Goal: Task Accomplishment & Management: Manage account settings

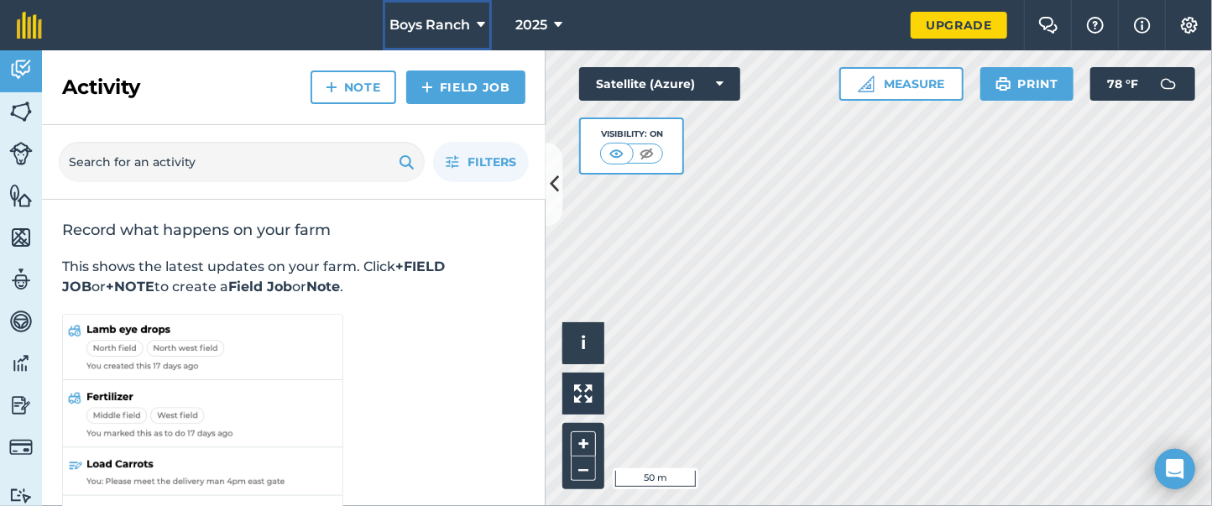
click at [442, 25] on span "Boys Ranch" at bounding box center [429, 25] width 81 height 20
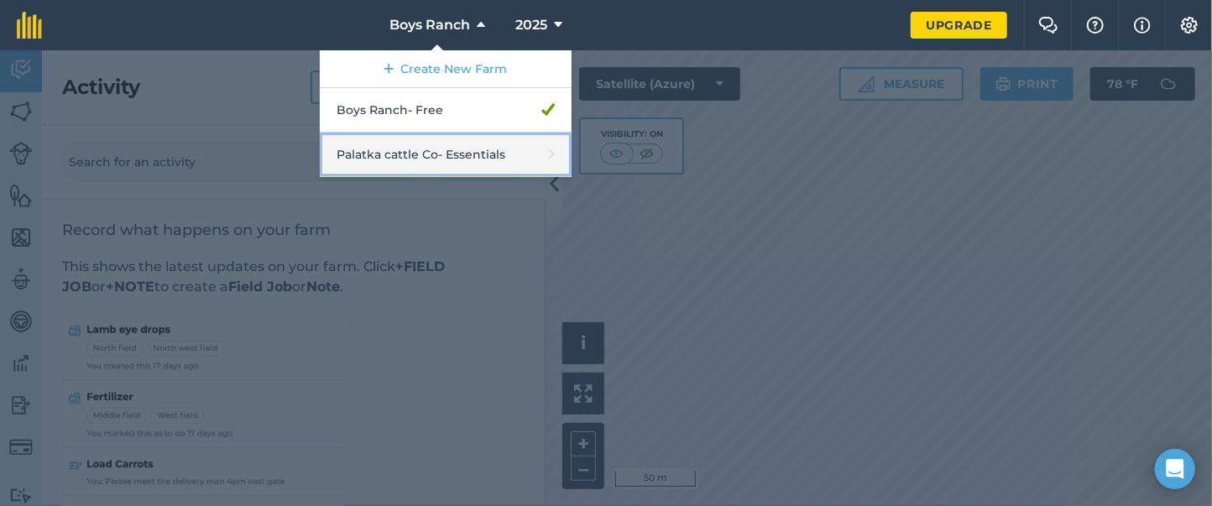
click at [472, 163] on link "Palatka cattle Co - Essentials" at bounding box center [446, 155] width 252 height 44
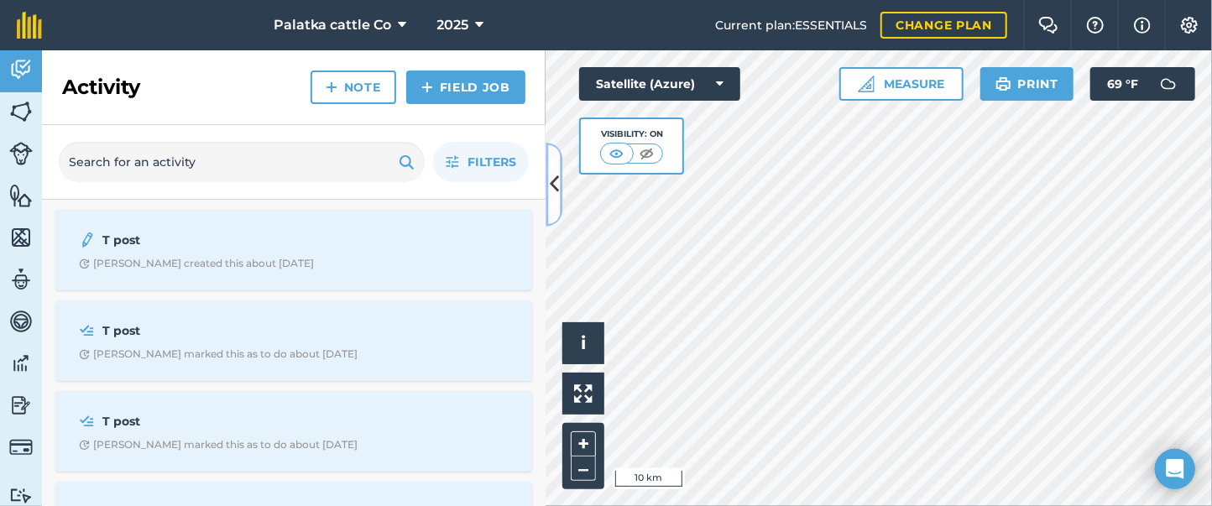
click at [555, 184] on icon at bounding box center [554, 183] width 9 height 29
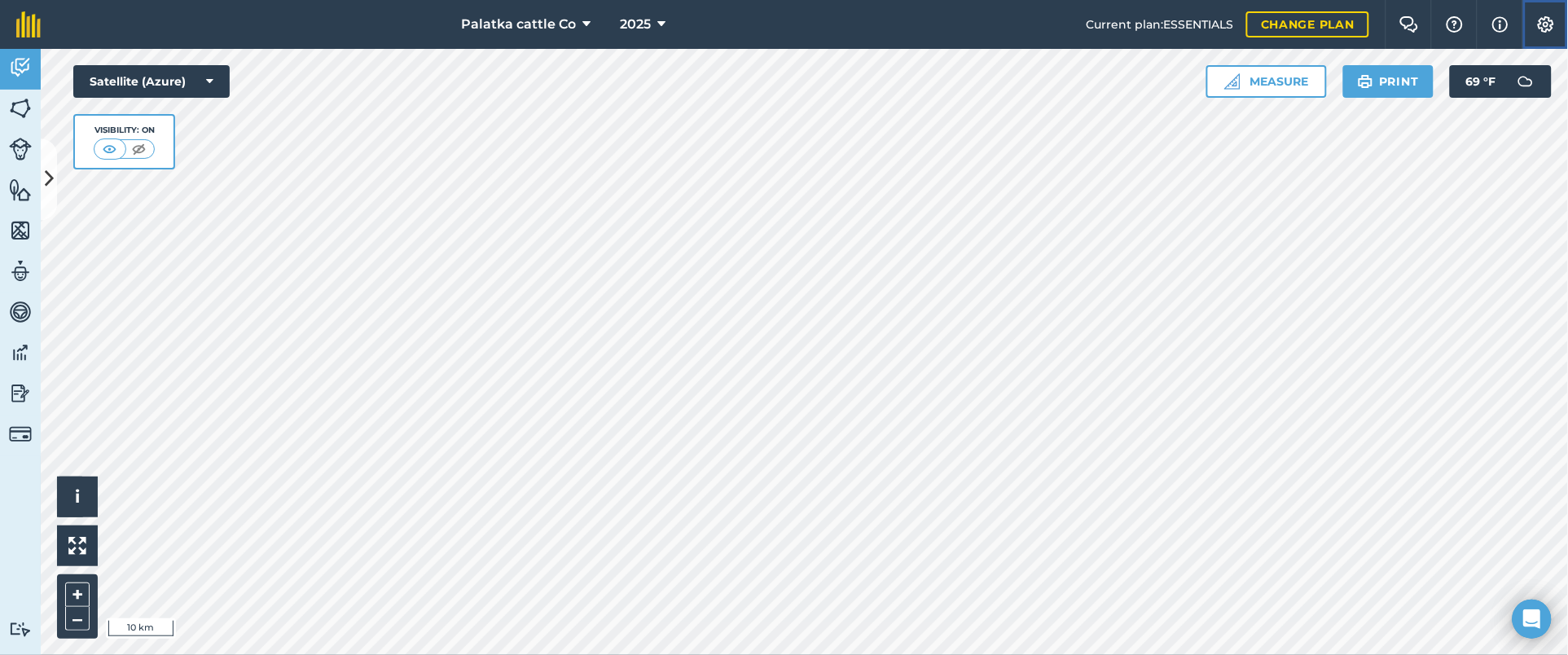
click at [1176, 22] on img at bounding box center [1546, 24] width 19 height 16
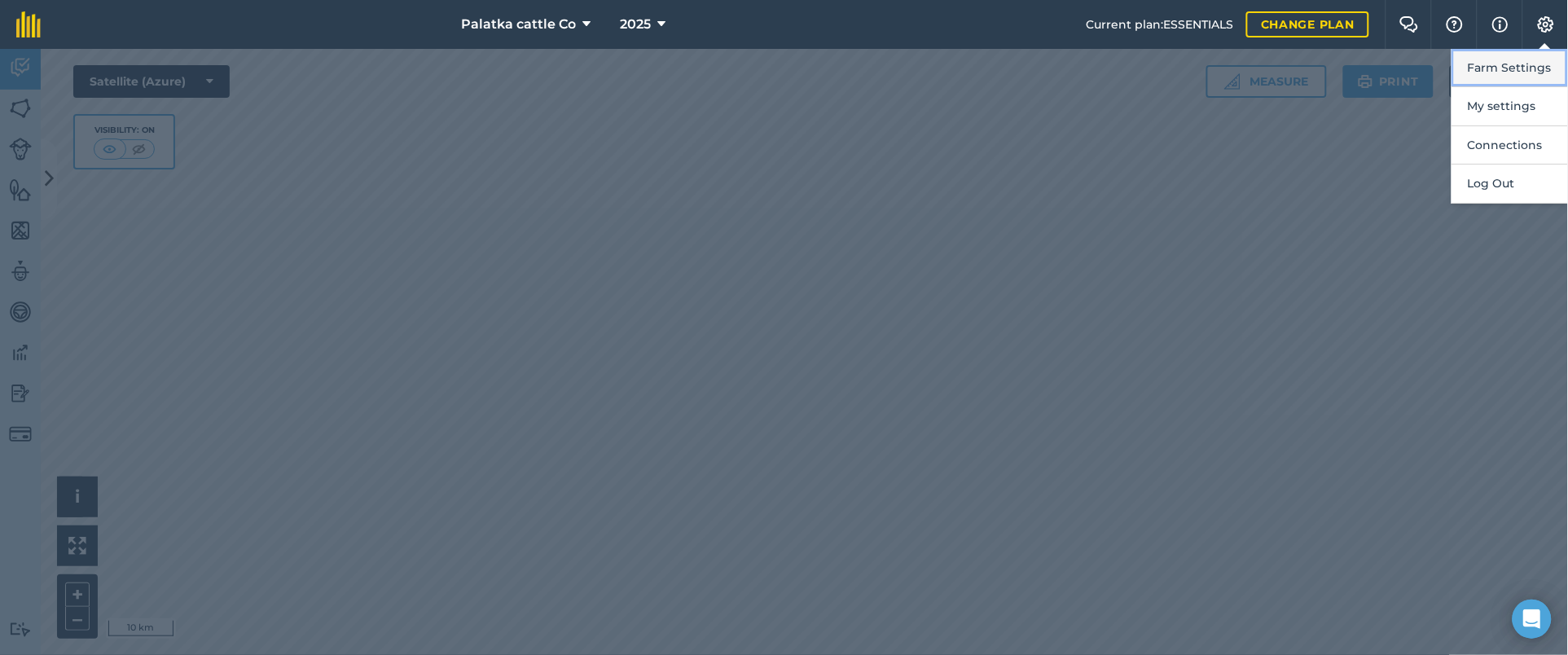
click at [1176, 69] on button "Farm Settings" at bounding box center [1510, 67] width 117 height 38
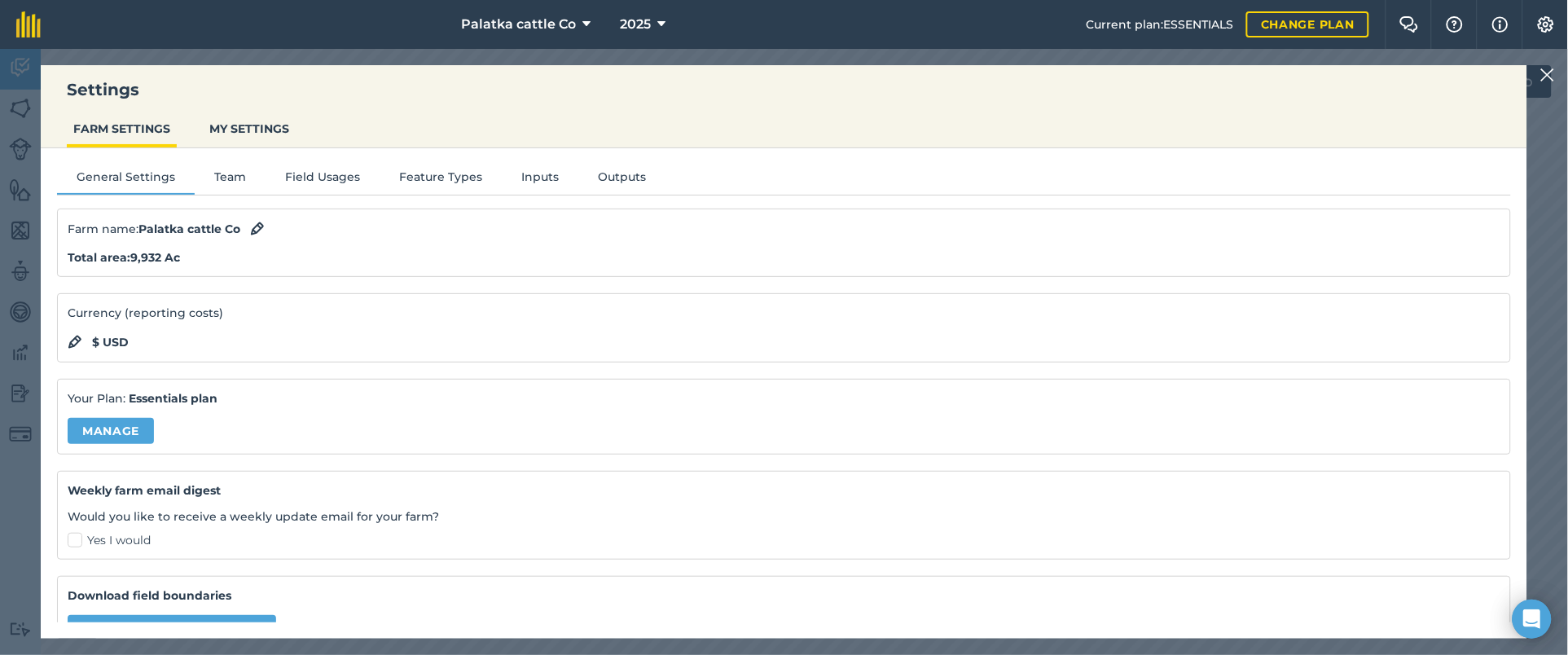
click at [335, 165] on div "General Settings Team Field Usages Feature Types Inputs Outputs Farm name : Pal…" at bounding box center [784, 385] width 1486 height 474
click at [314, 180] on button "Field Usages" at bounding box center [322, 180] width 114 height 24
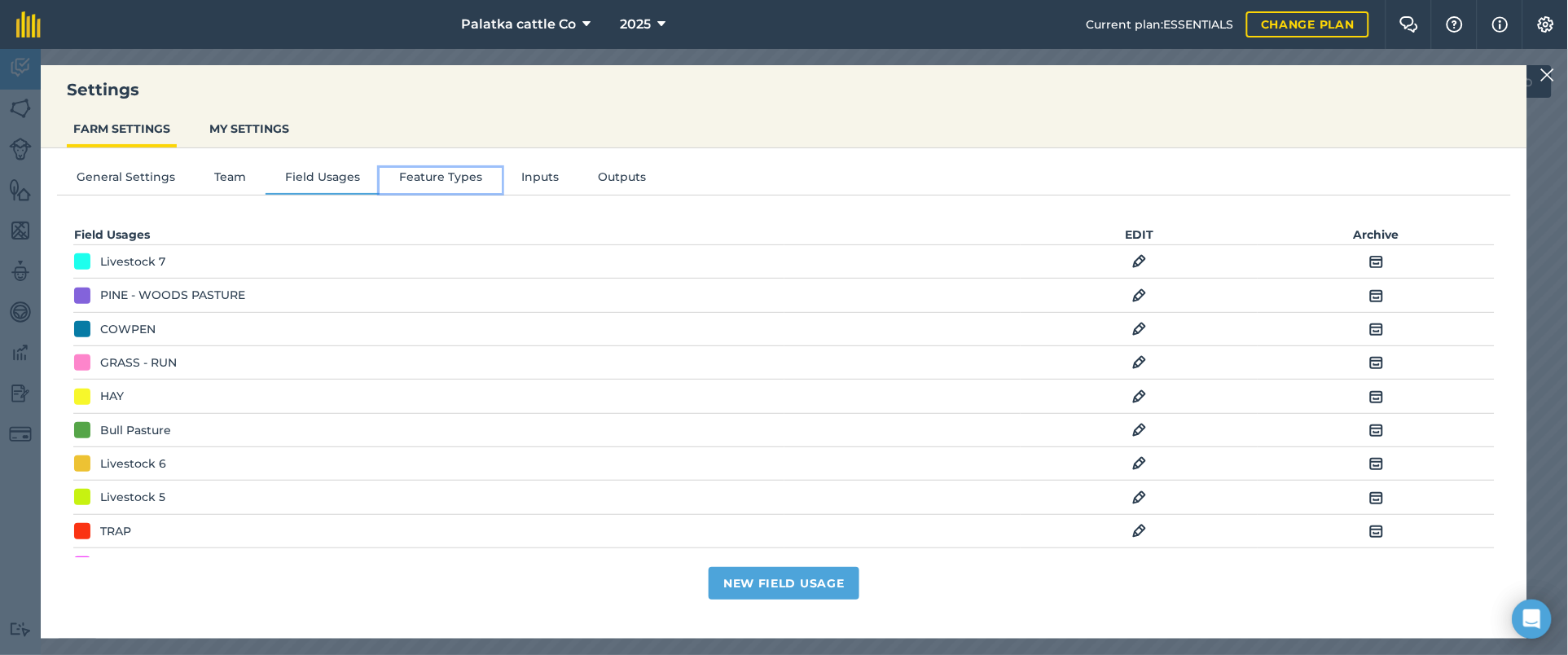
click at [428, 173] on button "Feature Types" at bounding box center [441, 180] width 122 height 24
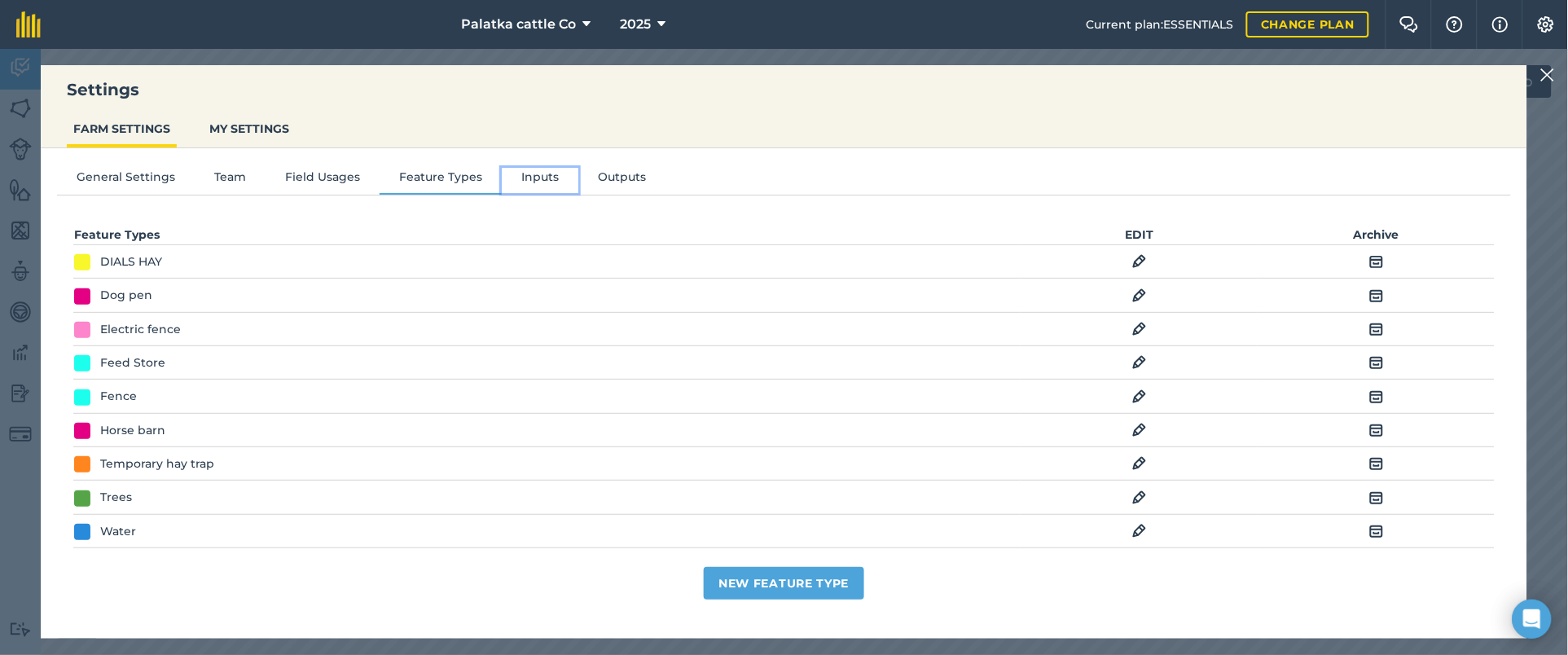
click at [524, 170] on button "Inputs" at bounding box center [540, 180] width 77 height 24
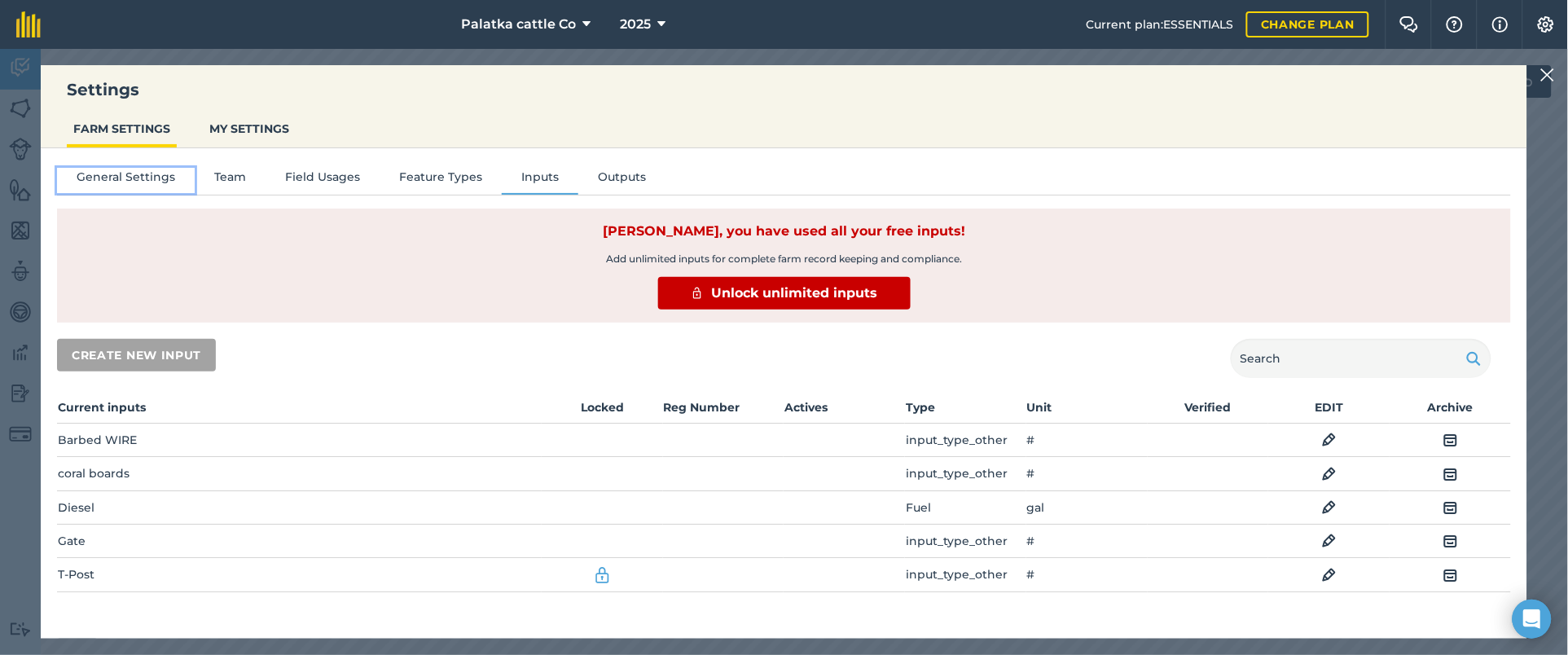
click at [129, 178] on button "General Settings" at bounding box center [126, 180] width 138 height 24
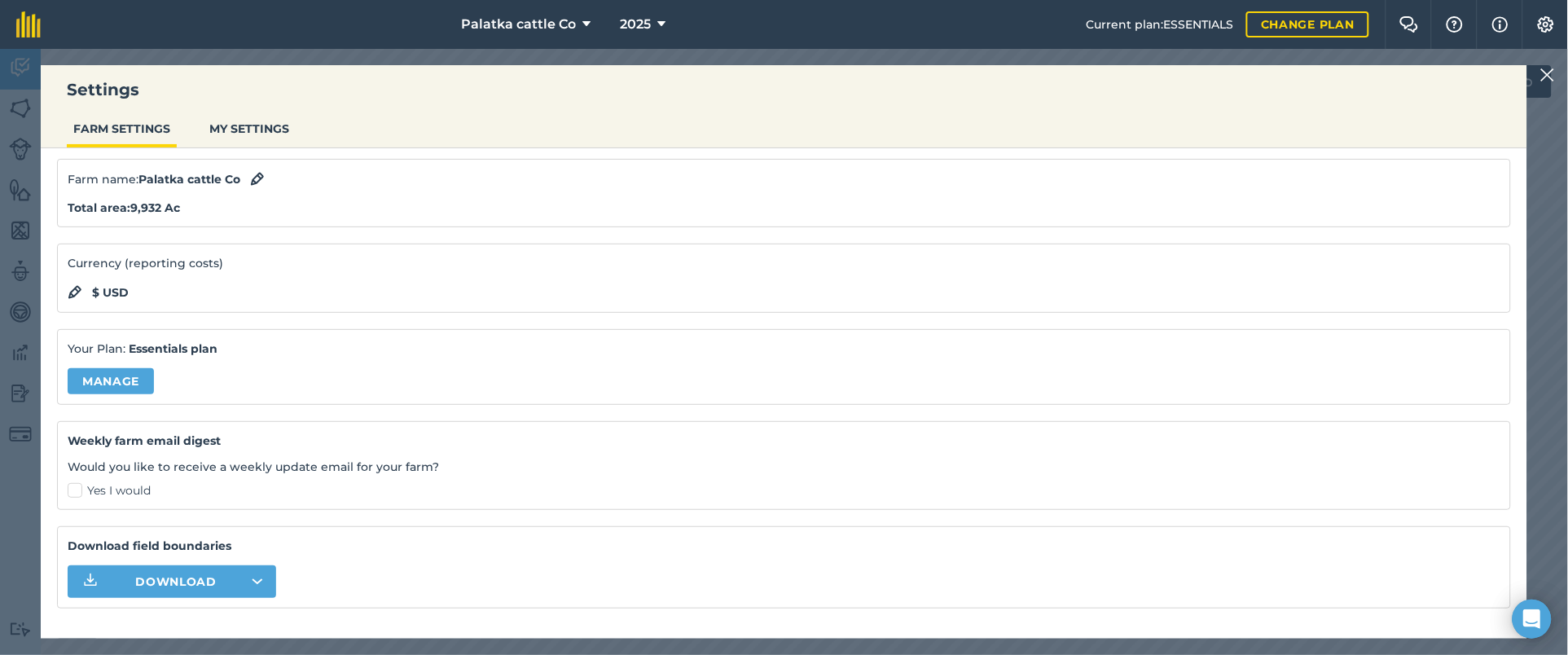
scroll to position [73, 0]
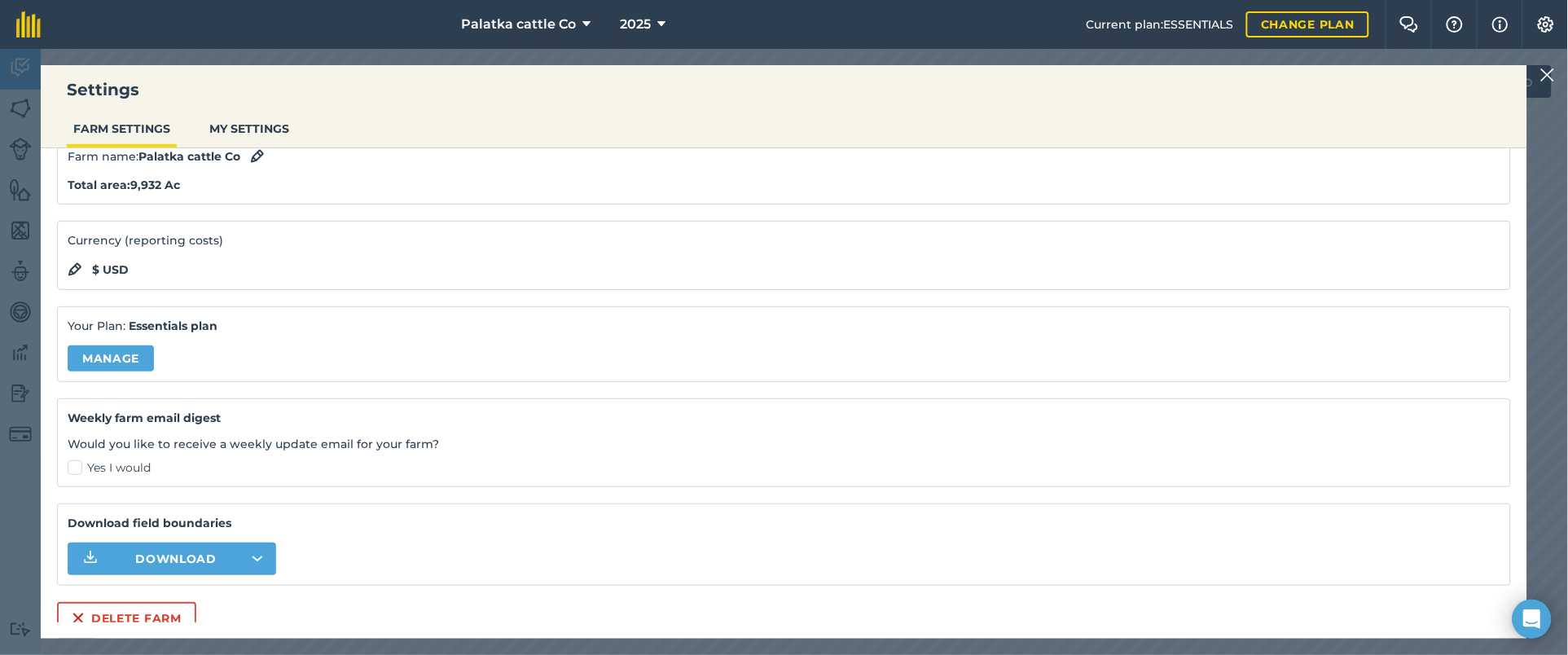
click at [68, 468] on label "Yes I would" at bounding box center [784, 468] width 1433 height 17
click at [68, 490] on input "Yes I would" at bounding box center [73, 537] width 11 height 11
checkbox input "true"
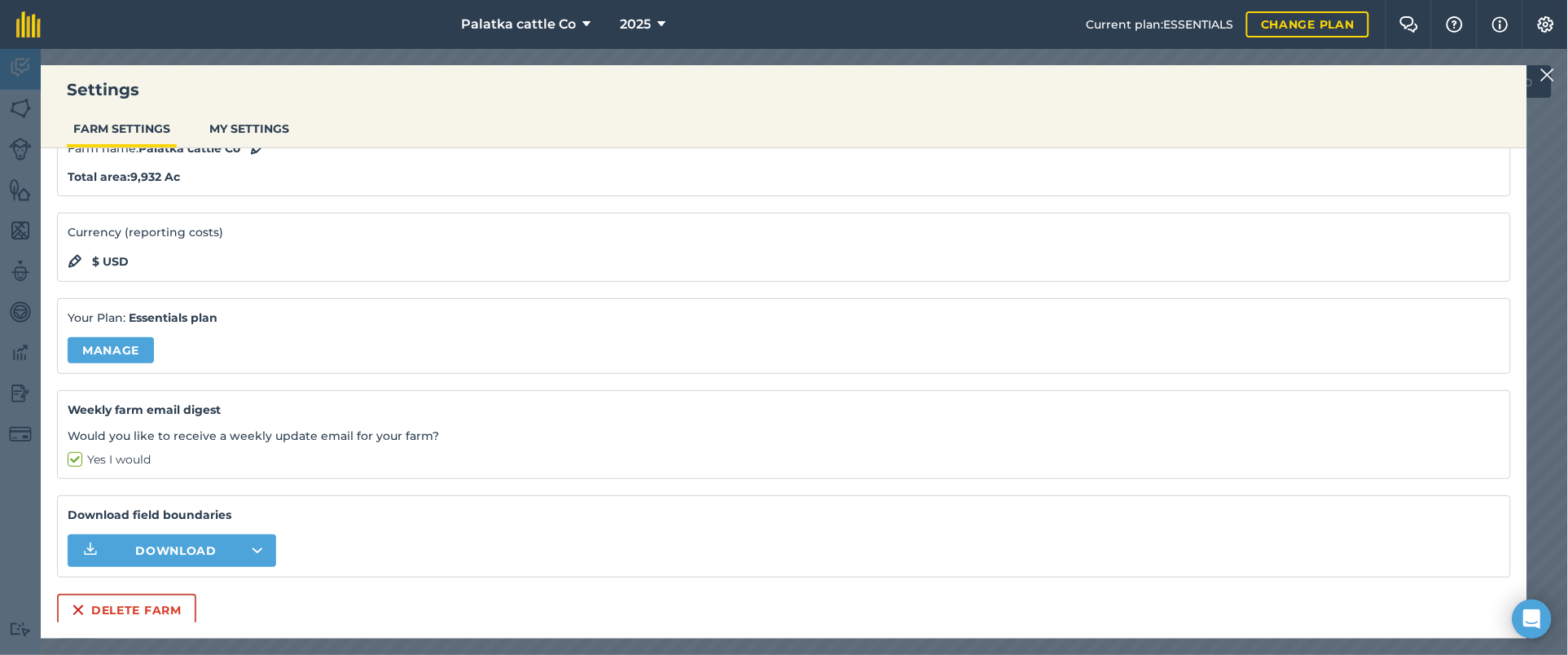
scroll to position [82, 0]
click at [190, 490] on span "Download" at bounding box center [176, 549] width 82 height 16
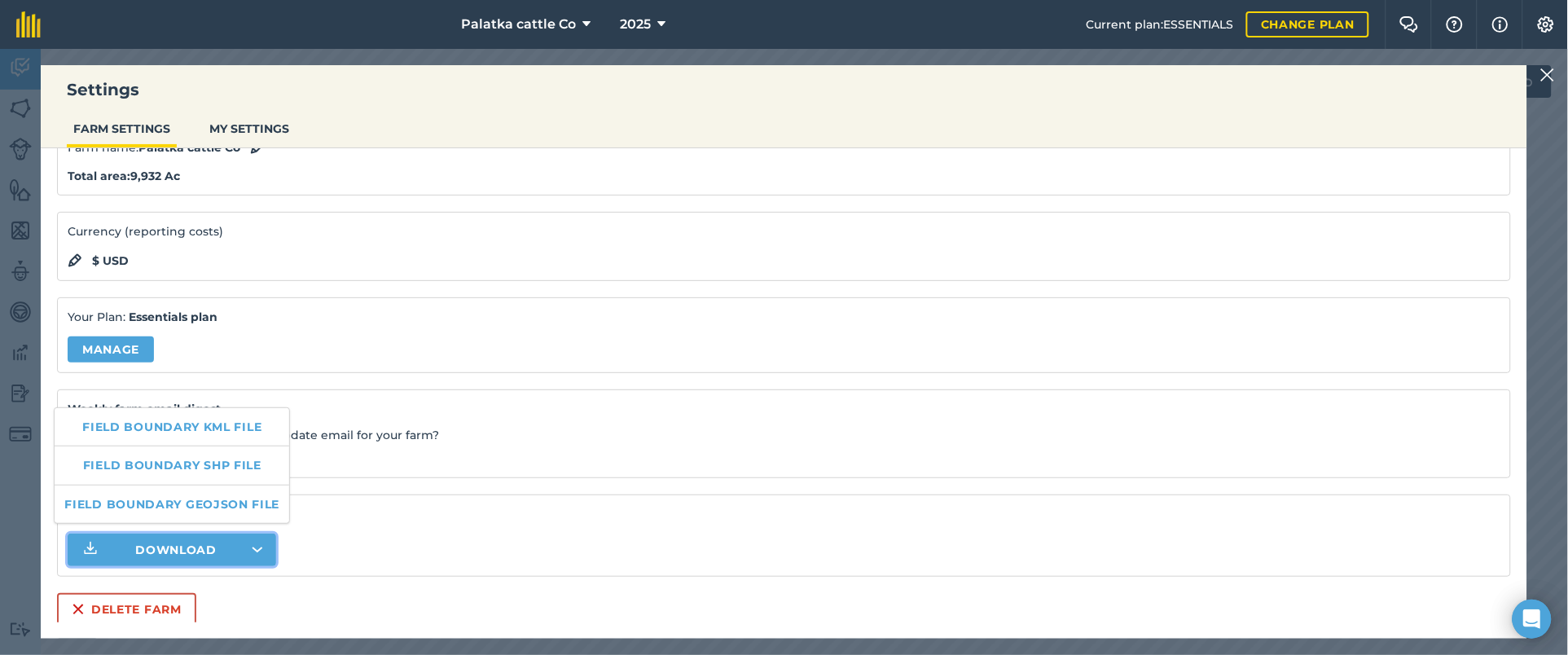
click at [420, 303] on div "Your Plan: Essentials plan Manage" at bounding box center [784, 334] width 1454 height 75
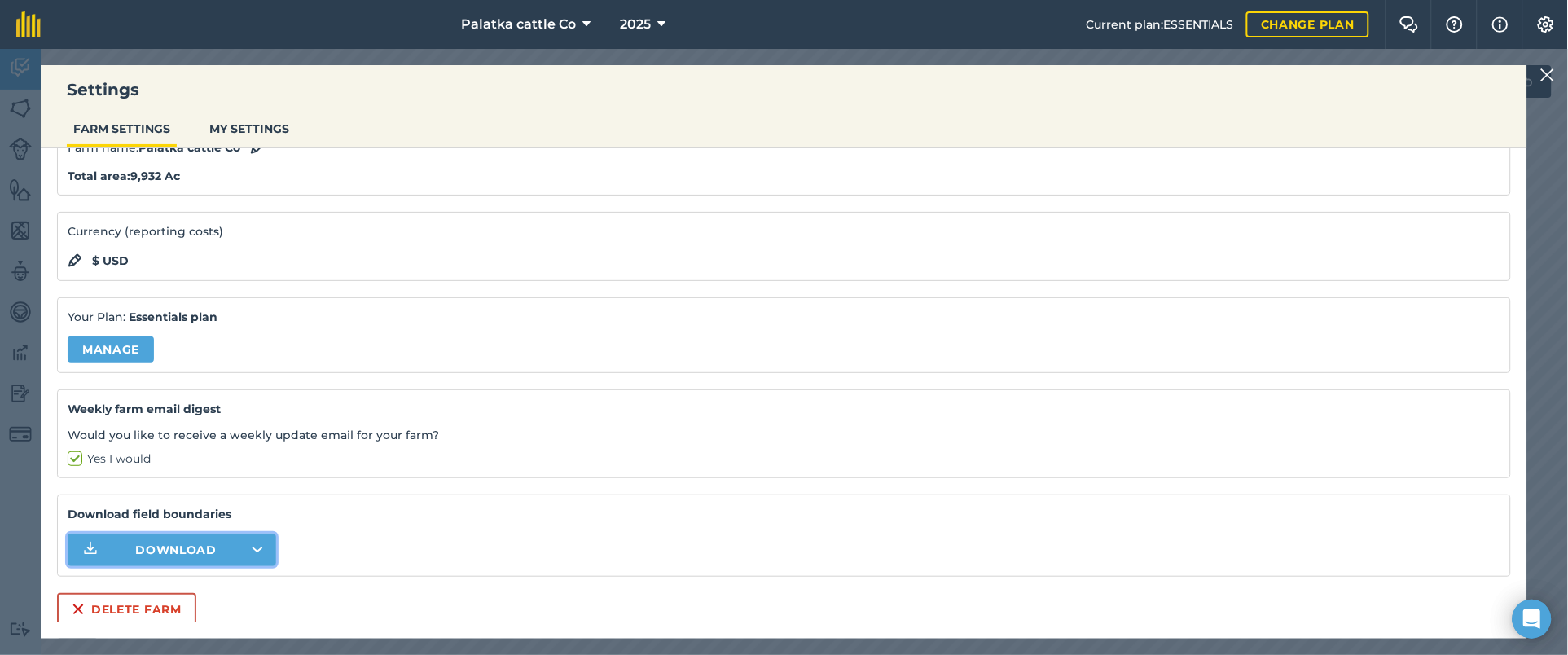
scroll to position [0, 0]
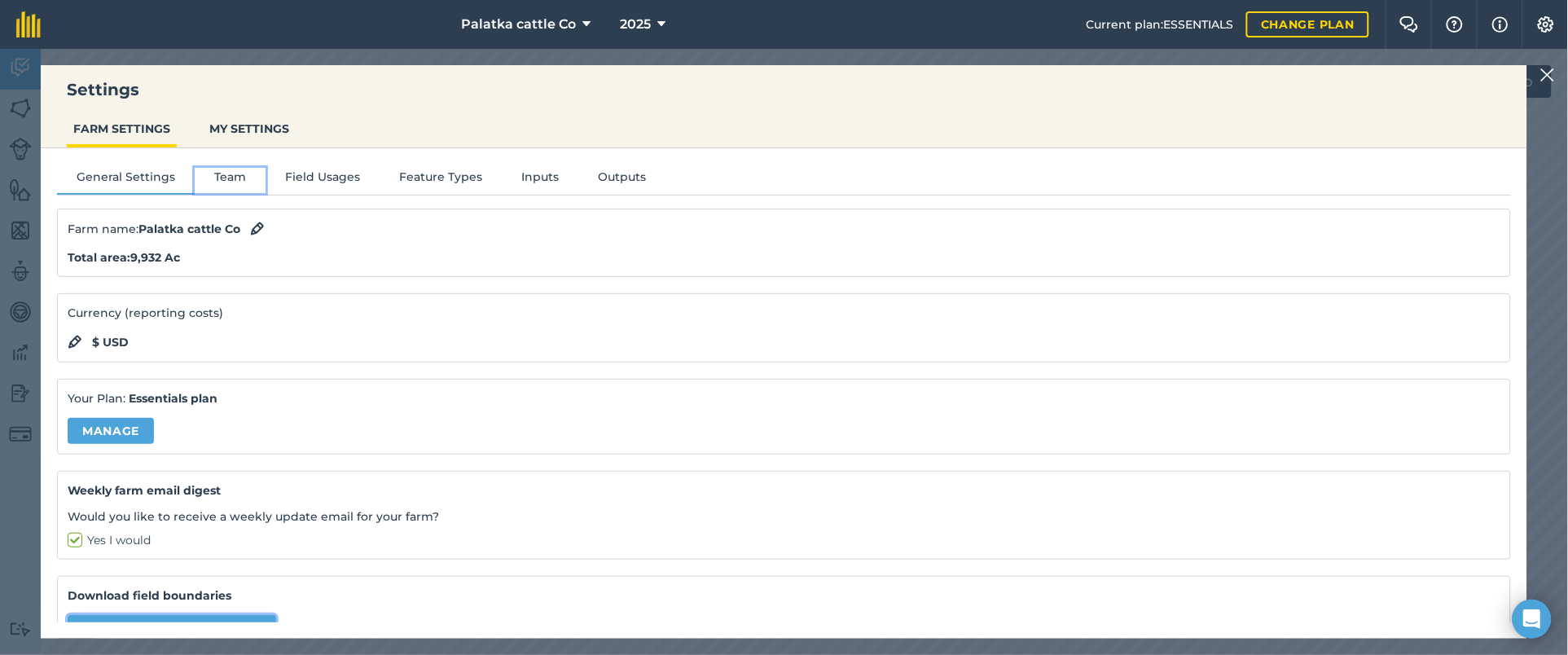
click at [236, 179] on button "Team" at bounding box center [230, 180] width 71 height 24
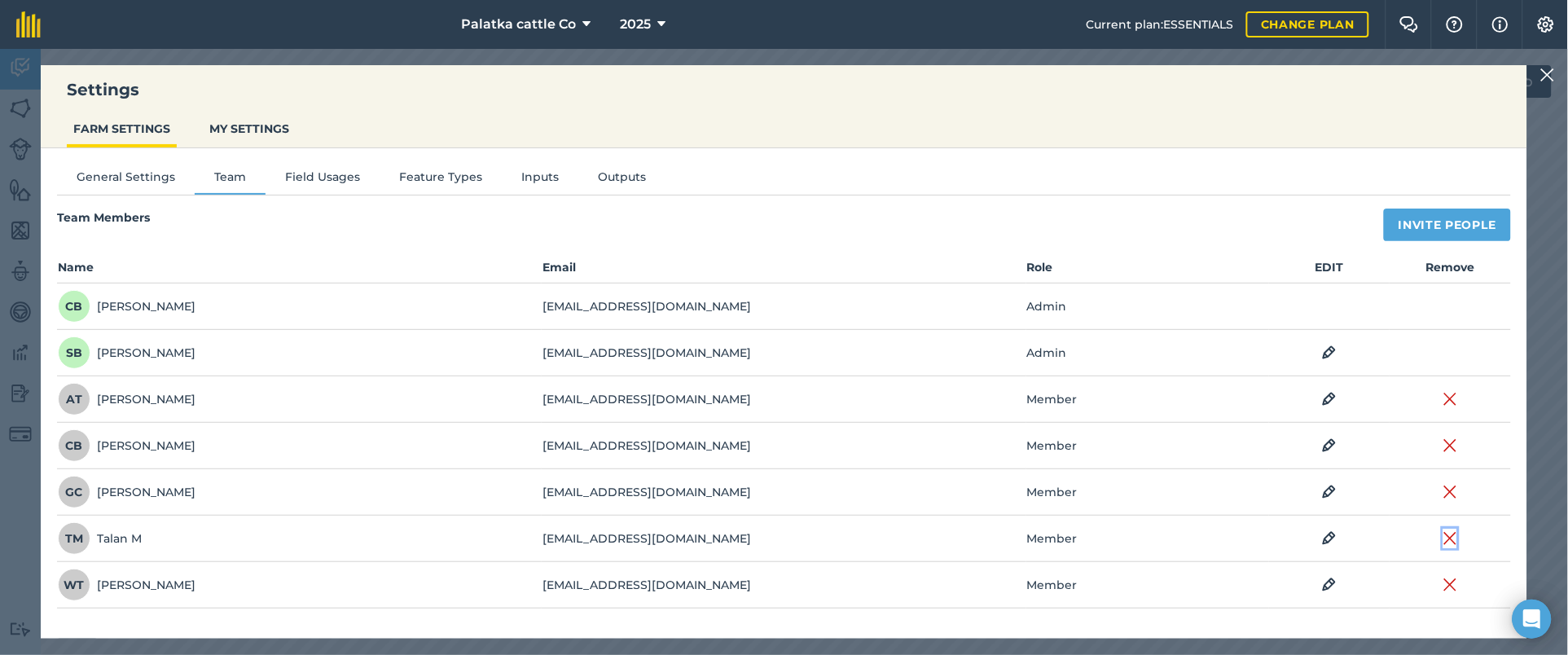
click at [1176, 490] on img at bounding box center [1451, 539] width 15 height 19
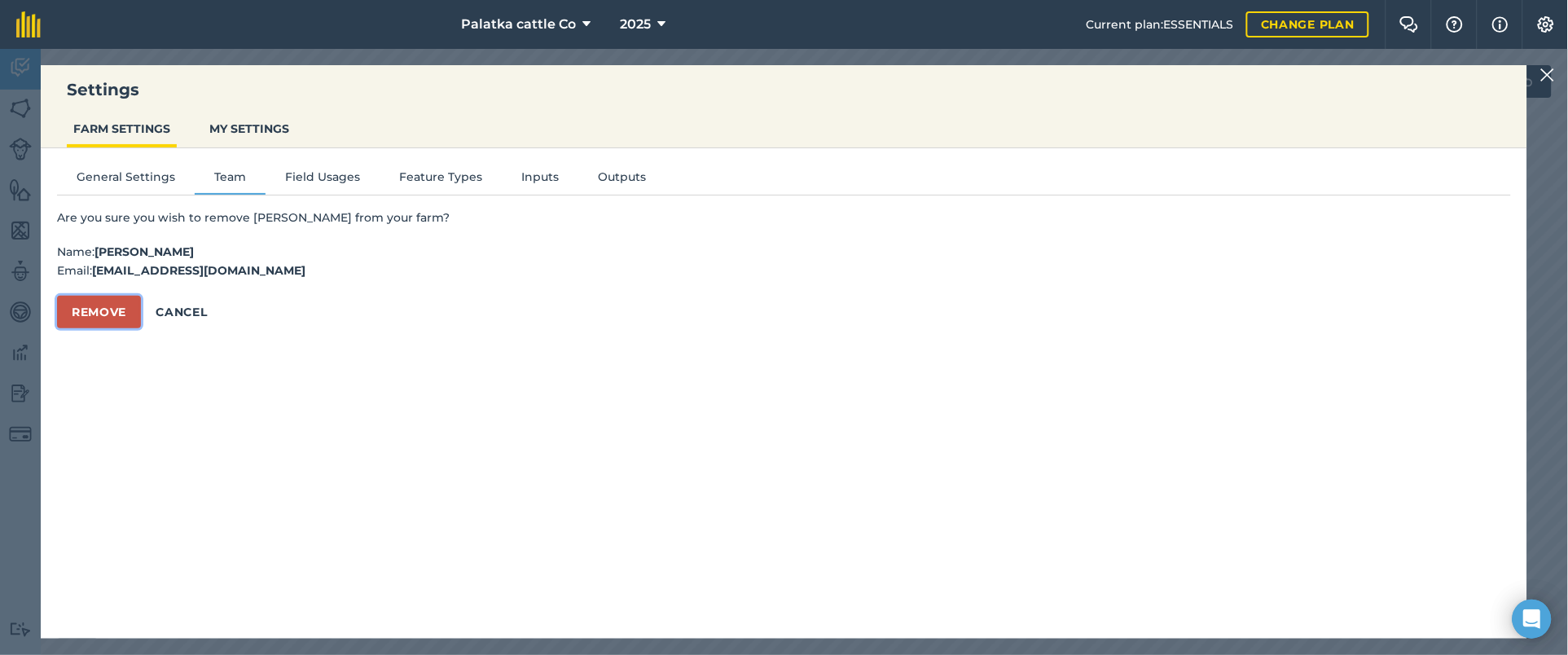
click at [104, 313] on button "Remove" at bounding box center [99, 312] width 83 height 33
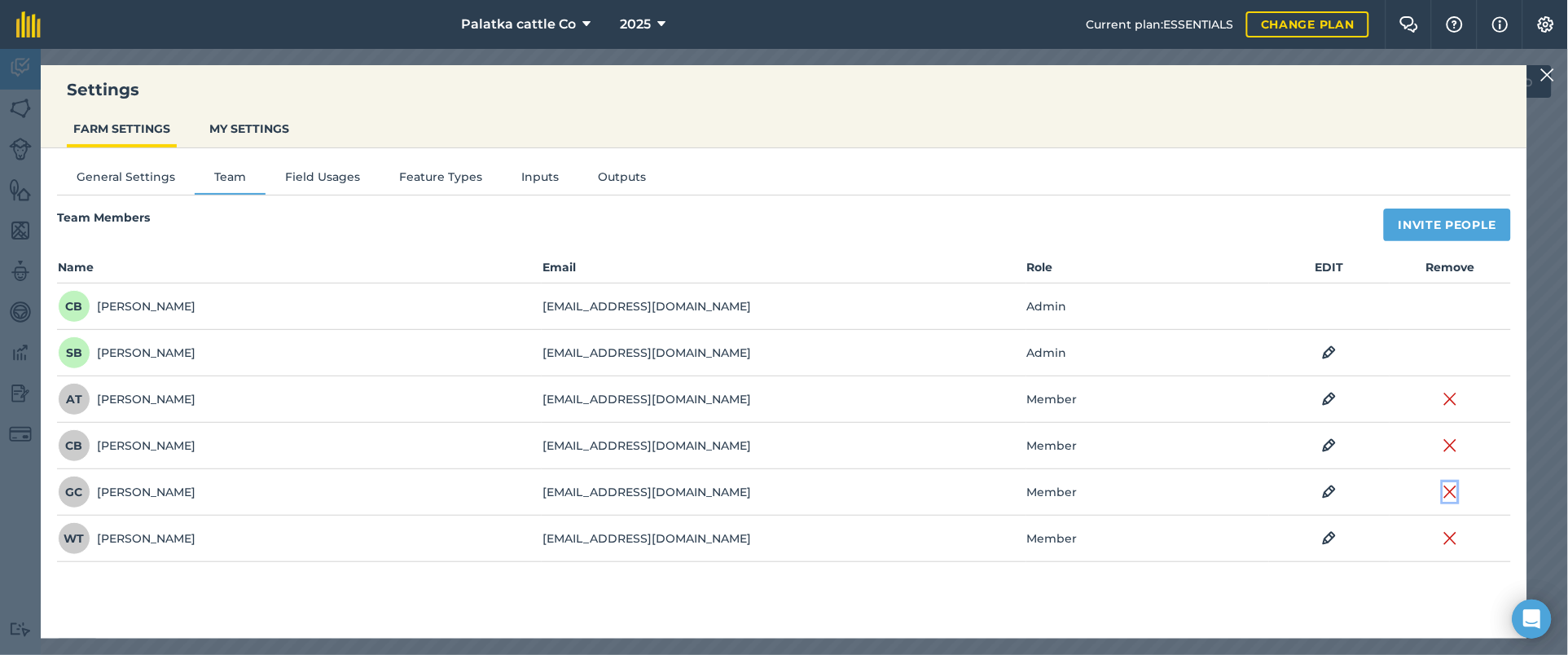
click at [1176, 488] on img at bounding box center [1451, 492] width 15 height 19
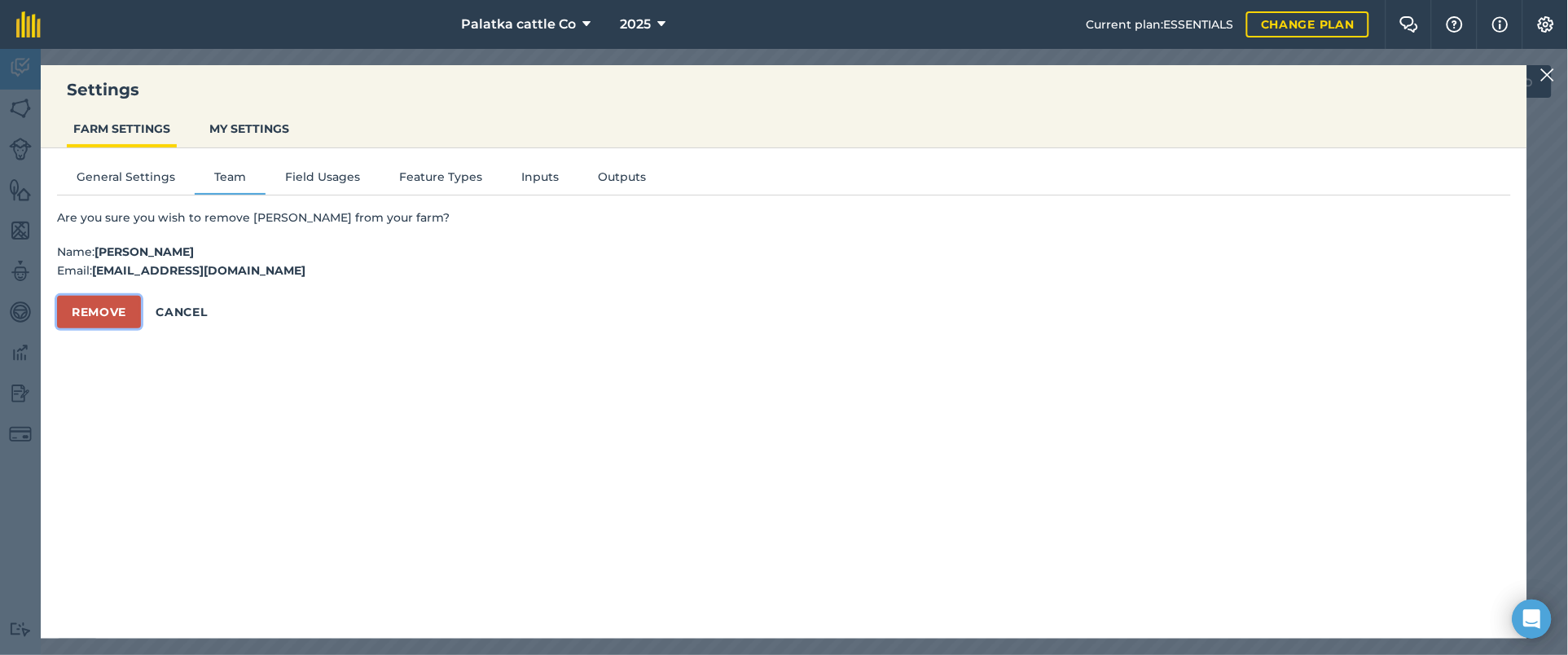
click at [109, 311] on button "Remove" at bounding box center [99, 312] width 83 height 33
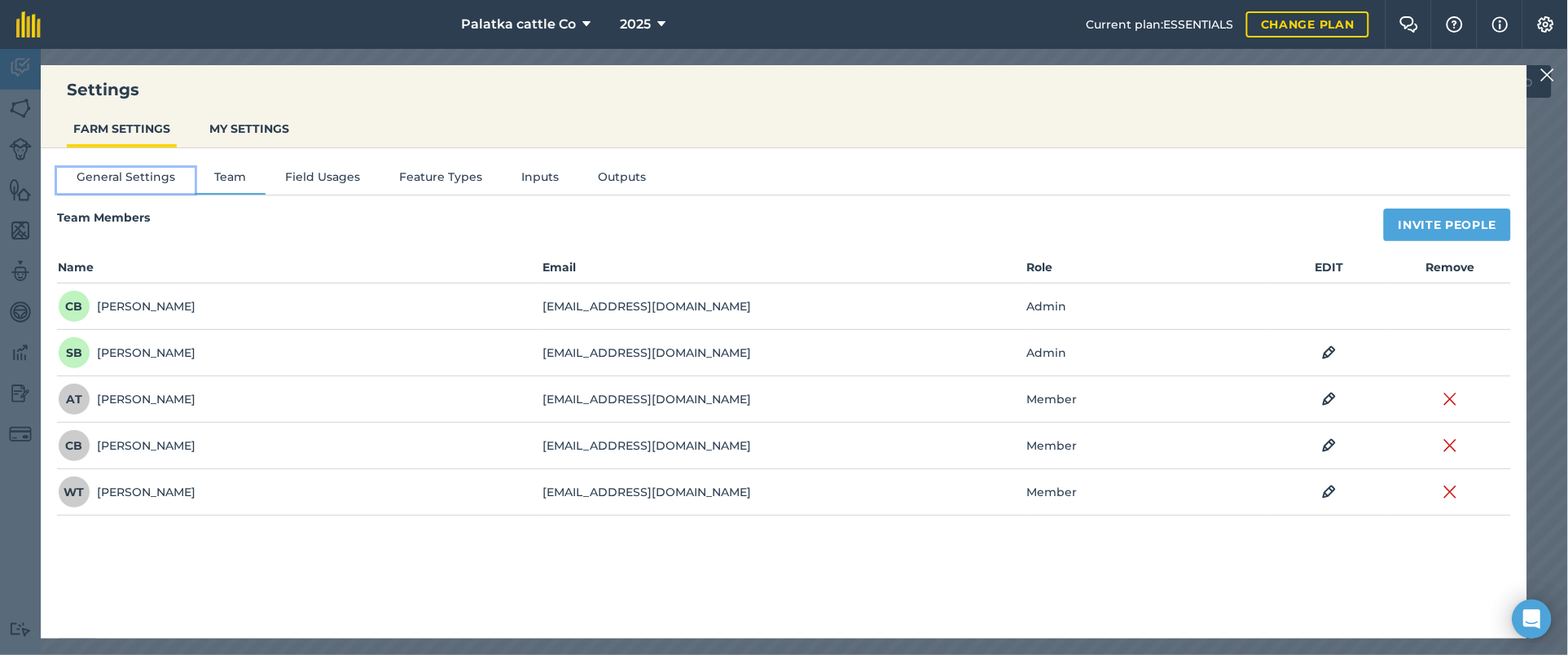
click at [104, 175] on button "General Settings" at bounding box center [126, 180] width 138 height 24
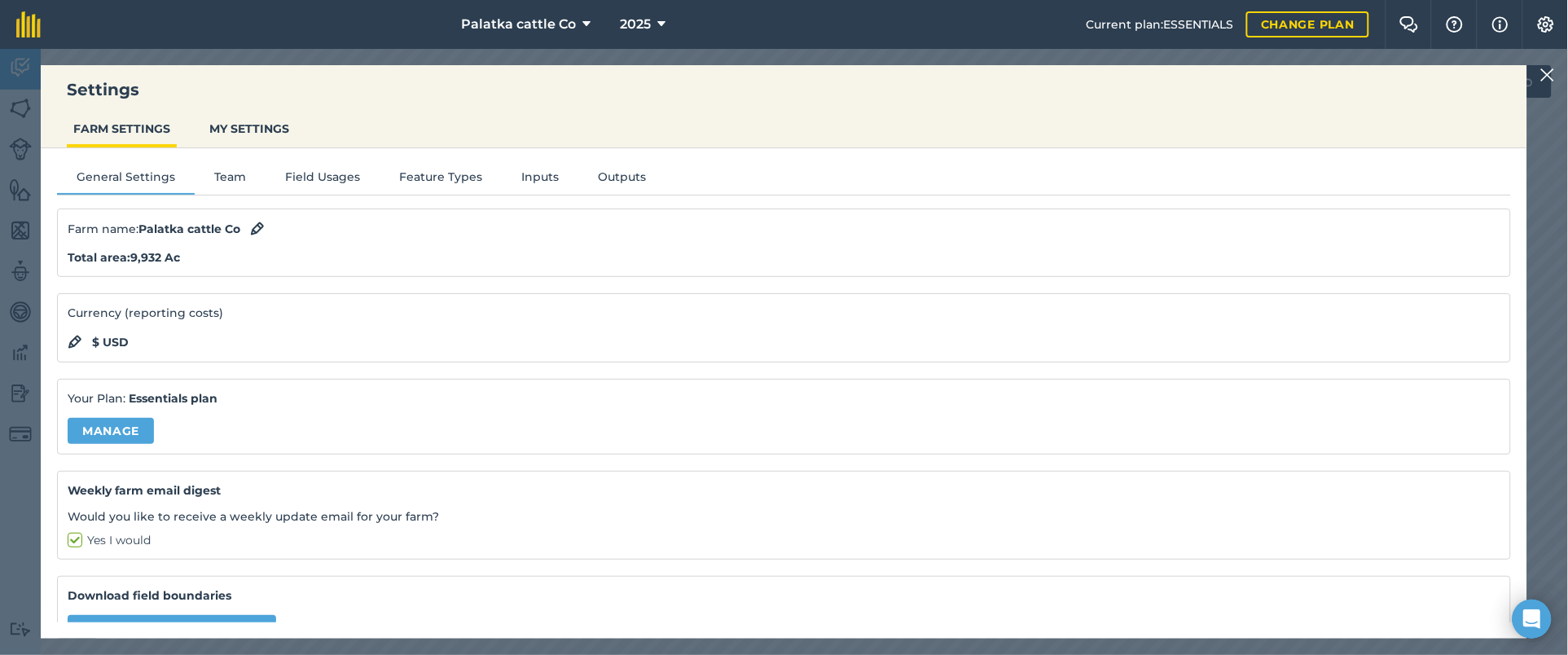
click at [179, 41] on nav "Palatka cattle Co 2025" at bounding box center [572, 24] width 1029 height 49
click at [1176, 75] on img at bounding box center [1548, 75] width 15 height 19
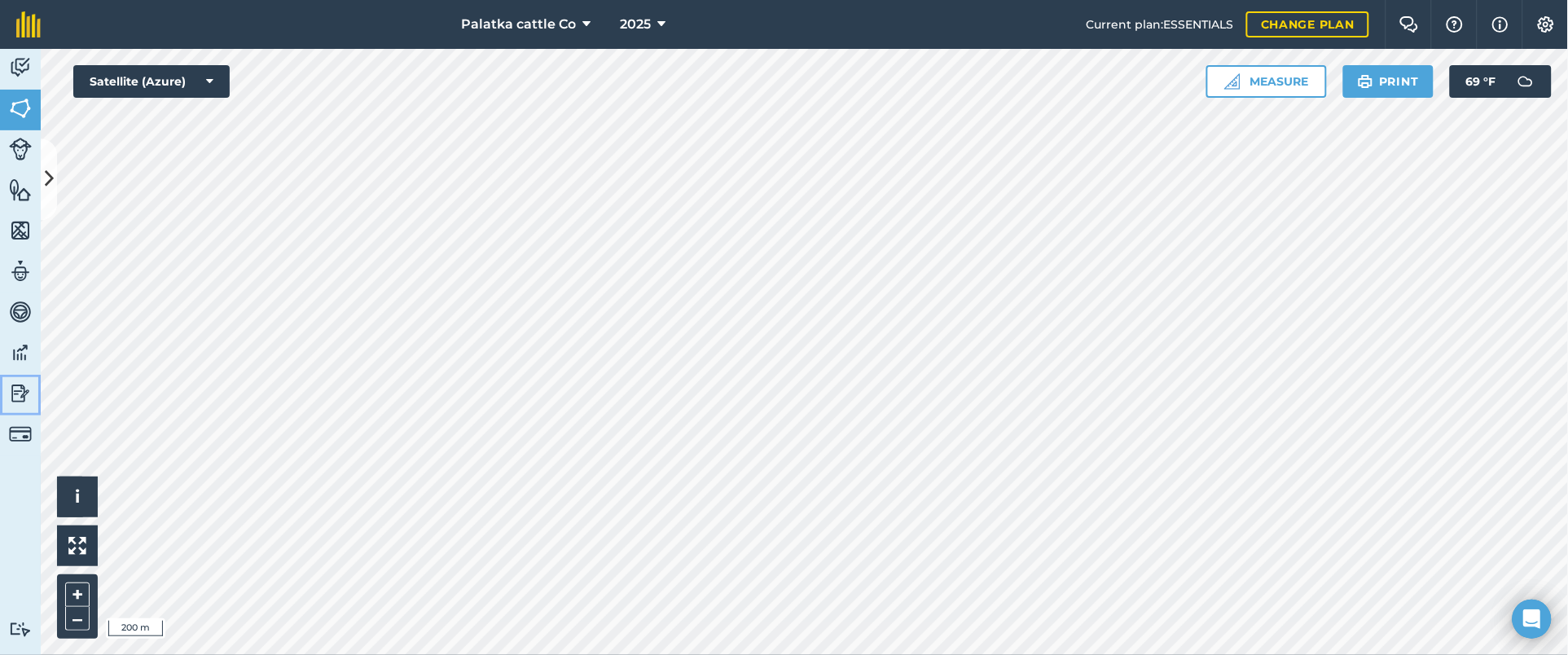
click at [21, 390] on img at bounding box center [19, 393] width 22 height 24
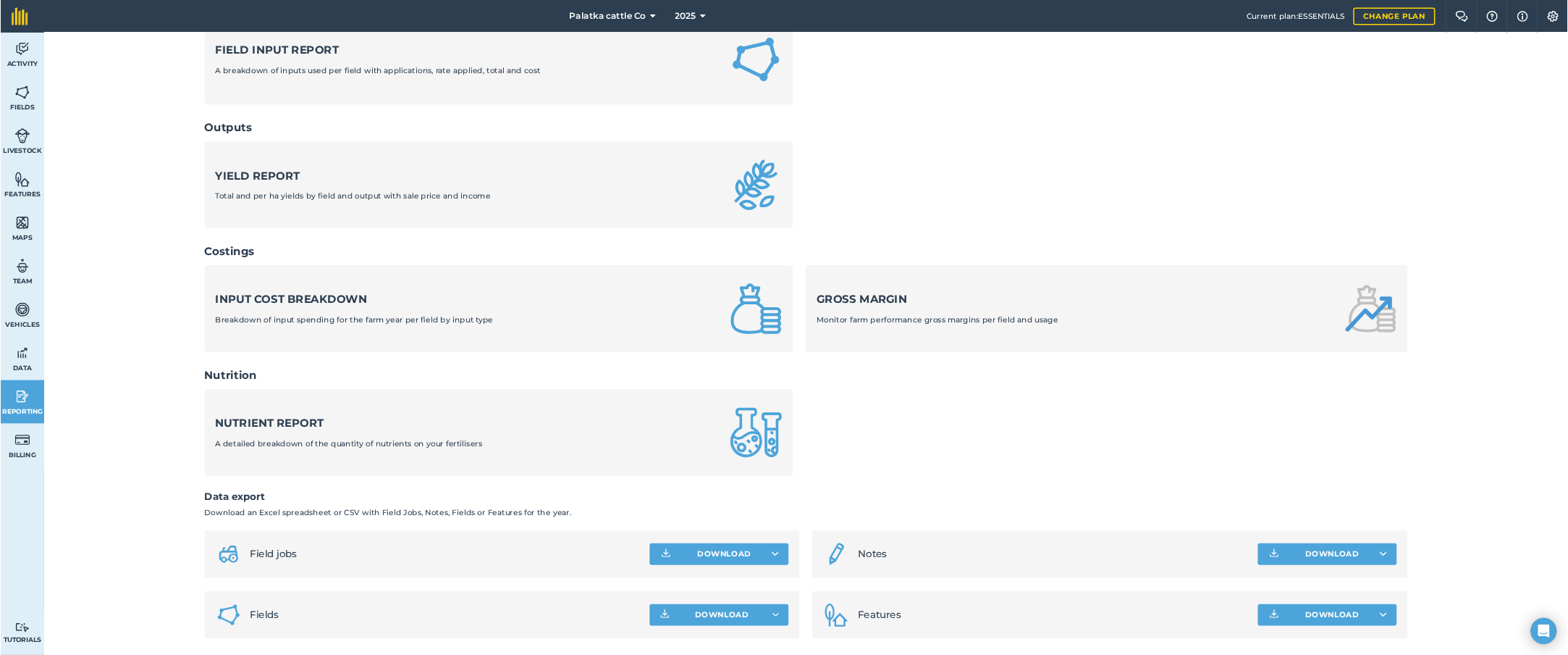
scroll to position [280, 0]
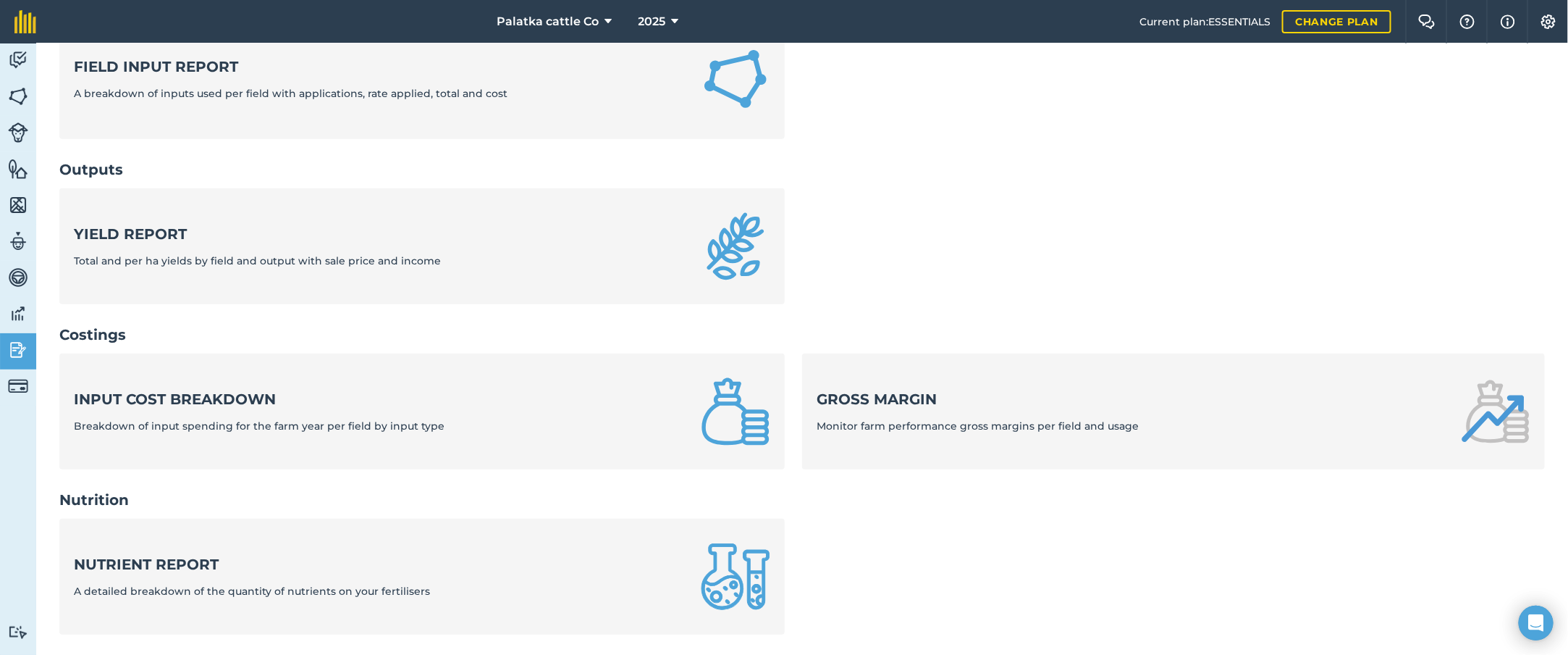
drag, startPoint x: 1313, startPoint y: 2, endPoint x: 1082, endPoint y: 208, distance: 309.5
click at [1045, 208] on ul "Yield report Total and per ha yields by field and output with sale price and in…" at bounding box center [803, 255] width 1486 height 133
click at [23, 303] on img at bounding box center [17, 313] width 20 height 22
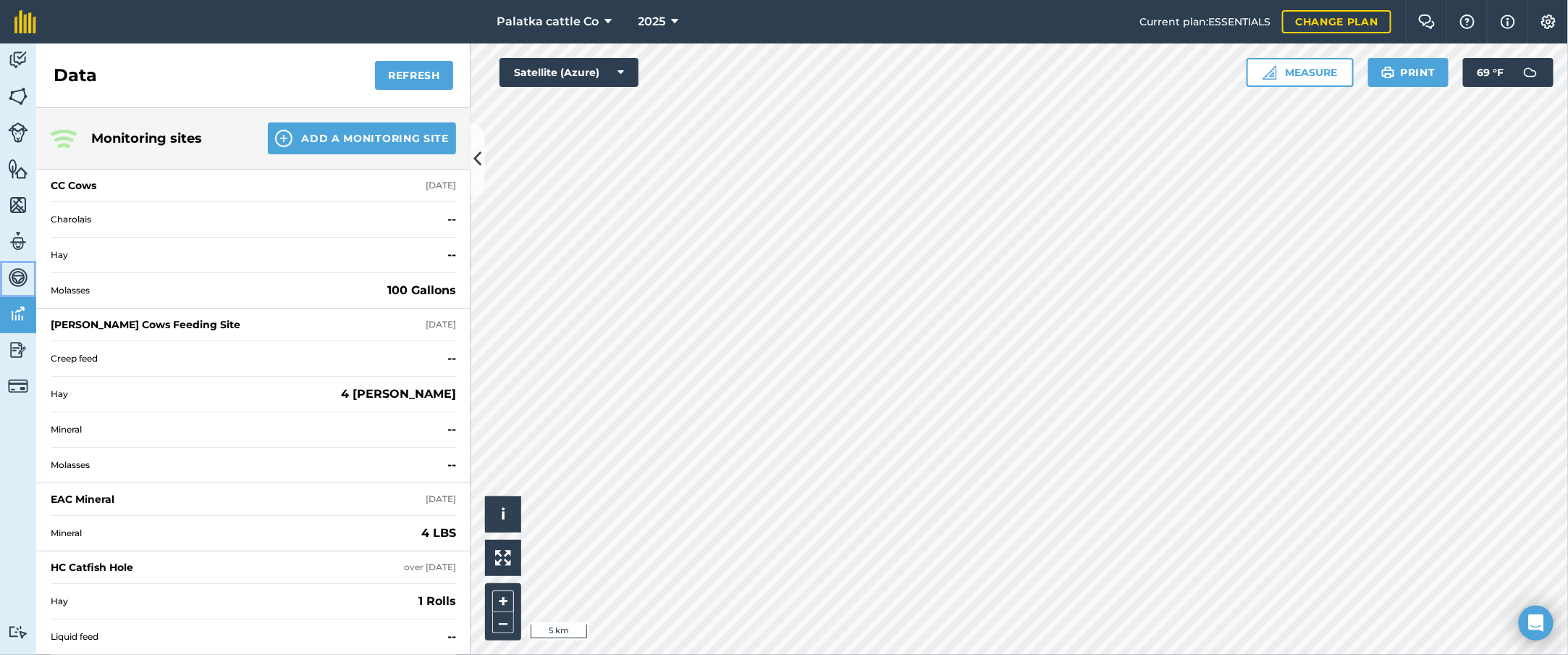
click at [10, 272] on img at bounding box center [17, 277] width 20 height 22
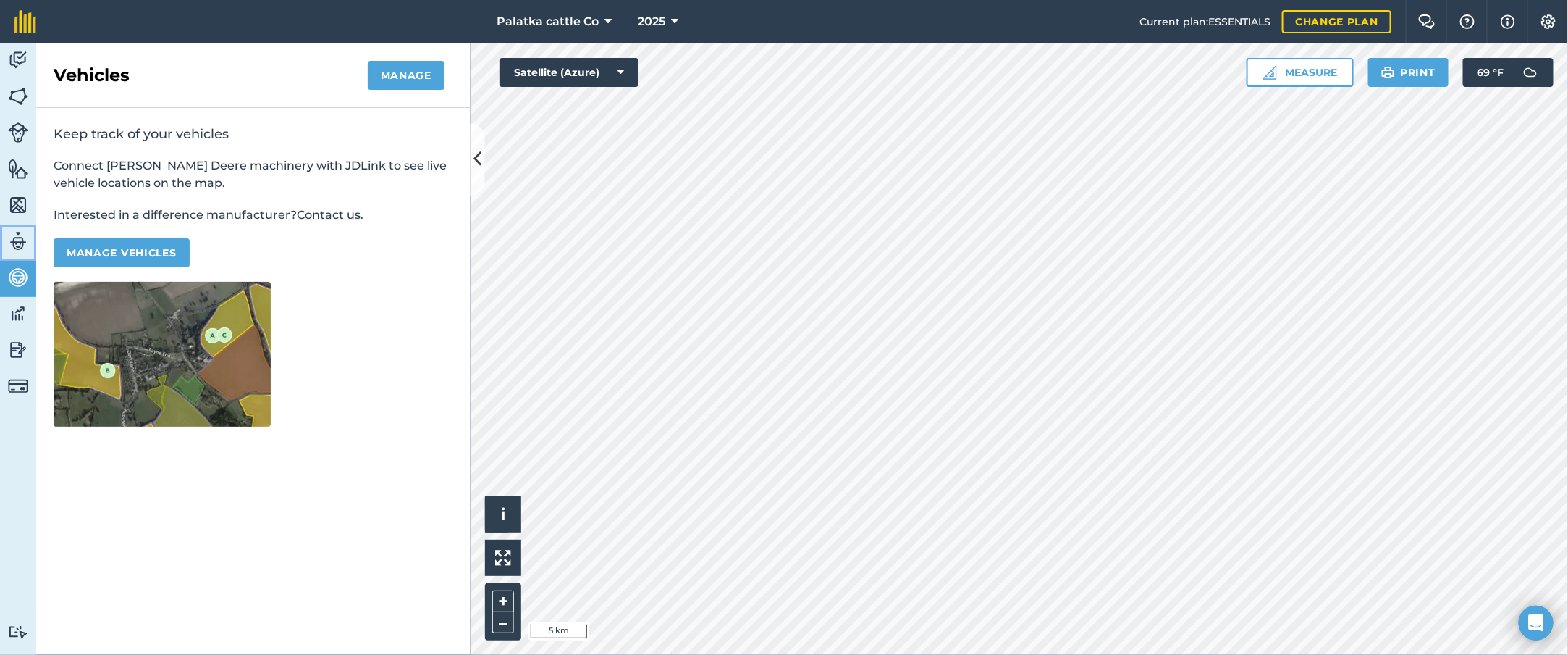
click at [13, 236] on img at bounding box center [17, 241] width 20 height 22
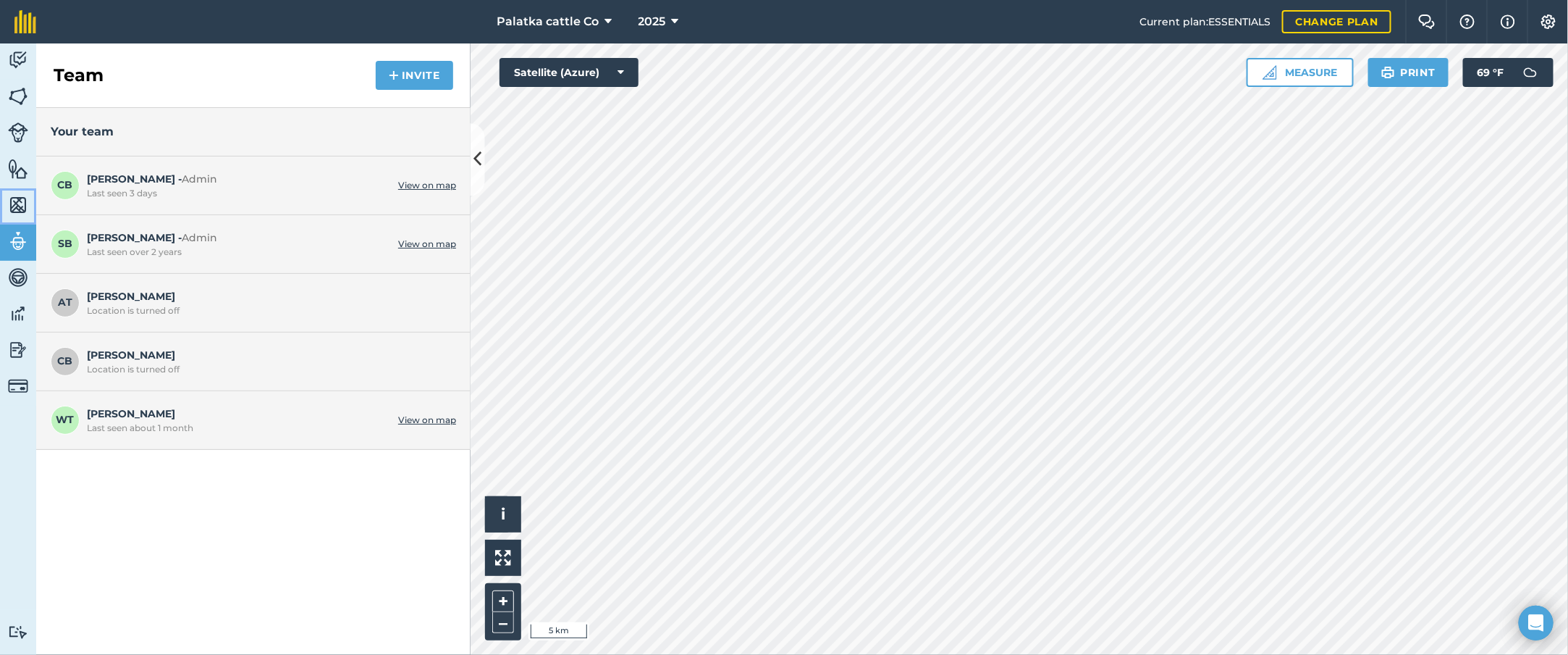
click at [16, 209] on img at bounding box center [17, 205] width 20 height 22
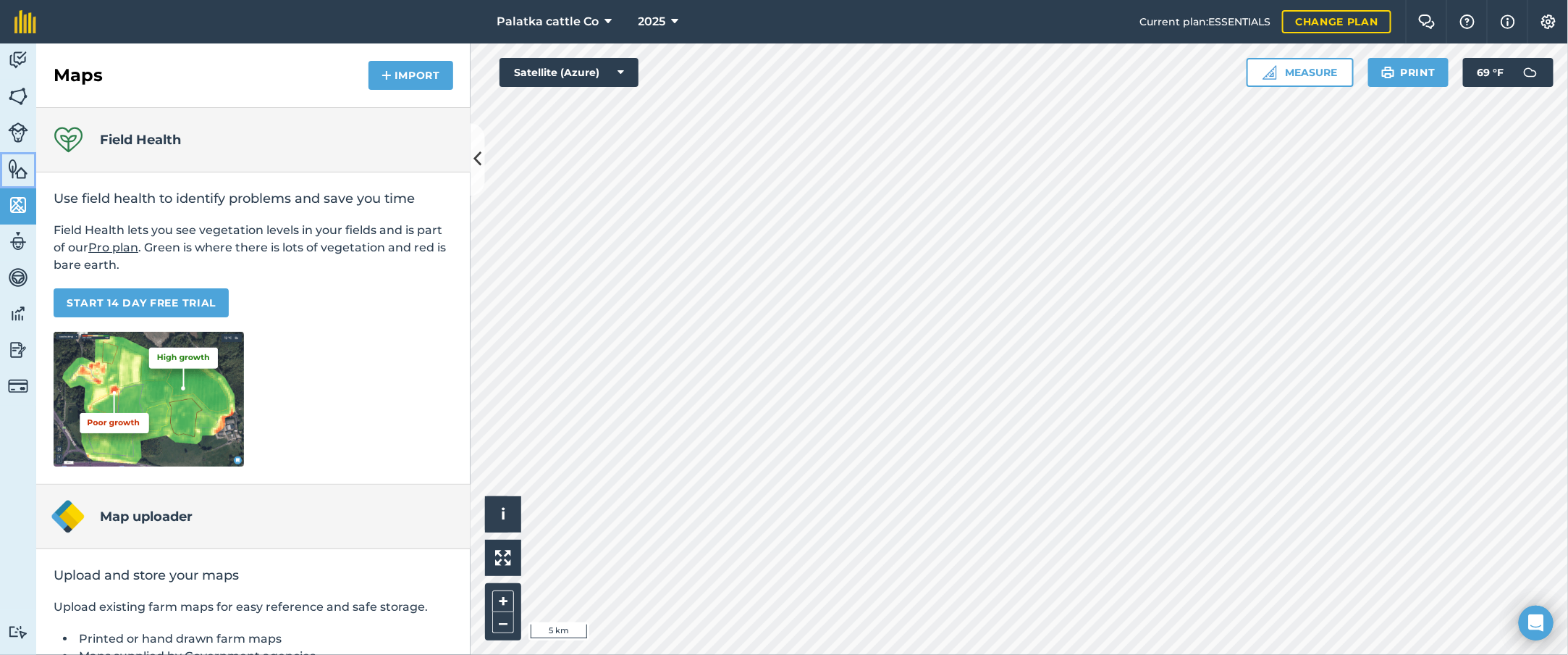
click at [22, 158] on img at bounding box center [17, 168] width 20 height 22
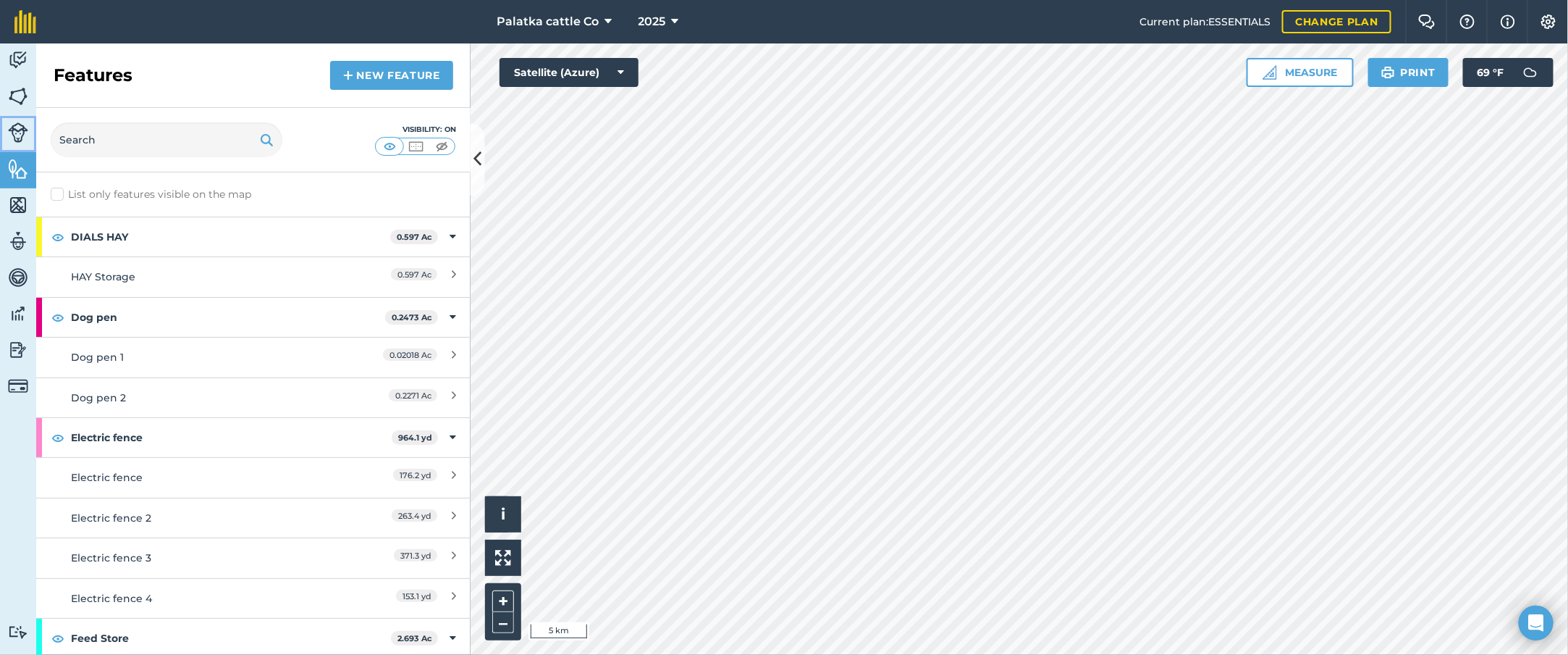
click at [20, 130] on img at bounding box center [17, 132] width 20 height 20
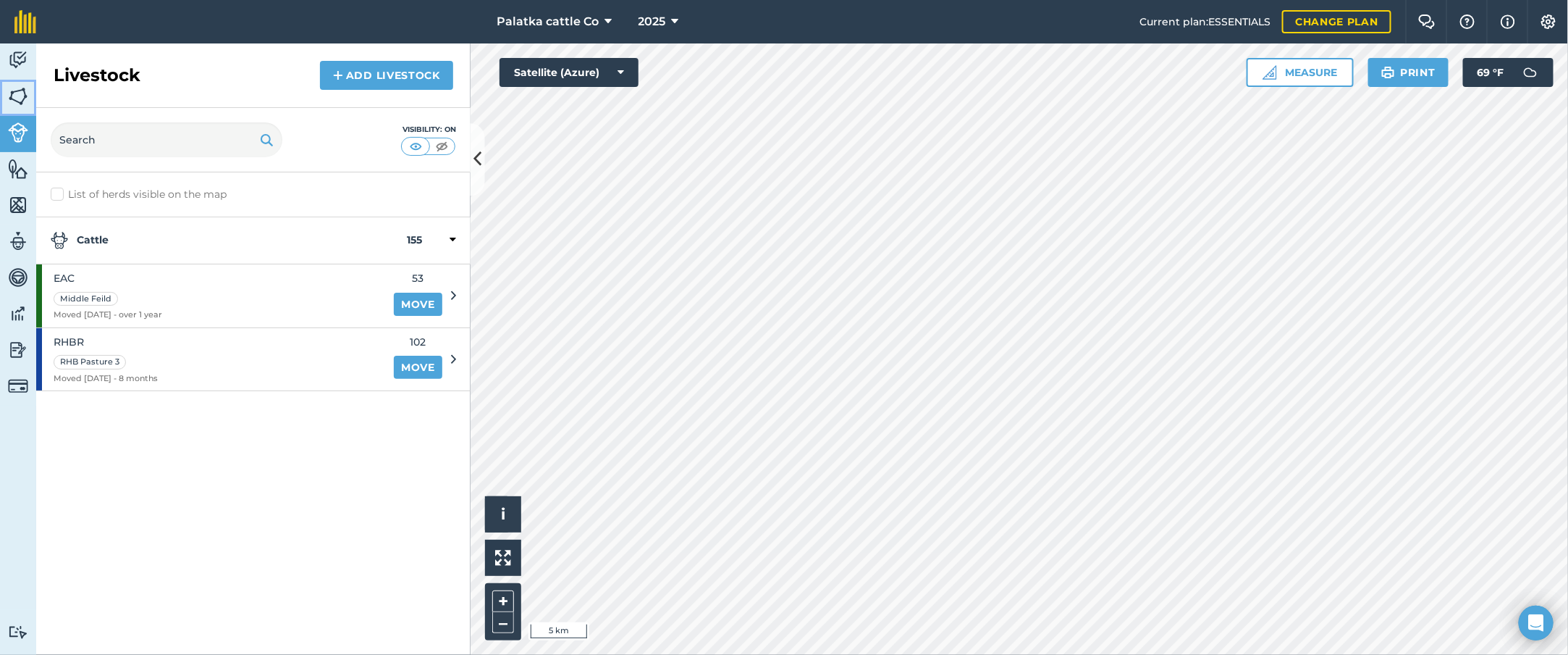
click at [16, 92] on img at bounding box center [17, 96] width 20 height 22
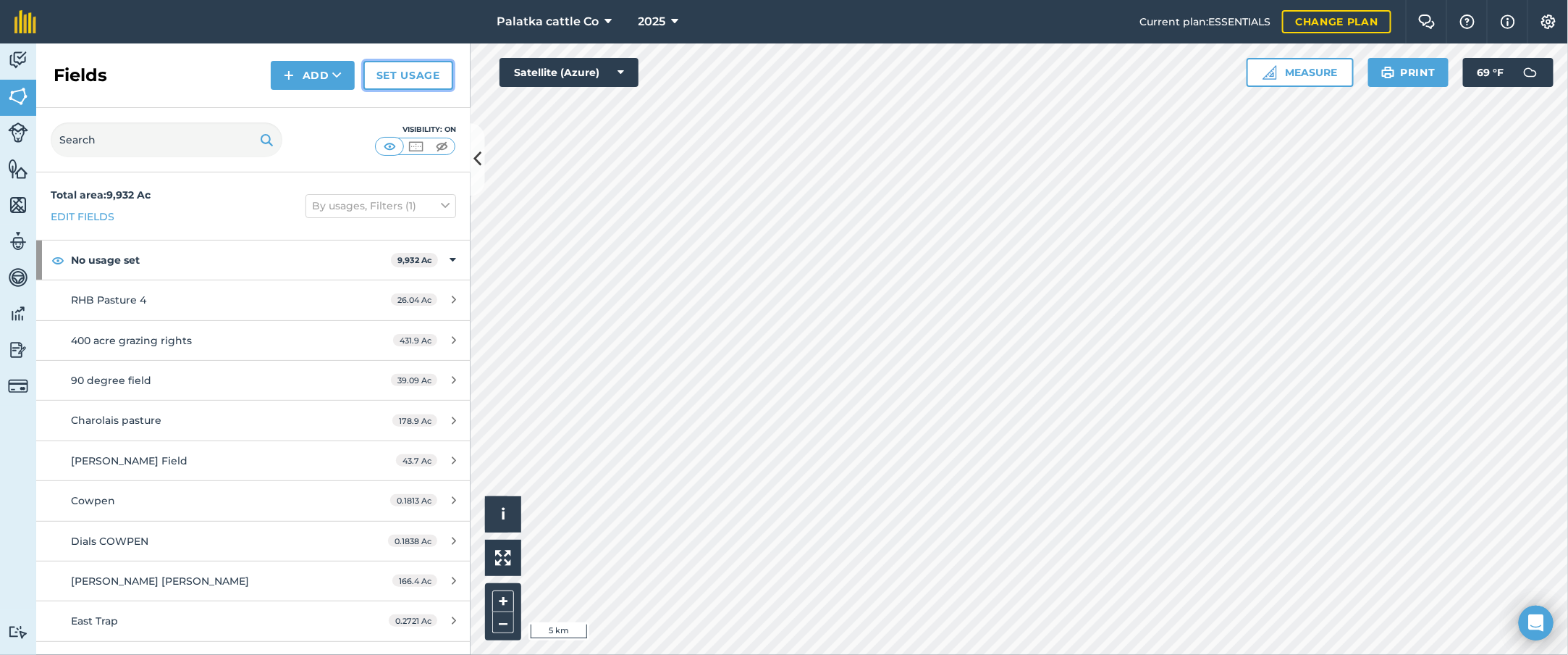
click at [419, 66] on link "Set usage" at bounding box center [408, 75] width 90 height 29
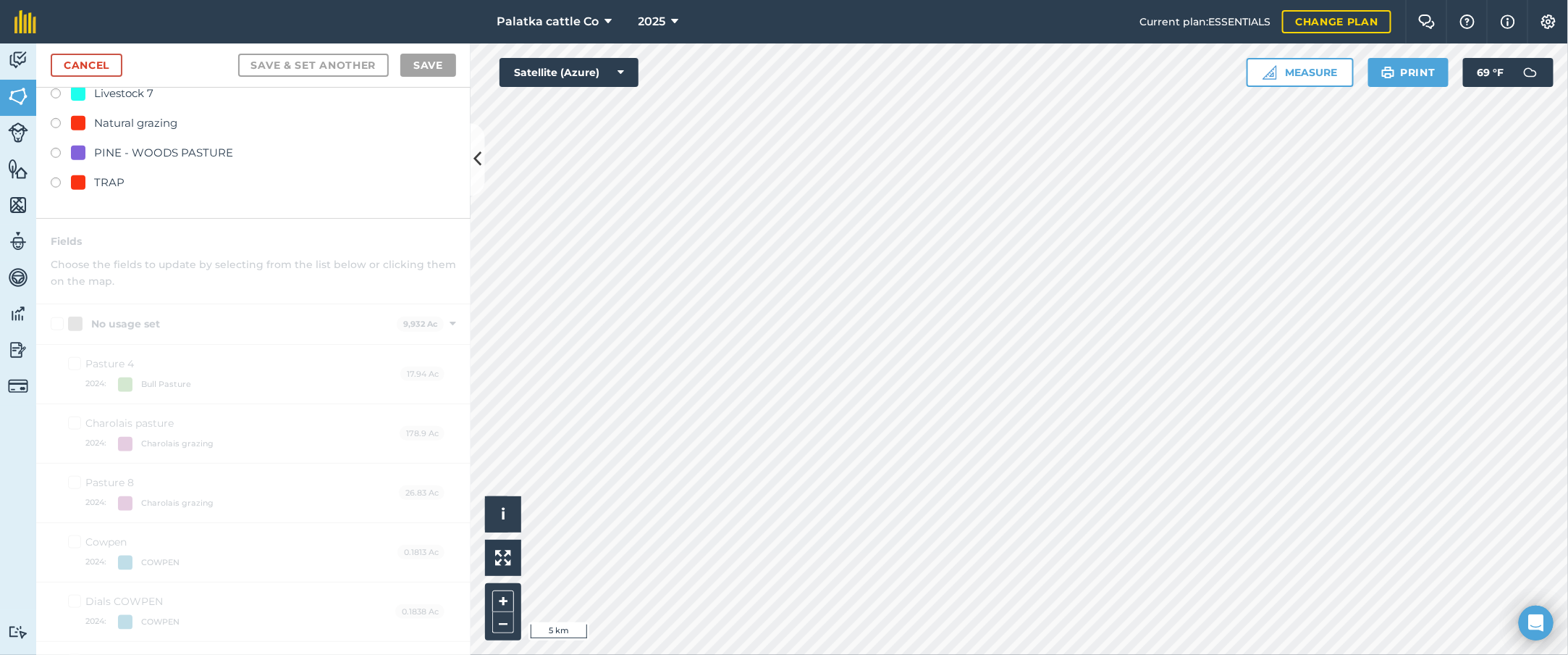
scroll to position [651, 0]
drag, startPoint x: 362, startPoint y: 276, endPoint x: 341, endPoint y: 593, distance: 317.7
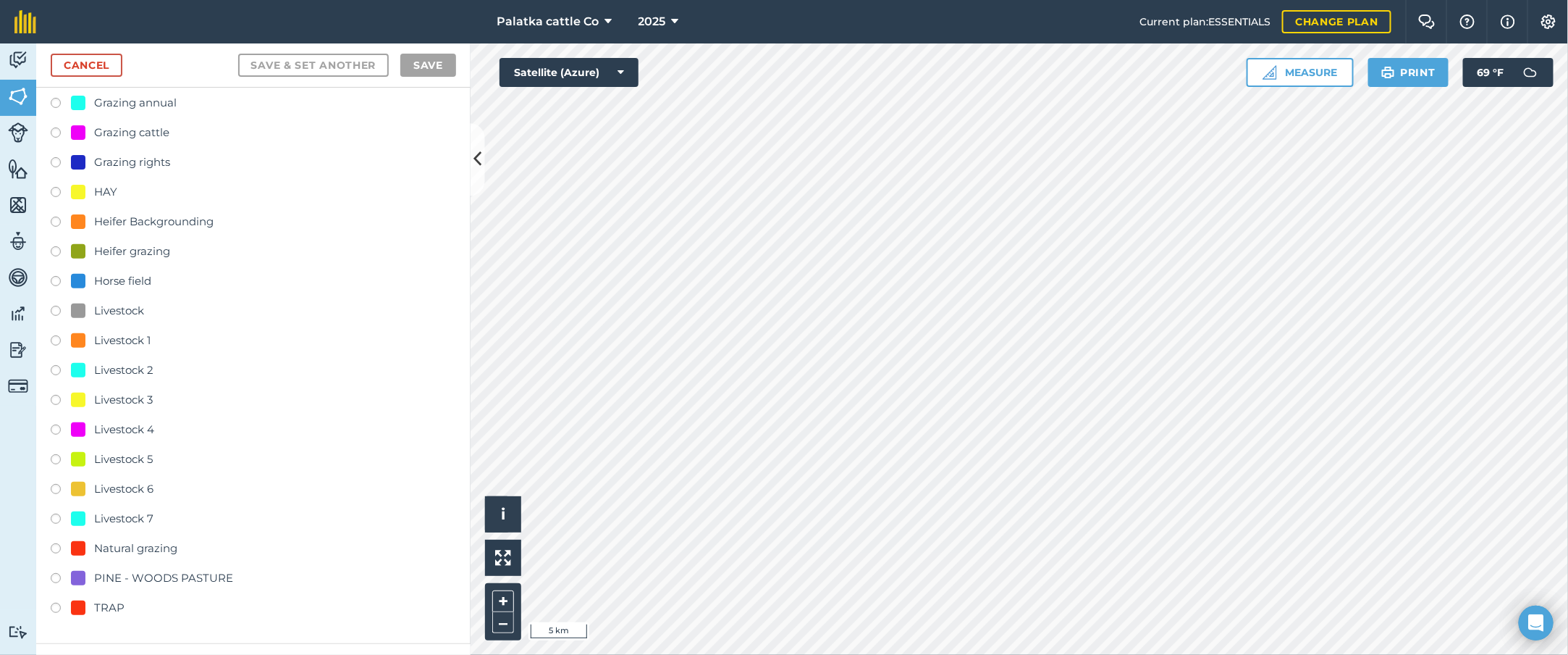
scroll to position [0, 0]
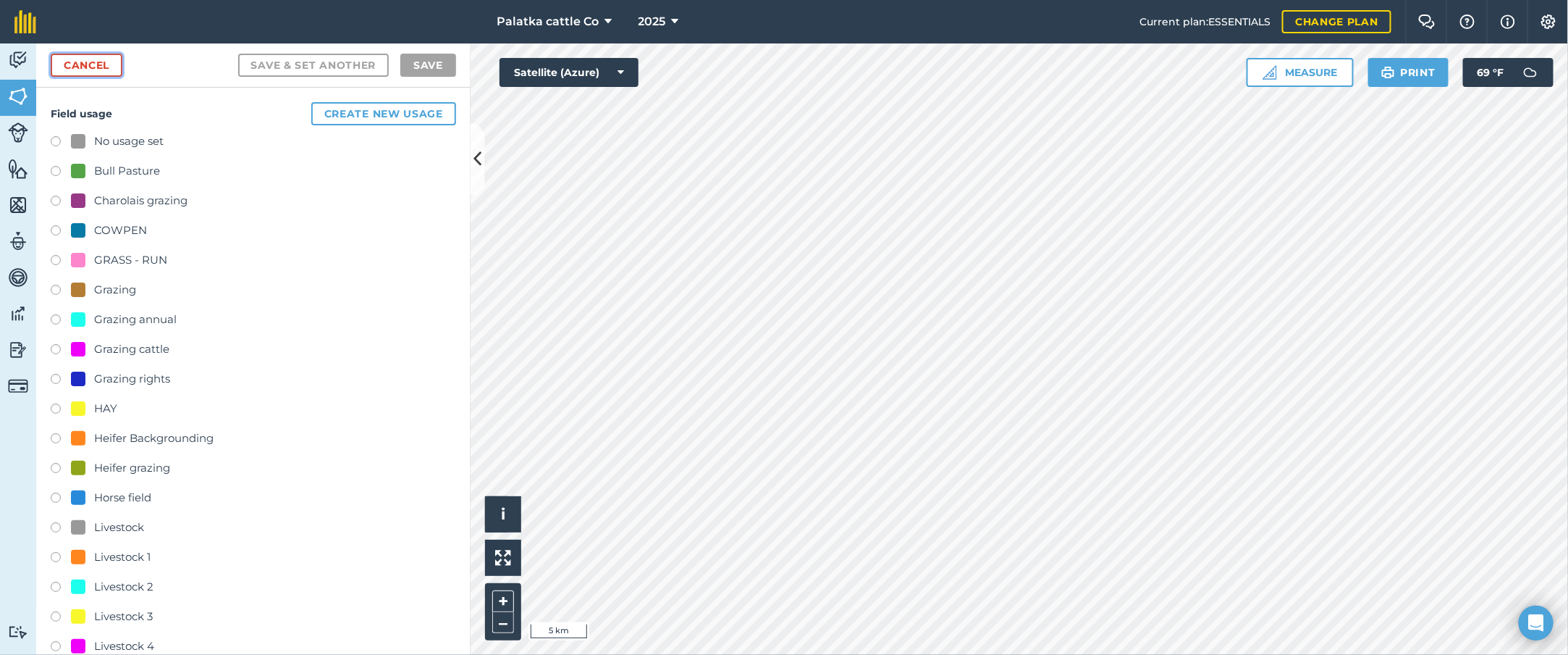
click at [95, 66] on link "Cancel" at bounding box center [86, 65] width 72 height 23
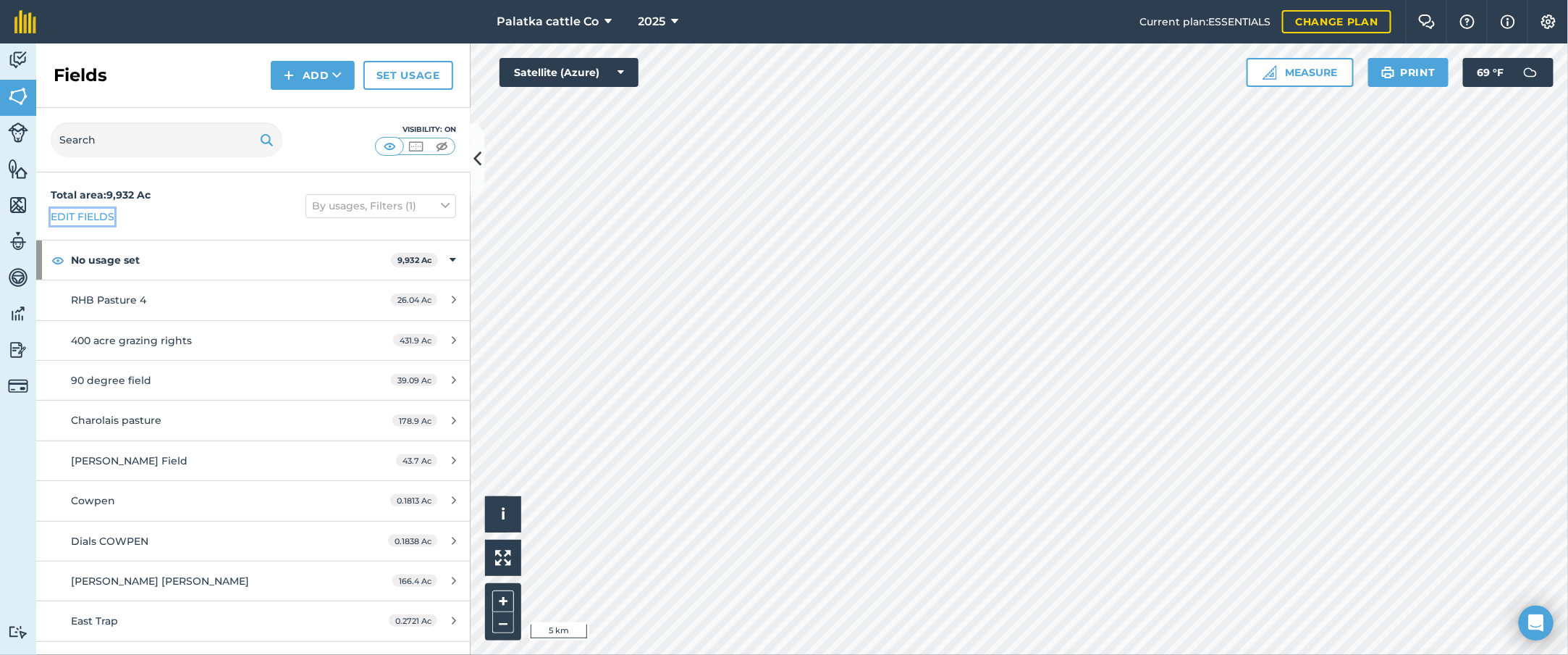
click at [95, 218] on link "Edit fields" at bounding box center [83, 217] width 64 height 16
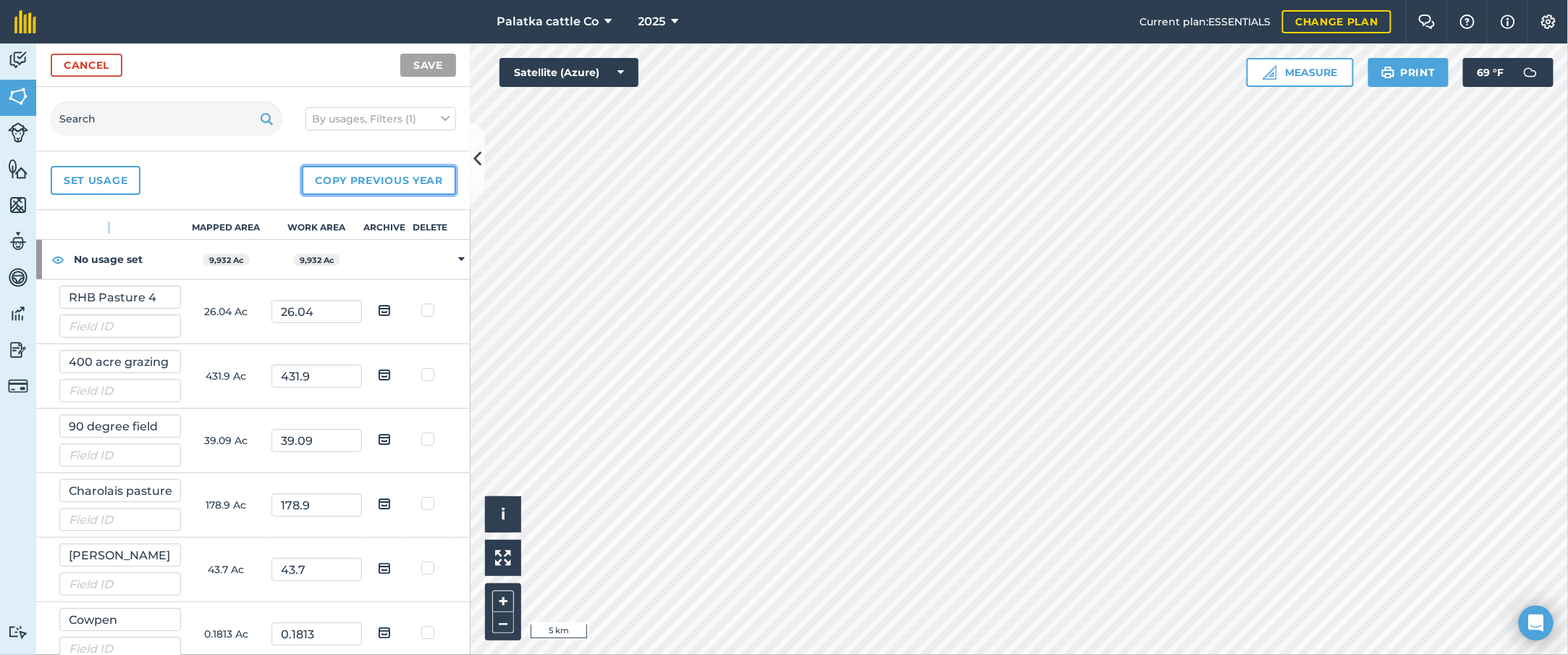
click at [422, 173] on button "Copy previous year" at bounding box center [379, 180] width 154 height 29
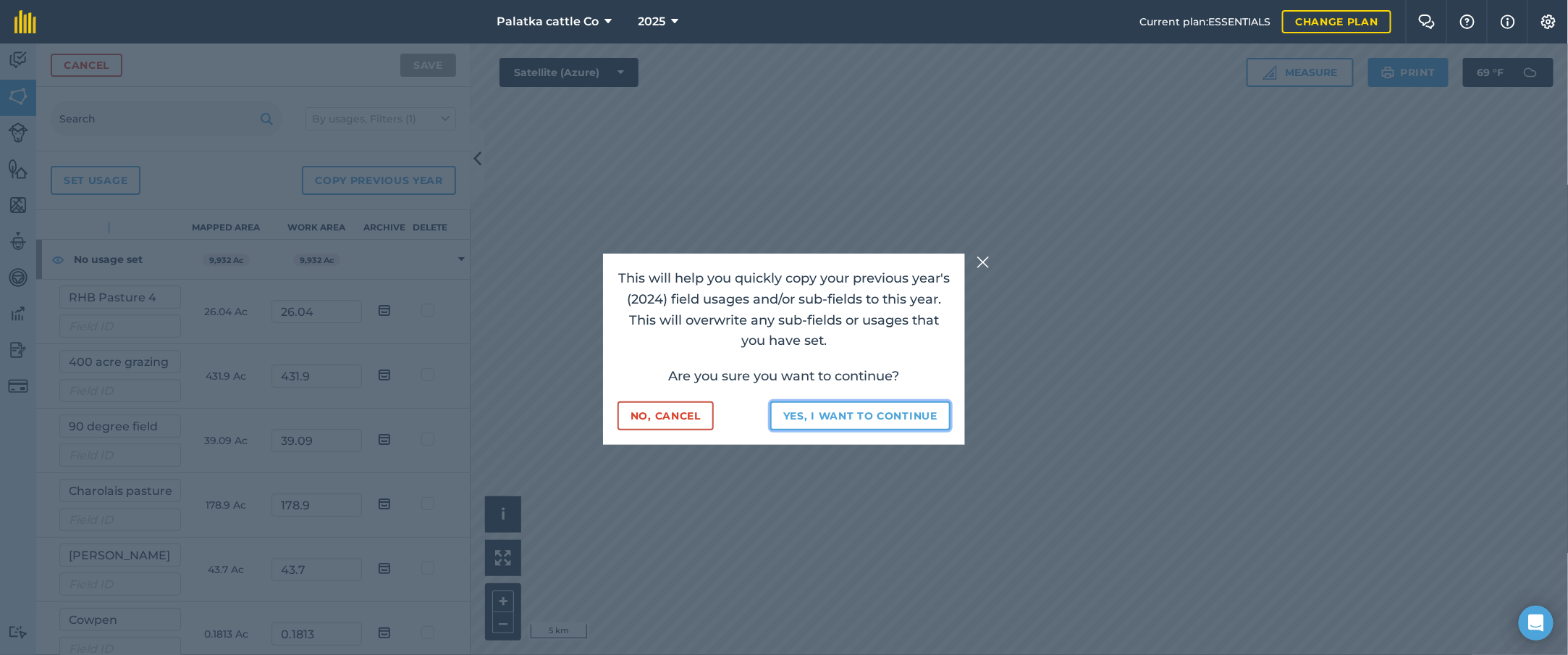
click at [843, 413] on button "Yes, I want to continue" at bounding box center [860, 416] width 180 height 29
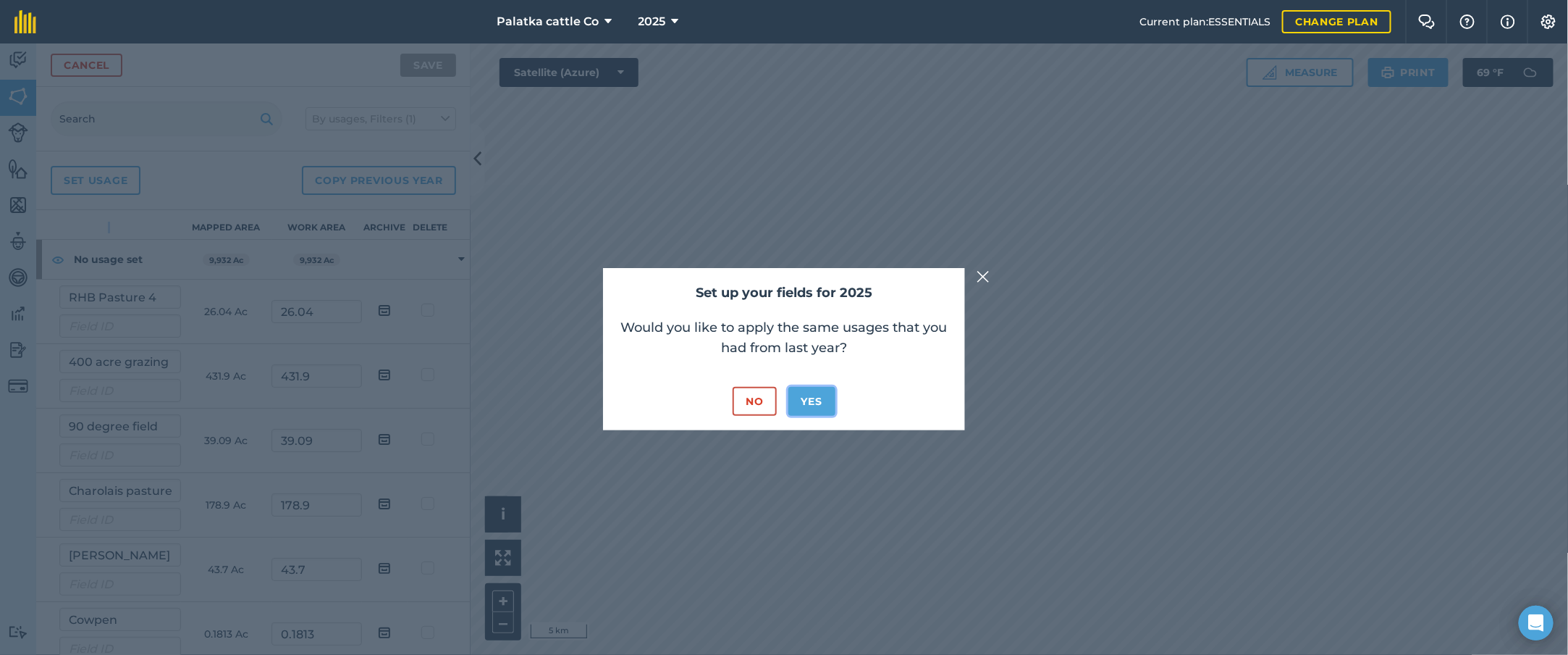
click at [816, 400] on button "Yes" at bounding box center [812, 401] width 47 height 29
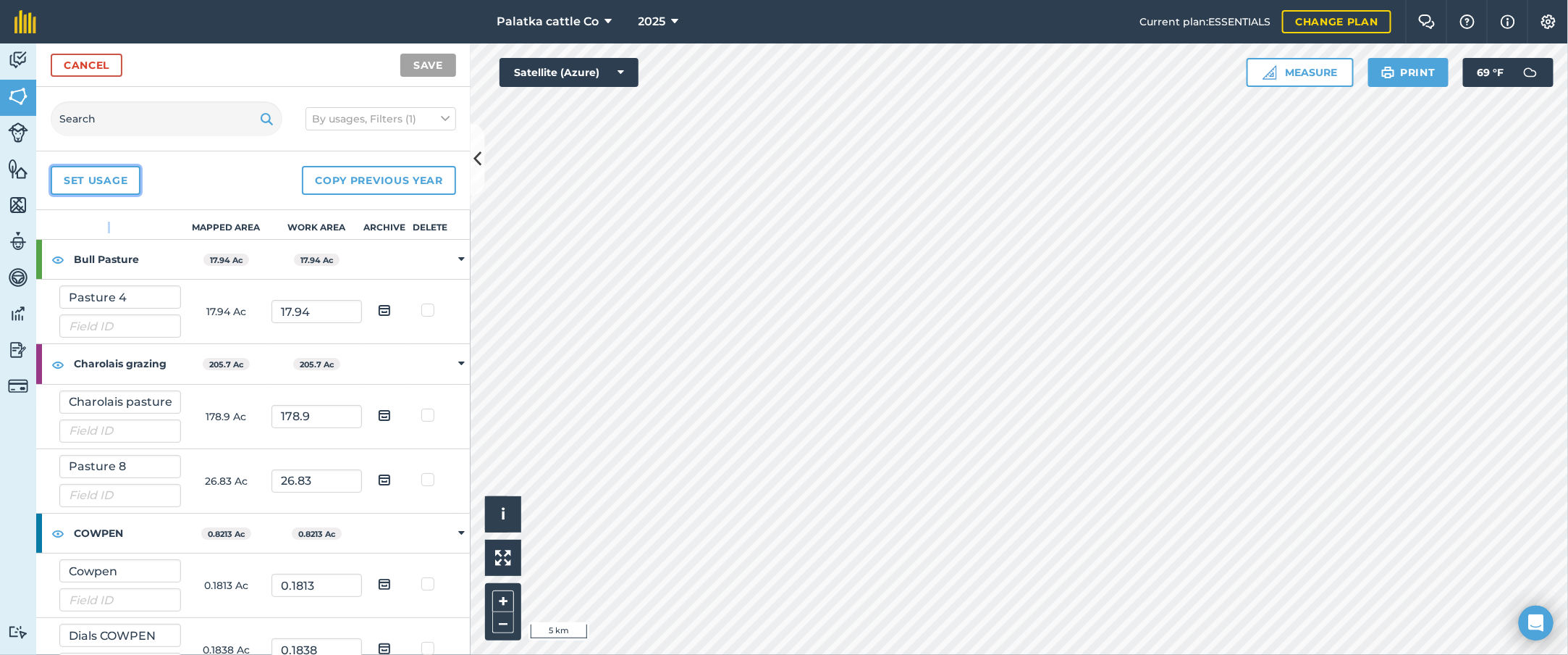
click at [111, 182] on link "Set usage" at bounding box center [96, 180] width 90 height 29
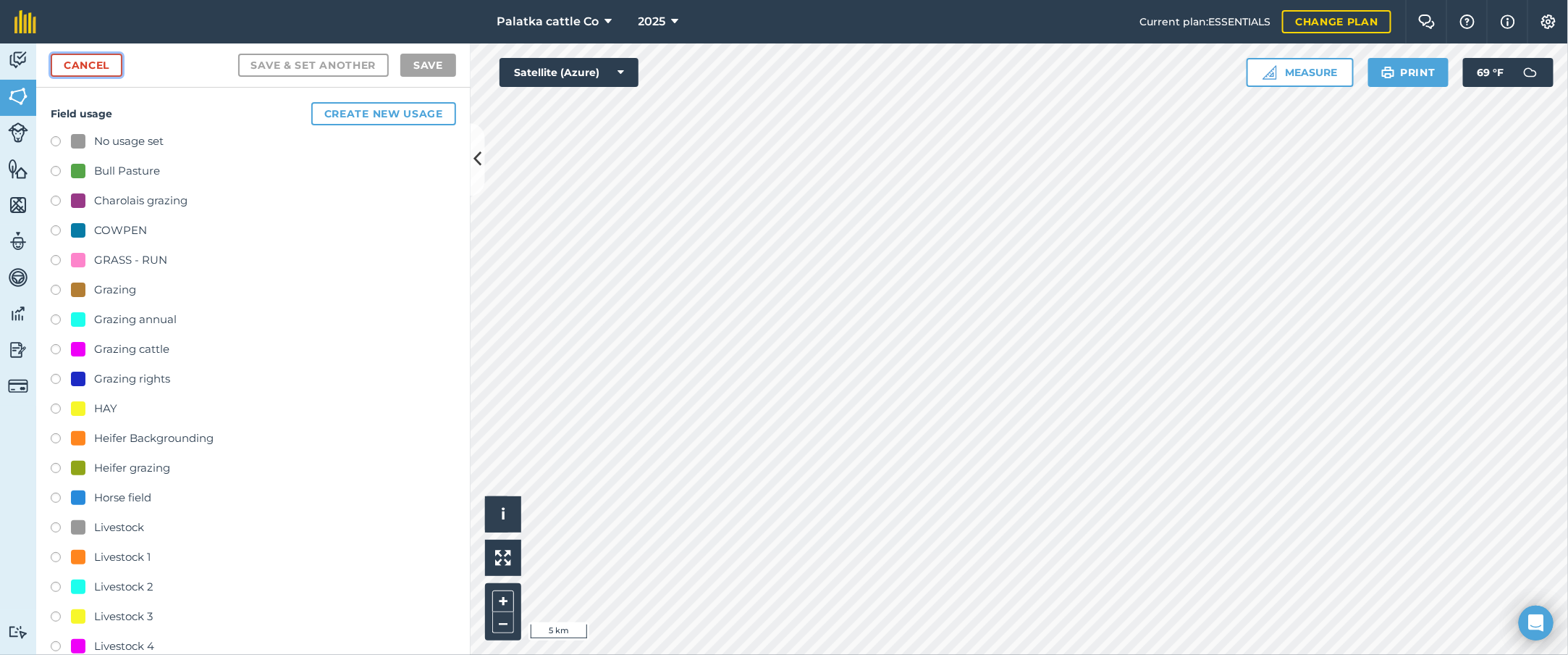
click at [101, 68] on link "Cancel" at bounding box center [86, 65] width 72 height 23
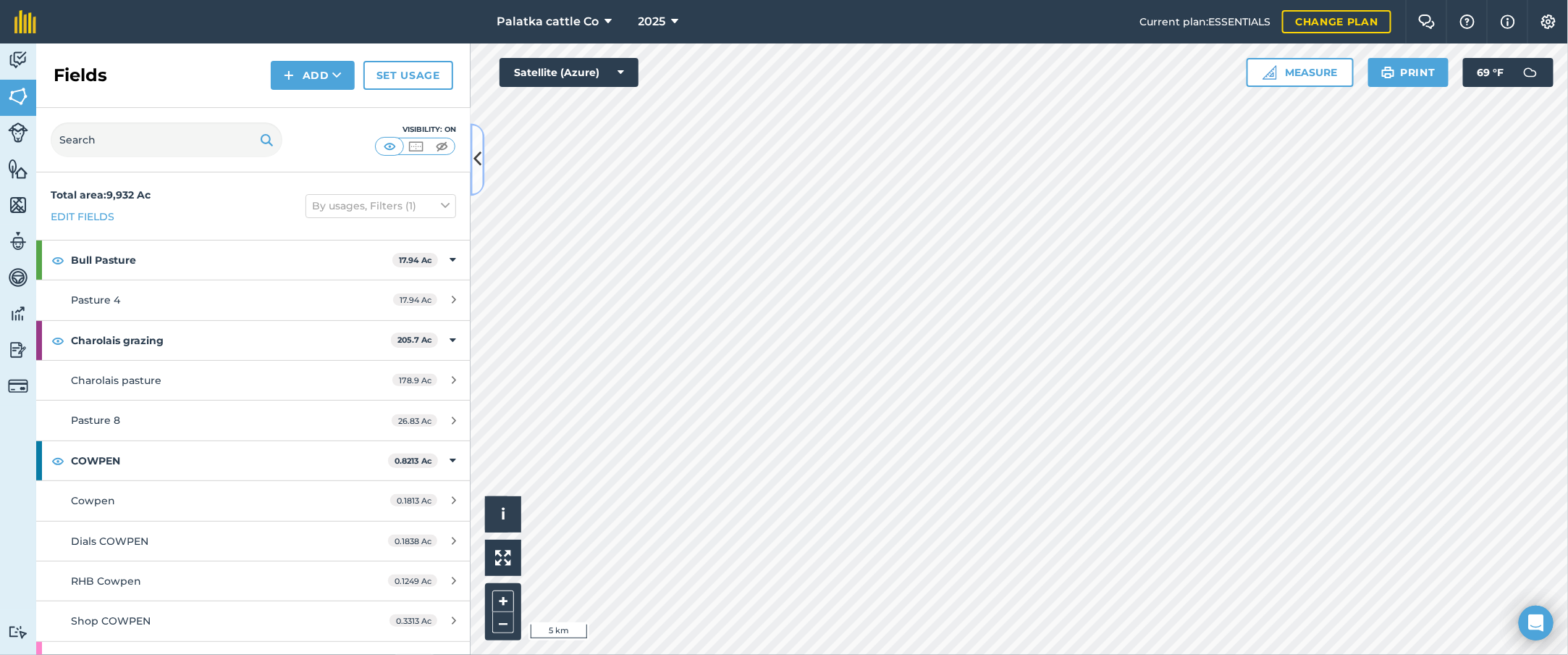
click at [475, 155] on icon at bounding box center [477, 159] width 8 height 25
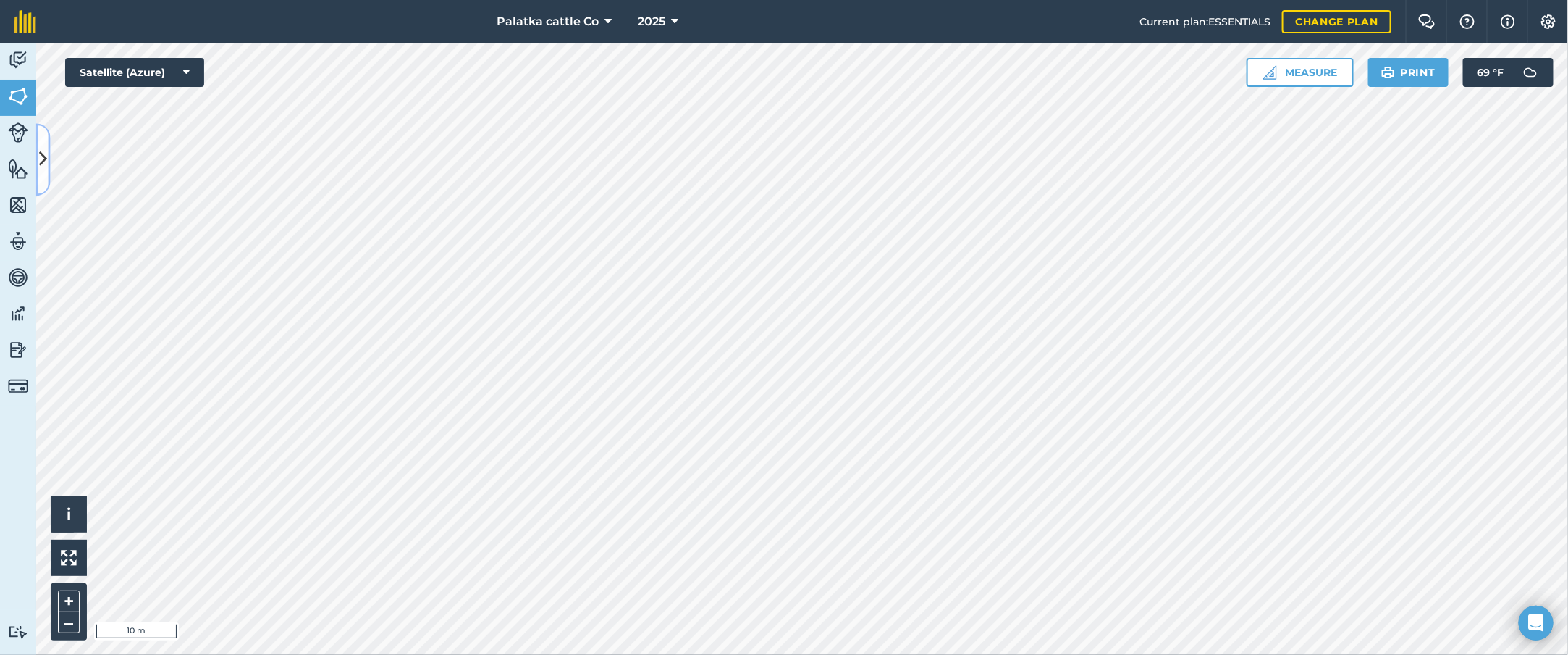
click at [36, 155] on button at bounding box center [43, 160] width 15 height 72
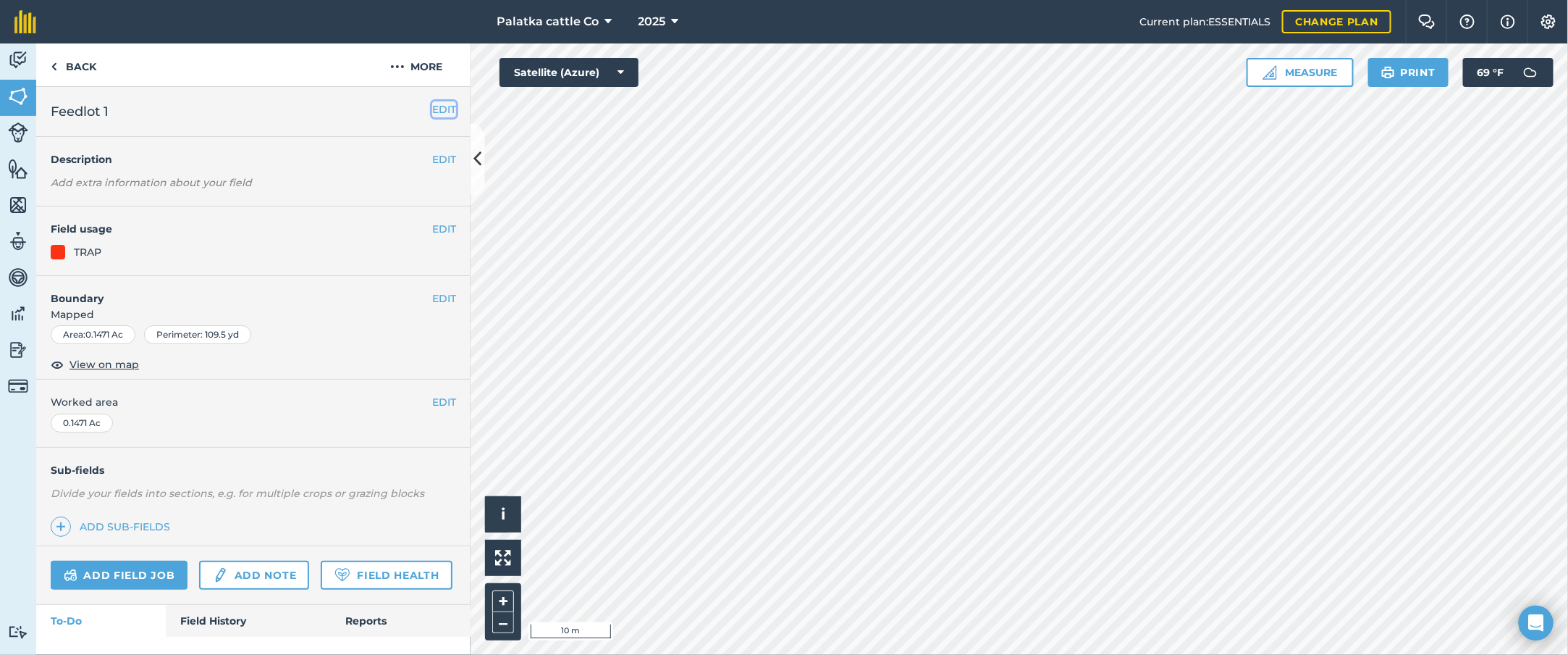
click at [432, 104] on button "EDIT" at bounding box center [444, 109] width 24 height 16
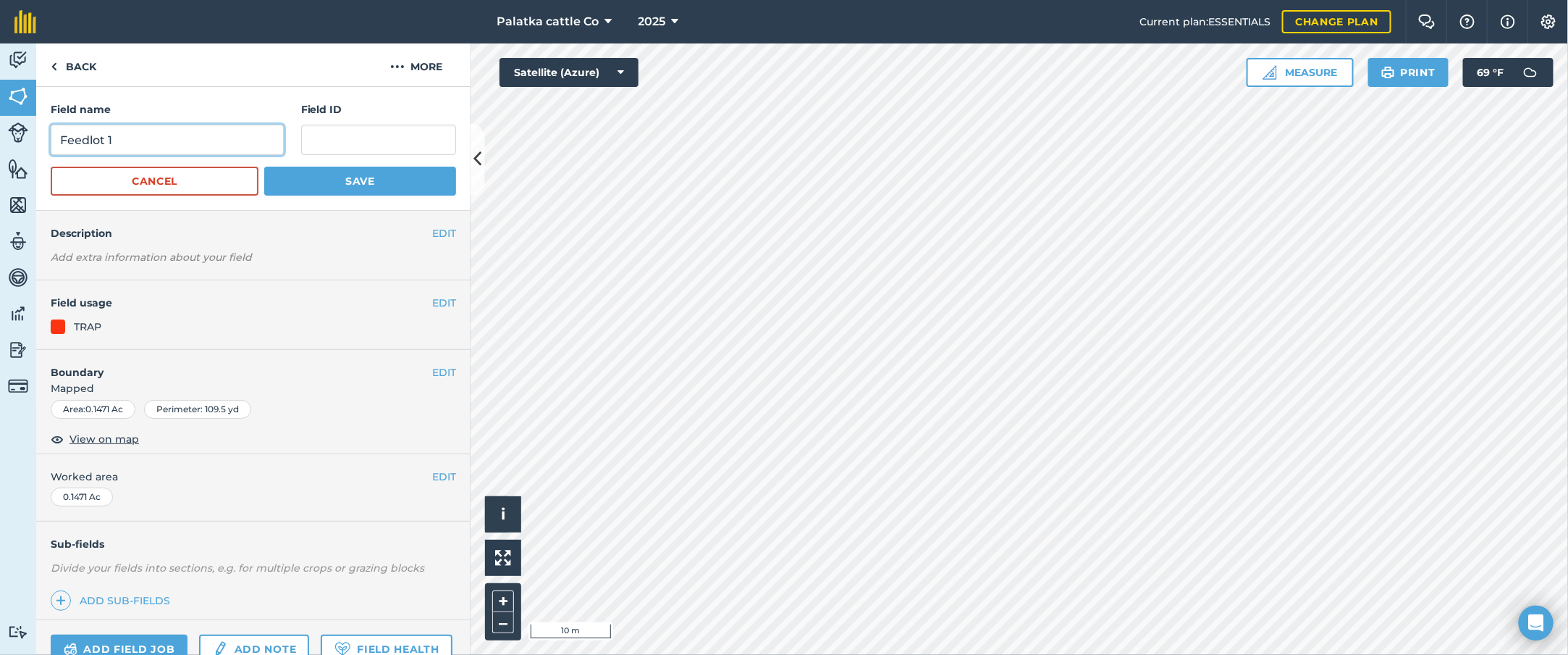
drag, startPoint x: 160, startPoint y: 142, endPoint x: 0, endPoint y: 106, distance: 164.0
click at [0, 106] on div "Activity Fields Livestock Features Maps Team Vehicles Data Reporting Billing Tu…" at bounding box center [784, 349] width 1568 height 611
type input "Sick pen 1"
click at [305, 177] on button "Save" at bounding box center [360, 181] width 192 height 29
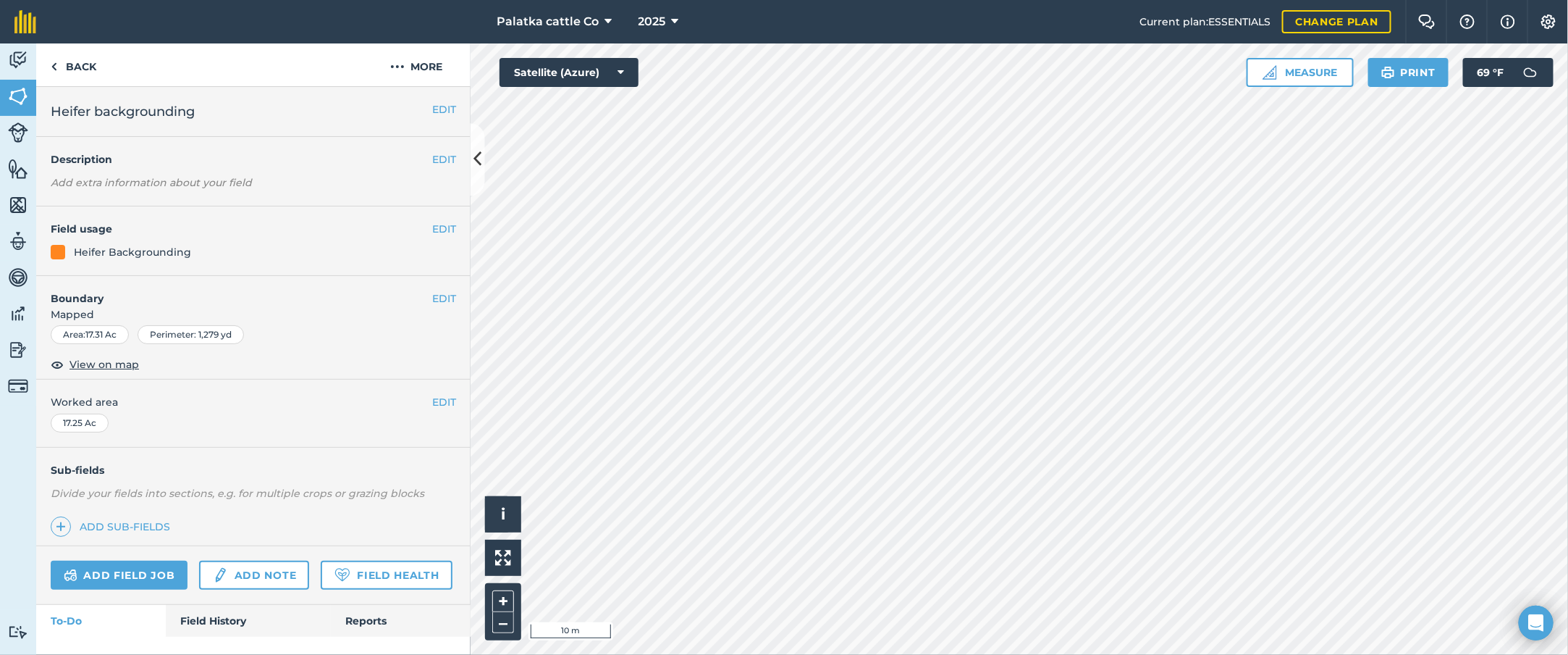
click at [471, 436] on html "Palatka cattle Co 2025 Current plan : ESSENTIALS Change plan Farm Chat Help Inf…" at bounding box center [784, 327] width 1568 height 655
click at [960, 436] on html "Palatka cattle Co 2025 Current plan : ESSENTIALS Change plan Farm Chat Help Inf…" at bounding box center [784, 327] width 1568 height 655
click at [59, 57] on link "Back" at bounding box center [73, 65] width 74 height 43
click at [56, 60] on img at bounding box center [54, 66] width 7 height 17
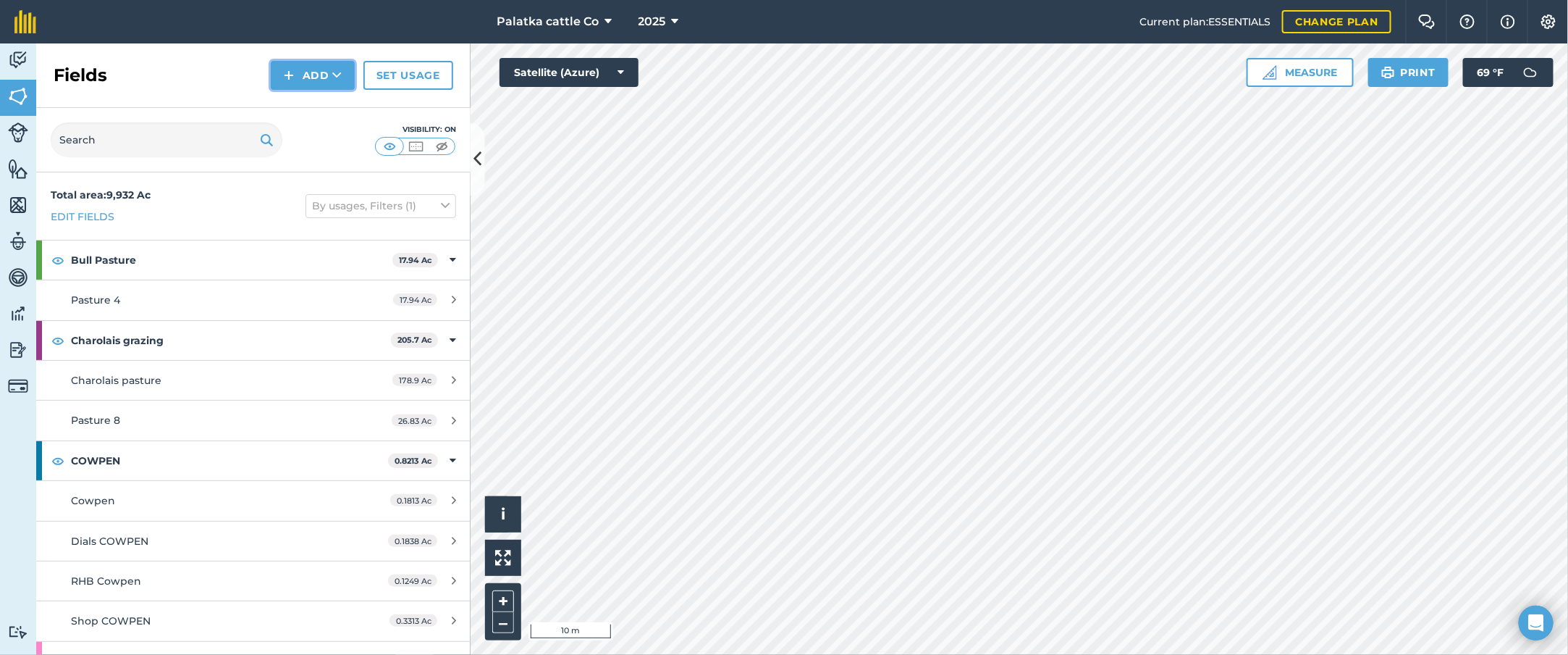
click at [302, 70] on button "Add" at bounding box center [312, 75] width 84 height 29
click at [318, 106] on link "Draw" at bounding box center [312, 108] width 79 height 32
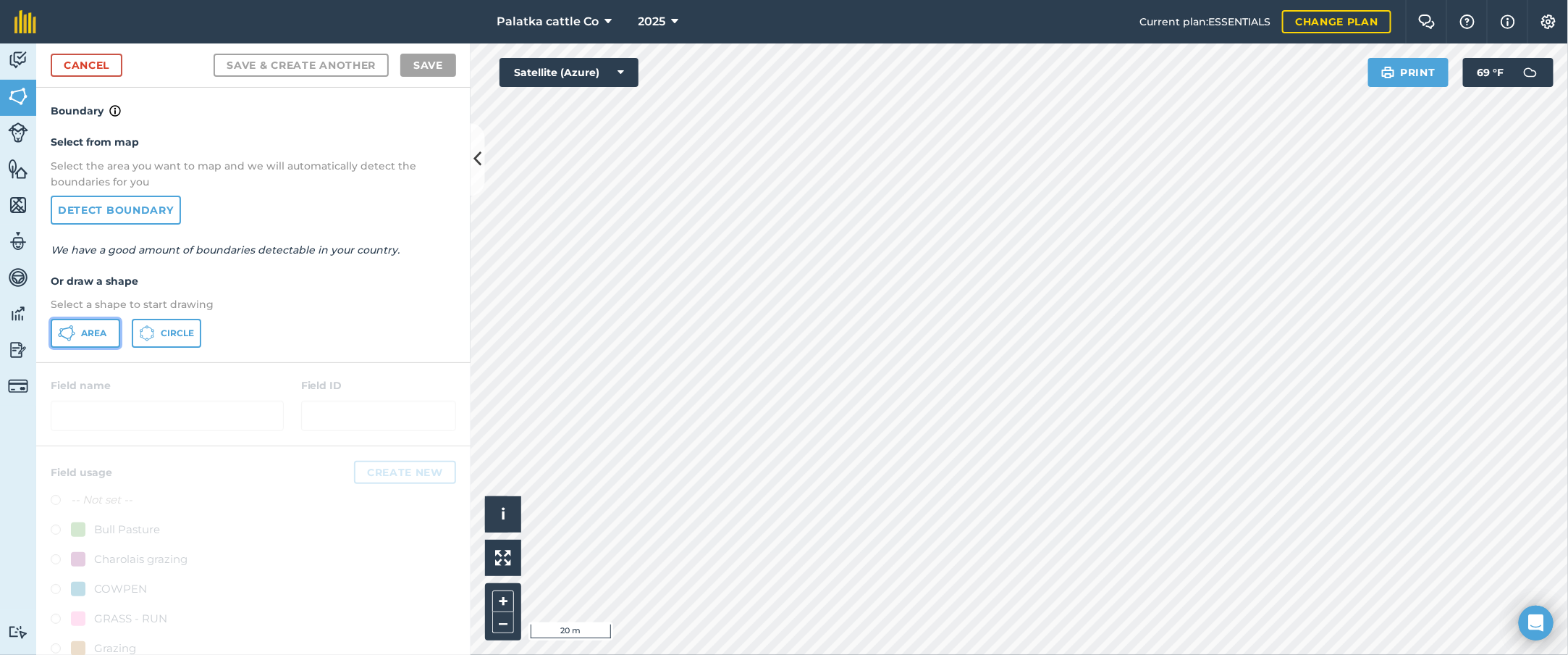
click at [98, 331] on span "Area" at bounding box center [93, 332] width 25 height 11
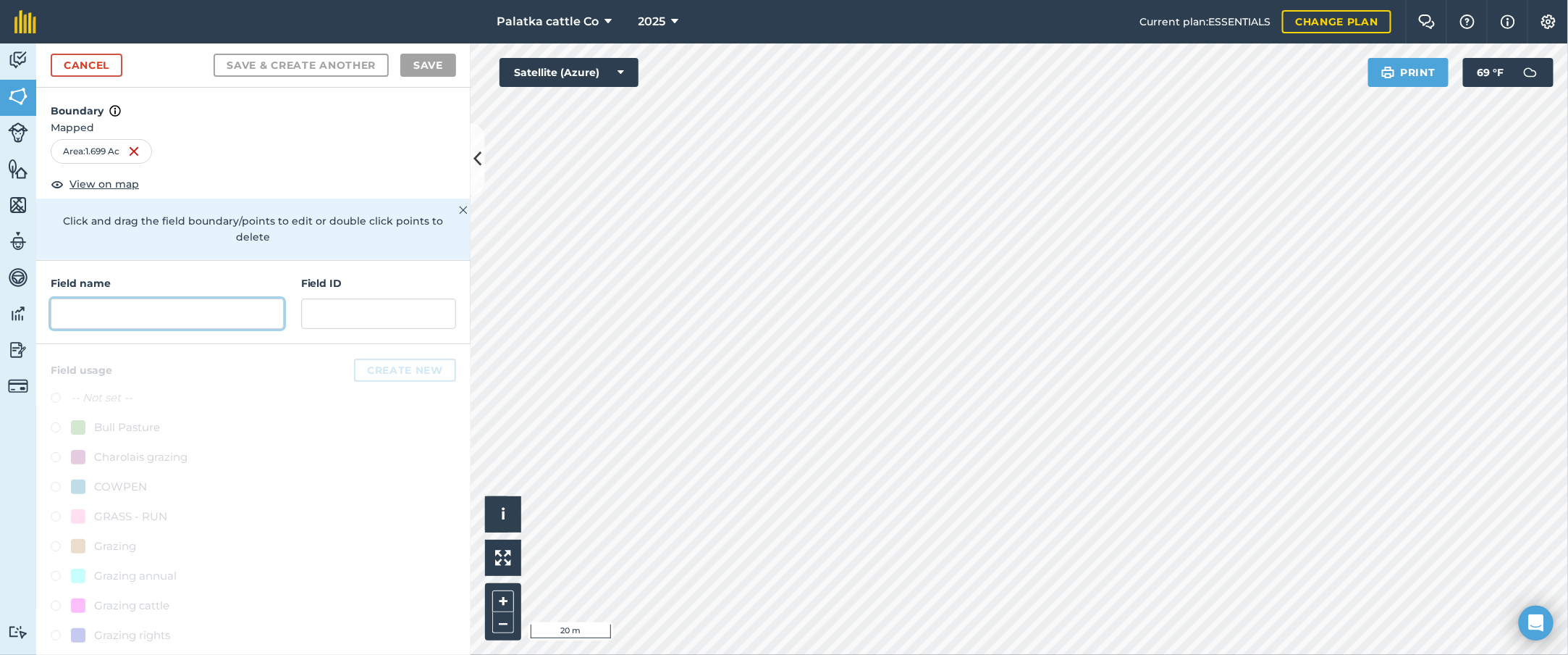
click at [131, 322] on input "text" at bounding box center [167, 313] width 233 height 30
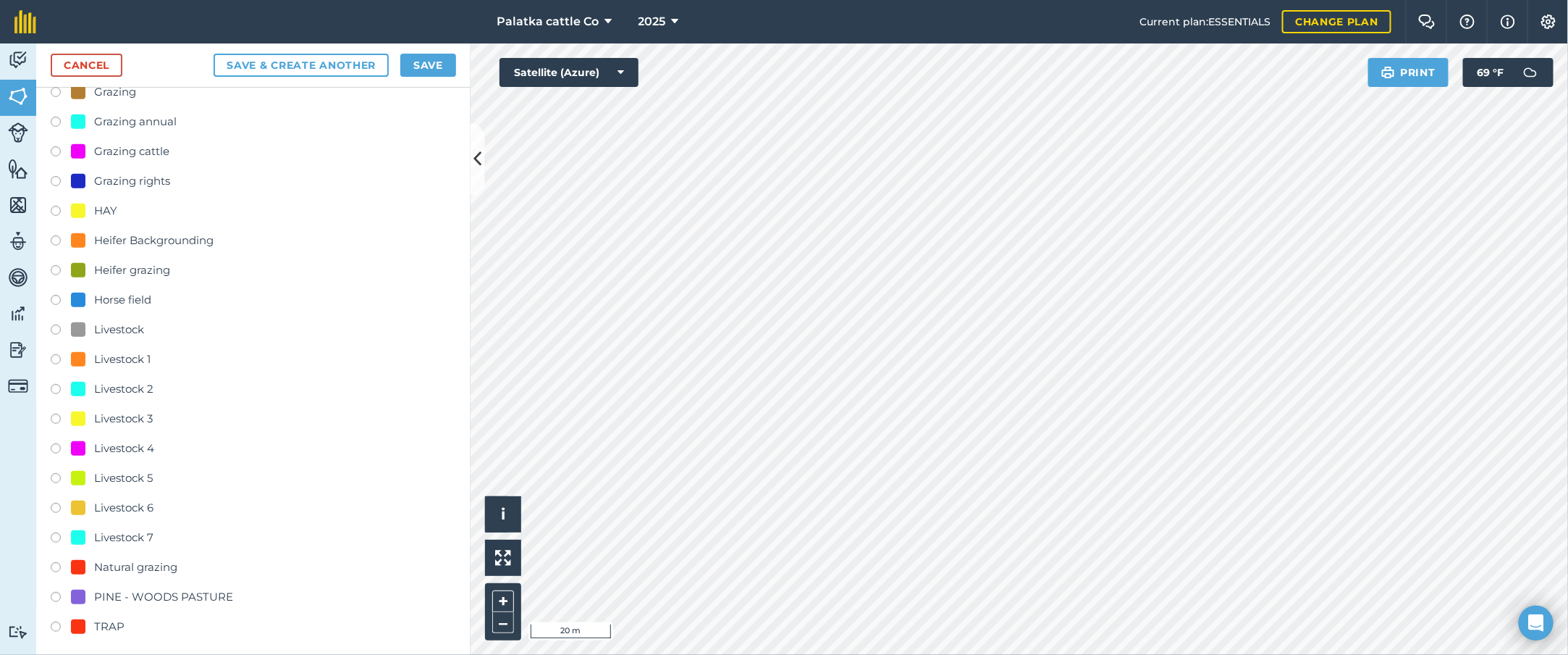
scroll to position [457, 0]
type input "Feedlot 1"
click at [51, 412] on label at bounding box center [60, 417] width 20 height 15
radio input "true"
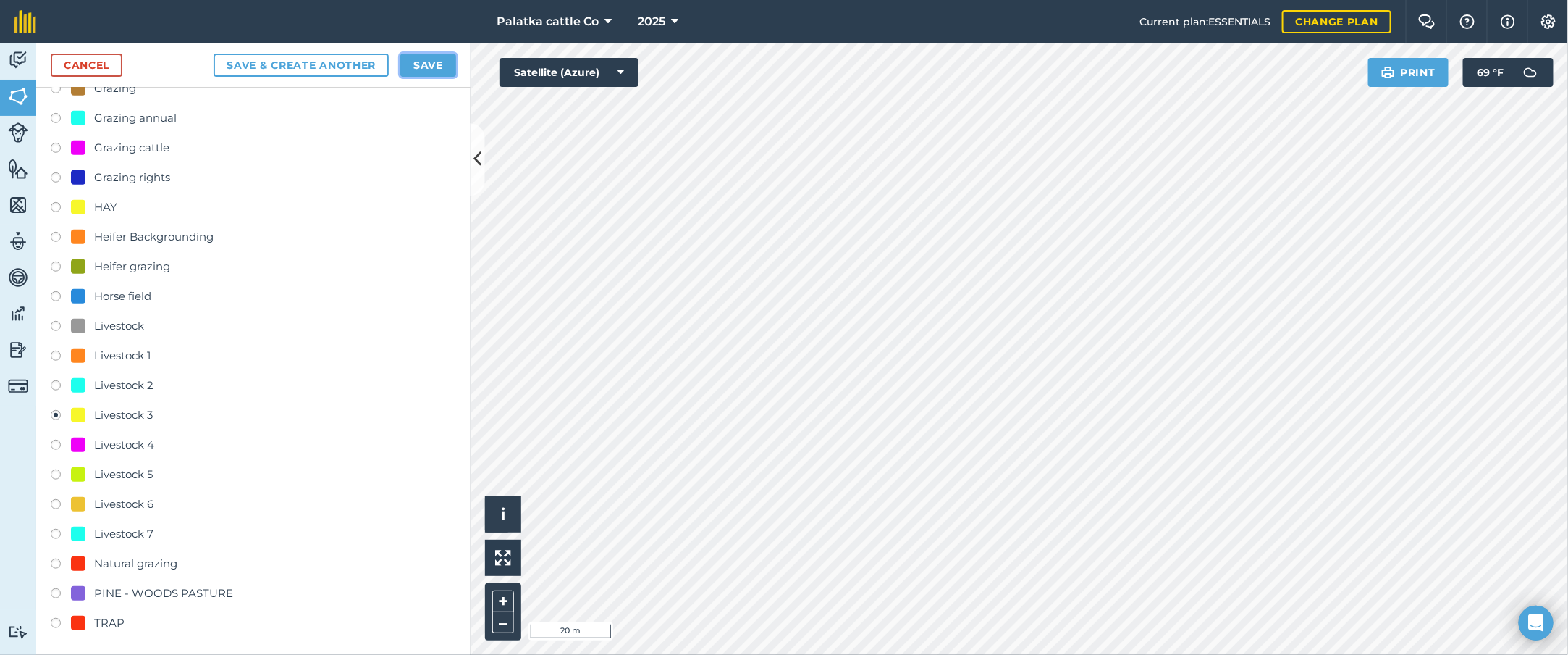
click at [441, 59] on button "Save" at bounding box center [428, 65] width 56 height 23
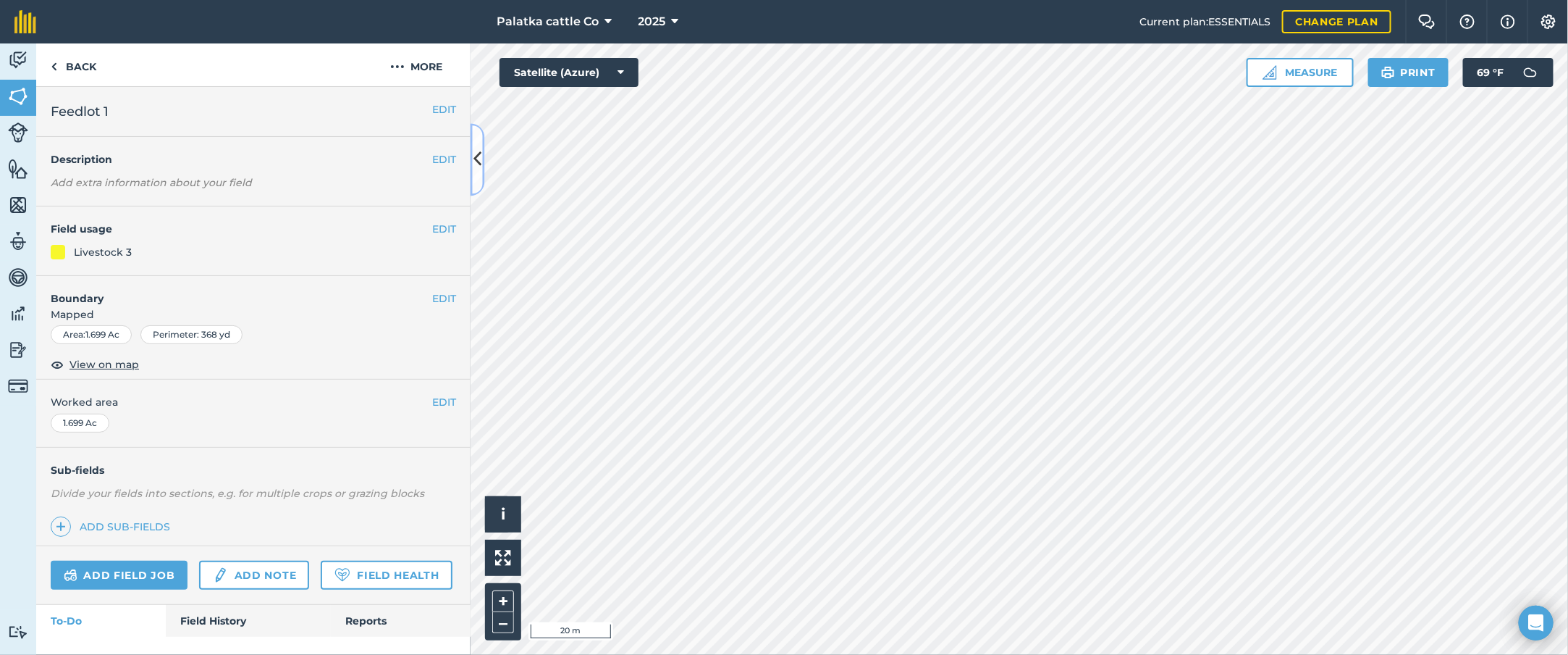
click at [481, 161] on icon at bounding box center [477, 159] width 8 height 25
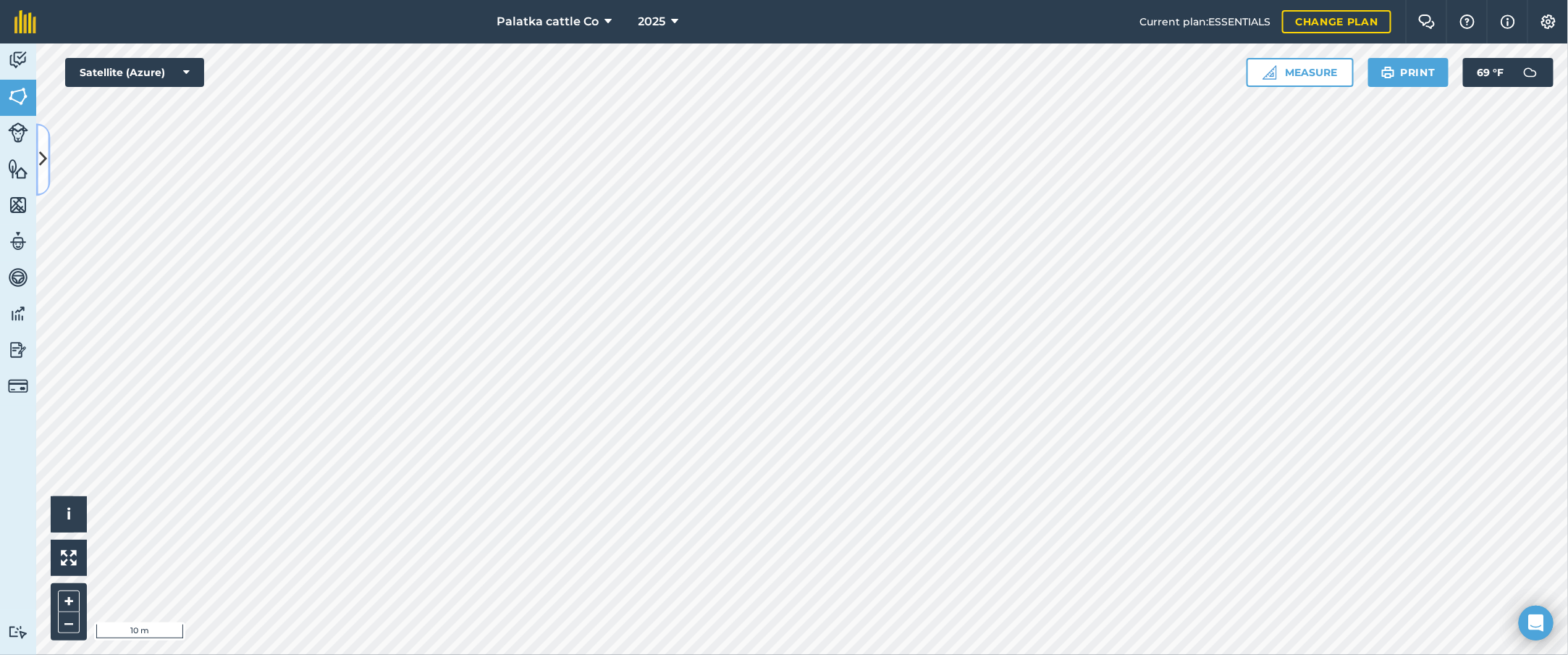
click at [46, 159] on icon at bounding box center [42, 159] width 8 height 25
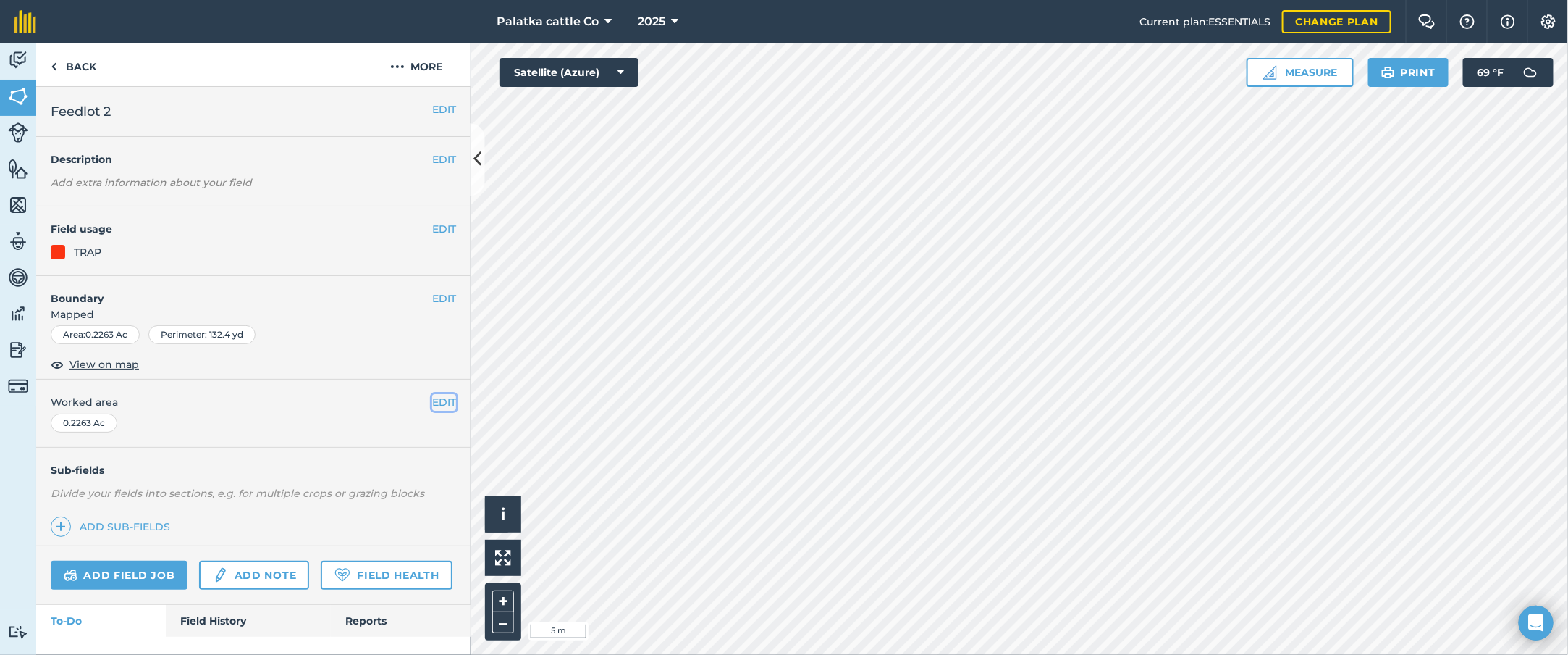
click at [436, 400] on button "EDIT" at bounding box center [444, 401] width 24 height 16
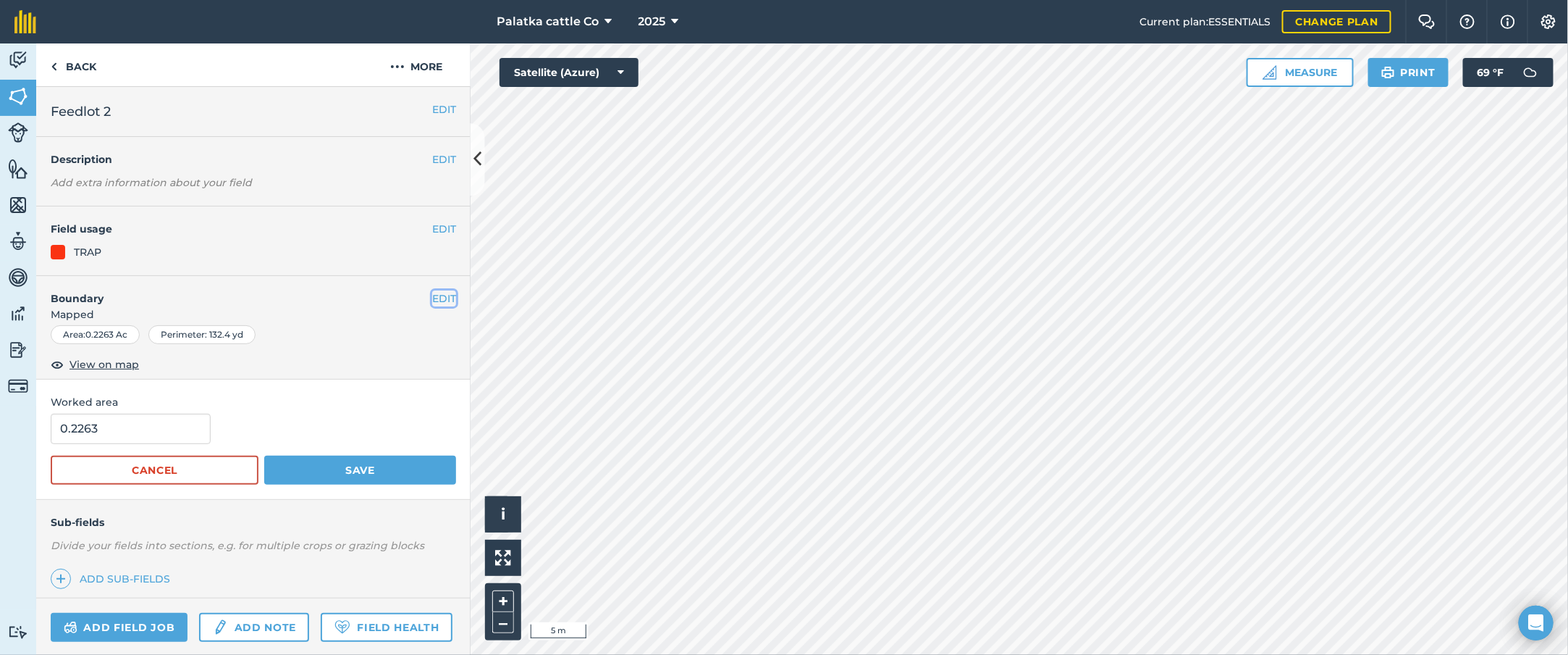
click at [432, 294] on button "EDIT" at bounding box center [444, 298] width 24 height 16
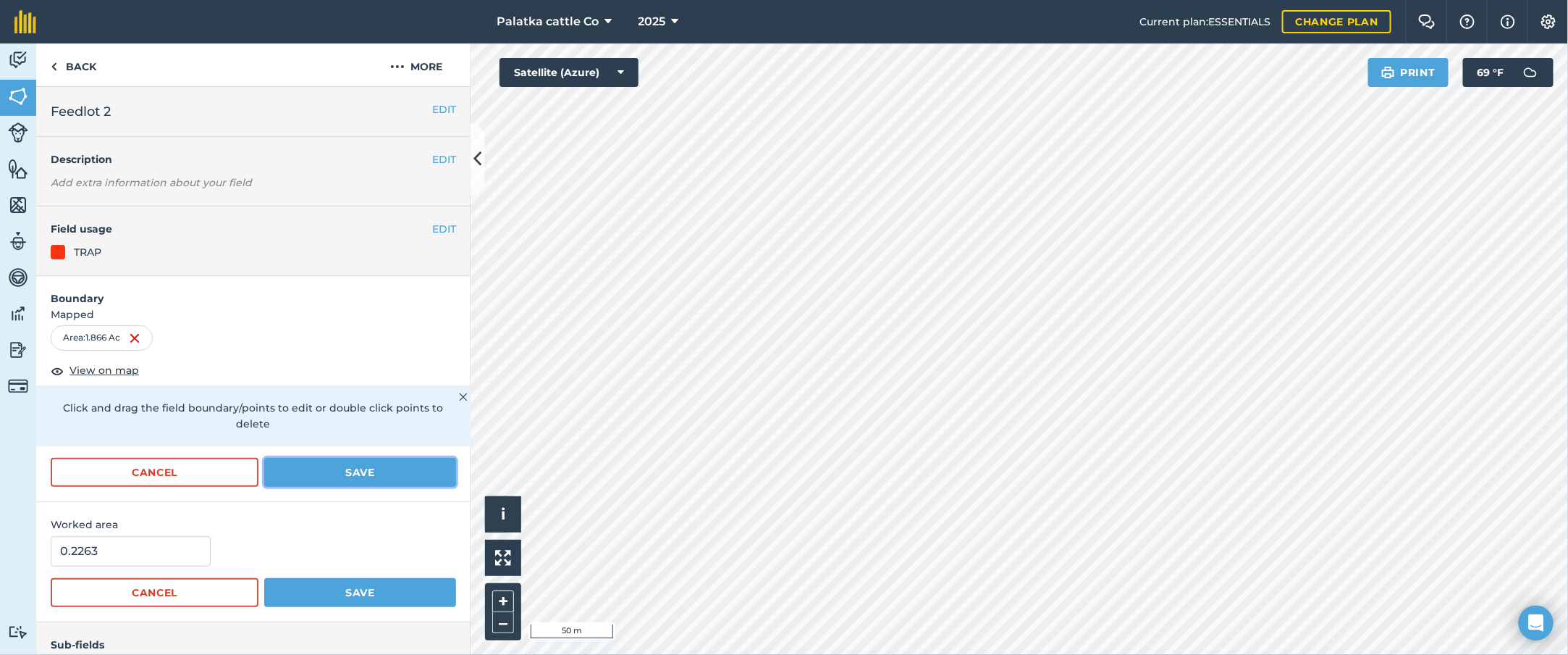
click at [367, 436] on button "Save" at bounding box center [360, 472] width 192 height 29
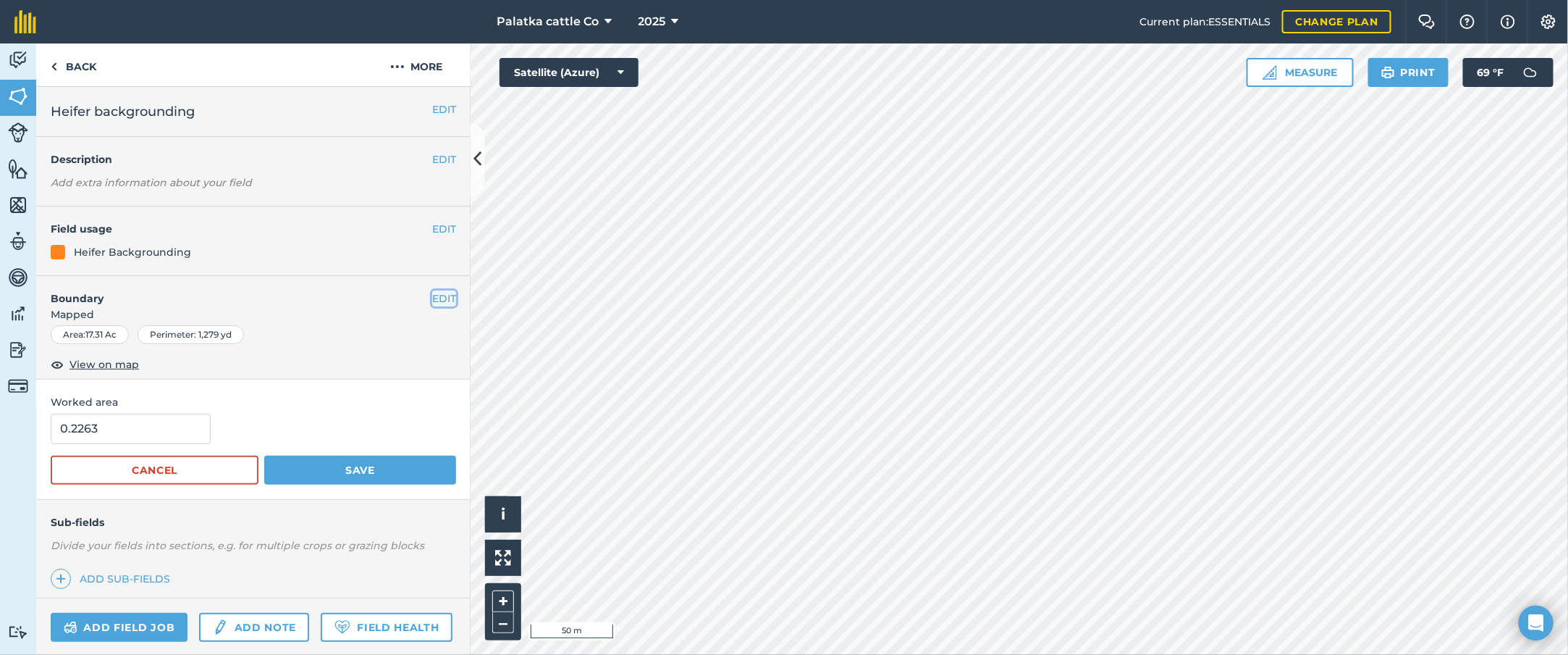
click at [432, 298] on button "EDIT" at bounding box center [444, 298] width 24 height 16
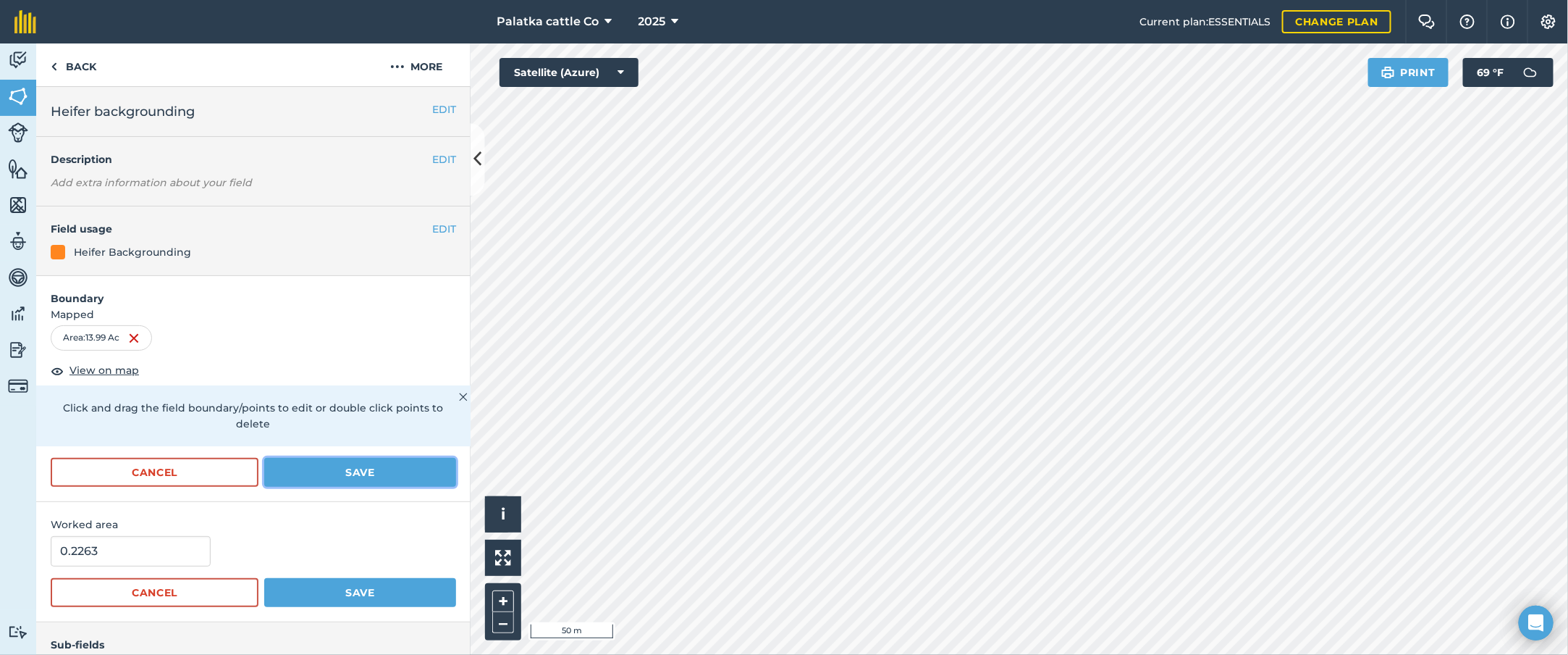
click at [355, 436] on button "Save" at bounding box center [360, 472] width 192 height 29
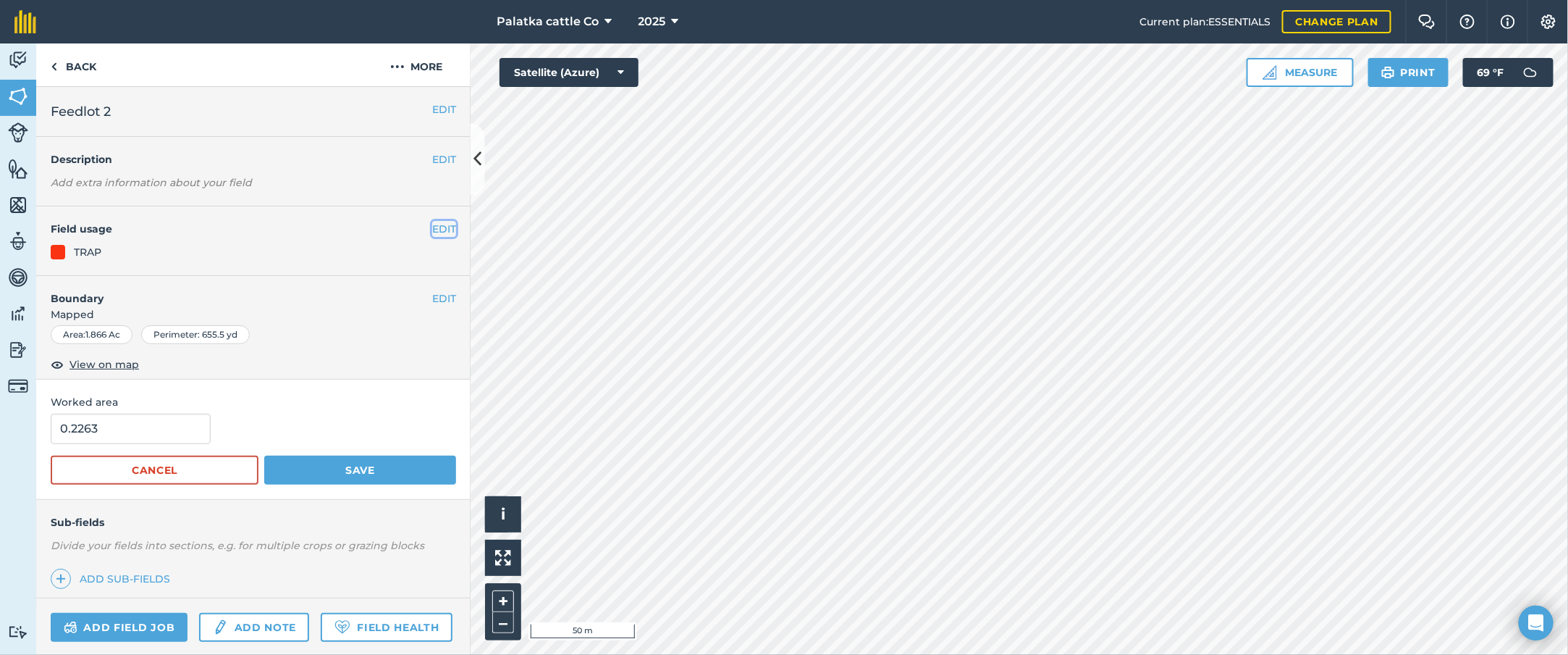
click at [432, 228] on button "EDIT" at bounding box center [444, 229] width 24 height 16
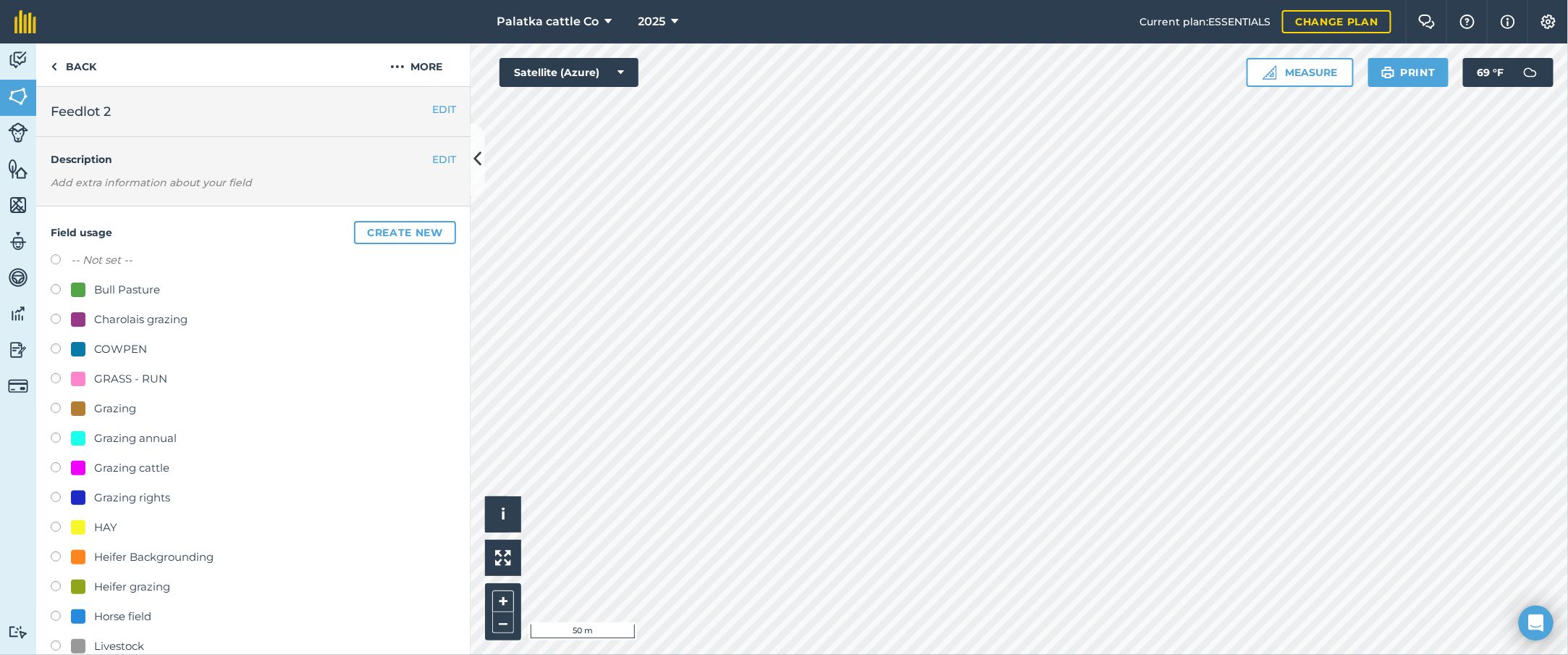
click at [79, 378] on div at bounding box center [78, 378] width 15 height 15
radio input "true"
radio input "false"
click at [401, 228] on button "Create new" at bounding box center [405, 232] width 102 height 23
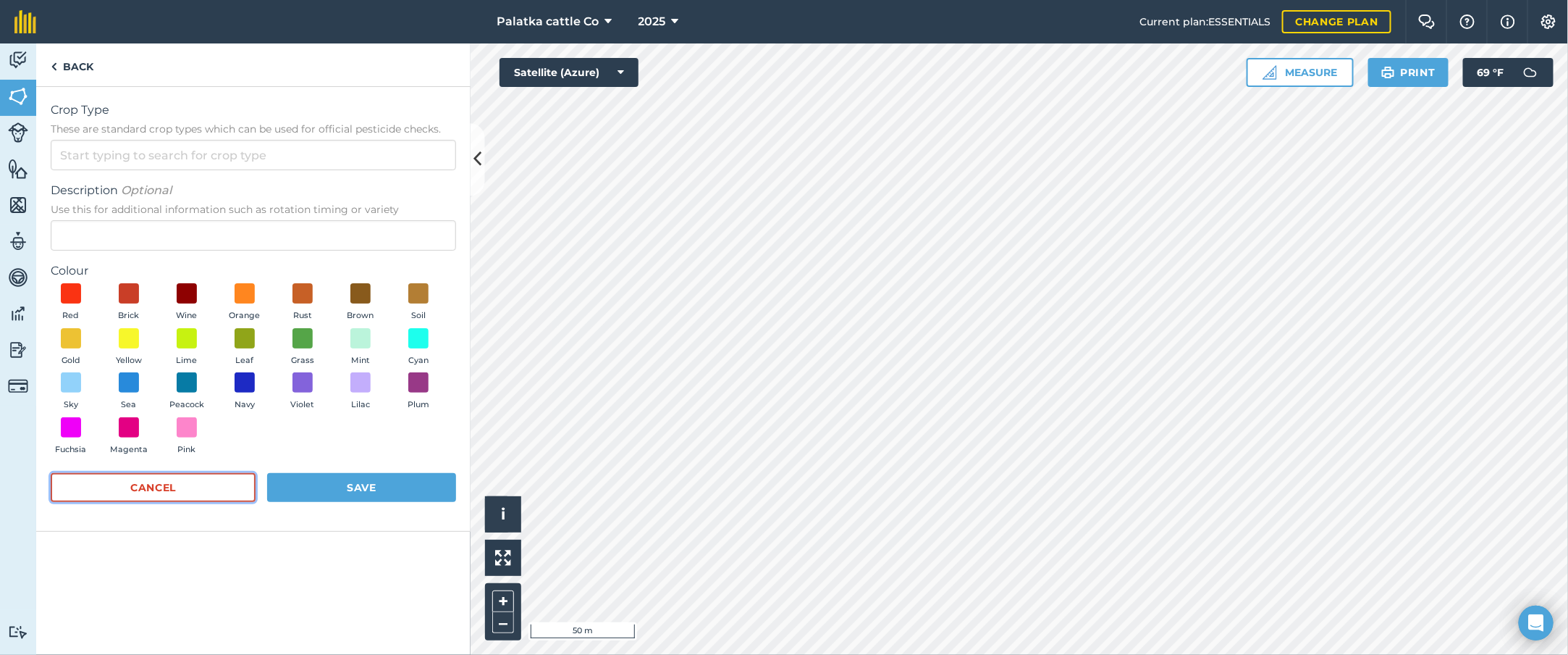
click at [196, 436] on button "Cancel" at bounding box center [153, 488] width 205 height 29
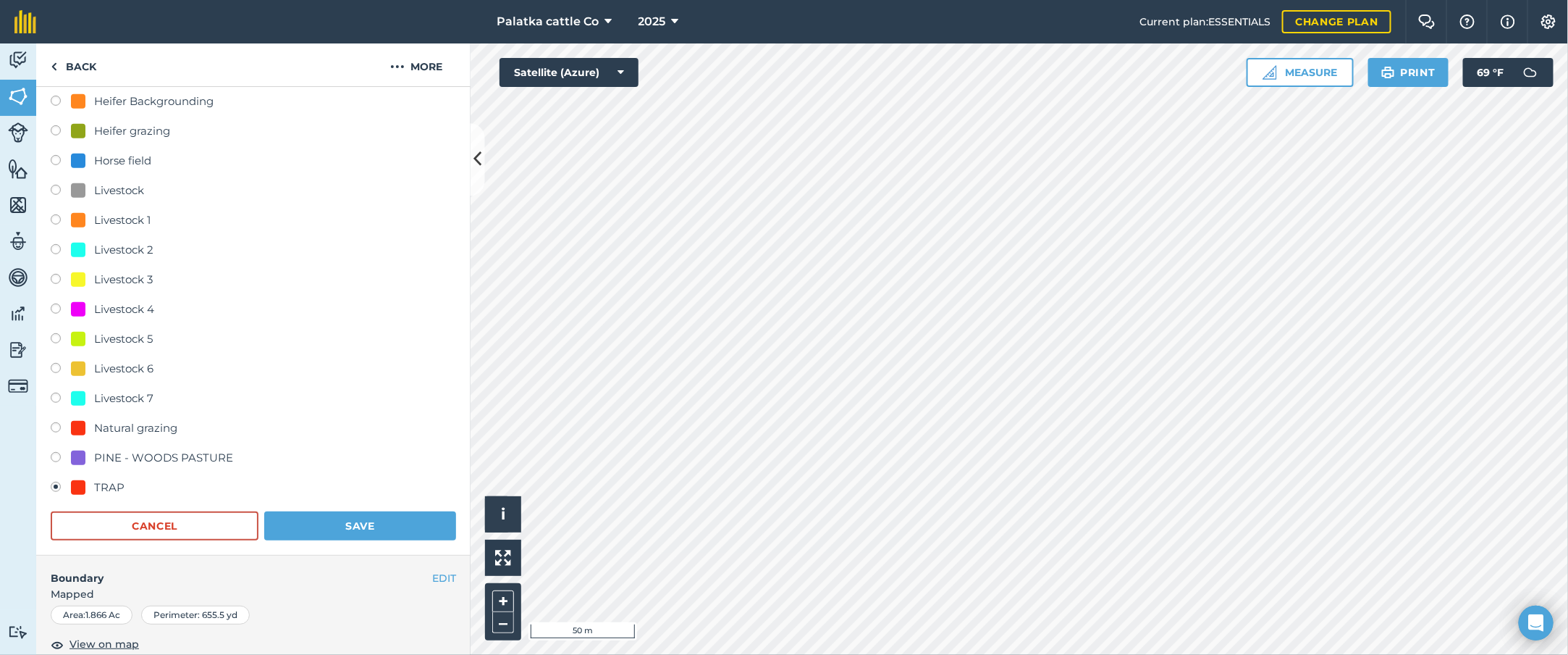
scroll to position [434, 0]
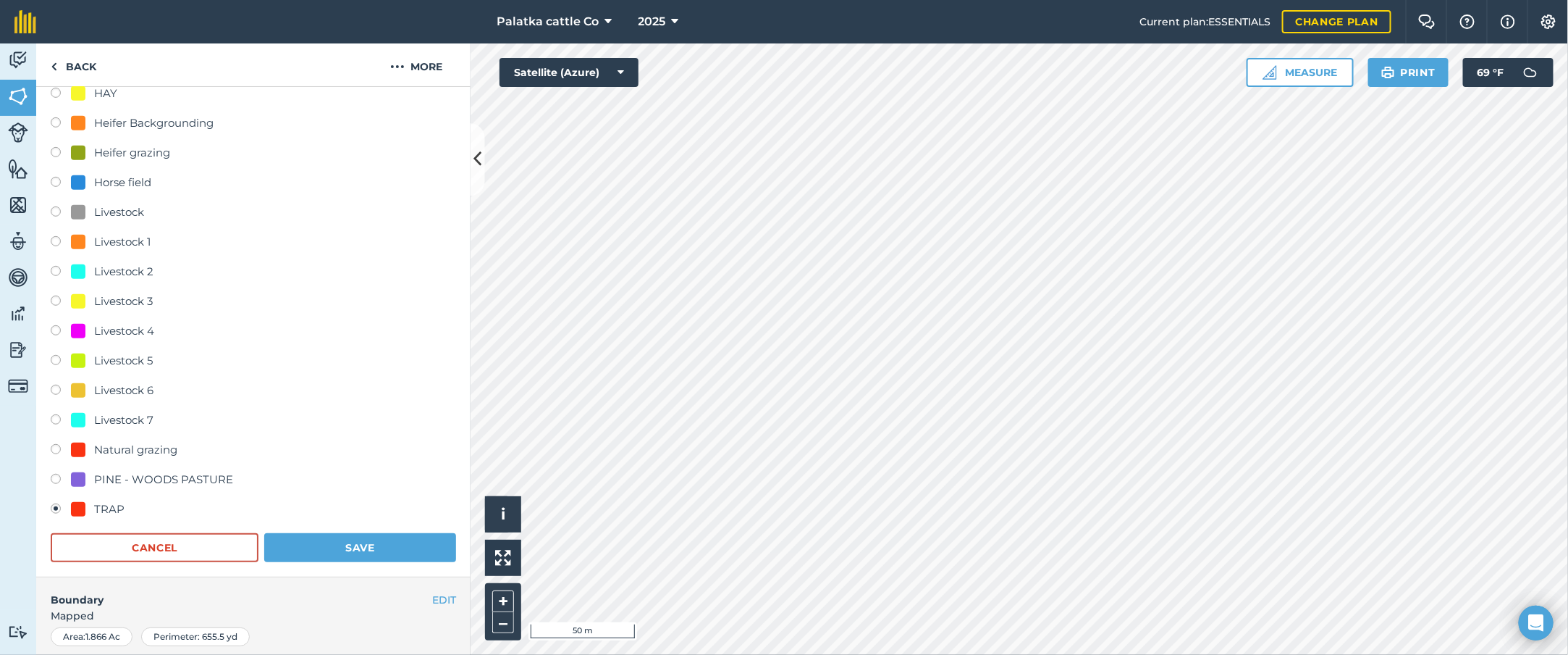
click at [56, 330] on label at bounding box center [60, 332] width 20 height 15
radio input "true"
radio input "false"
click at [328, 436] on button "Save" at bounding box center [360, 548] width 192 height 29
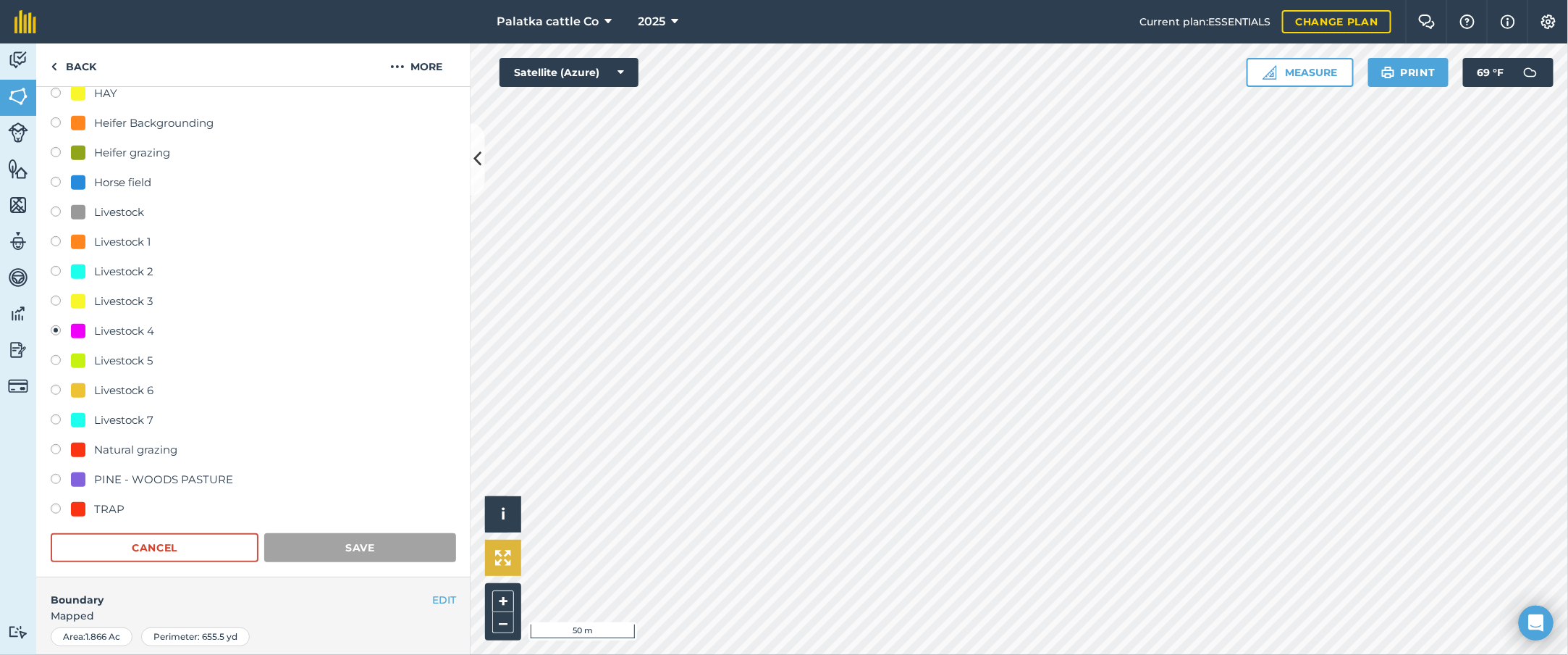
scroll to position [66, 0]
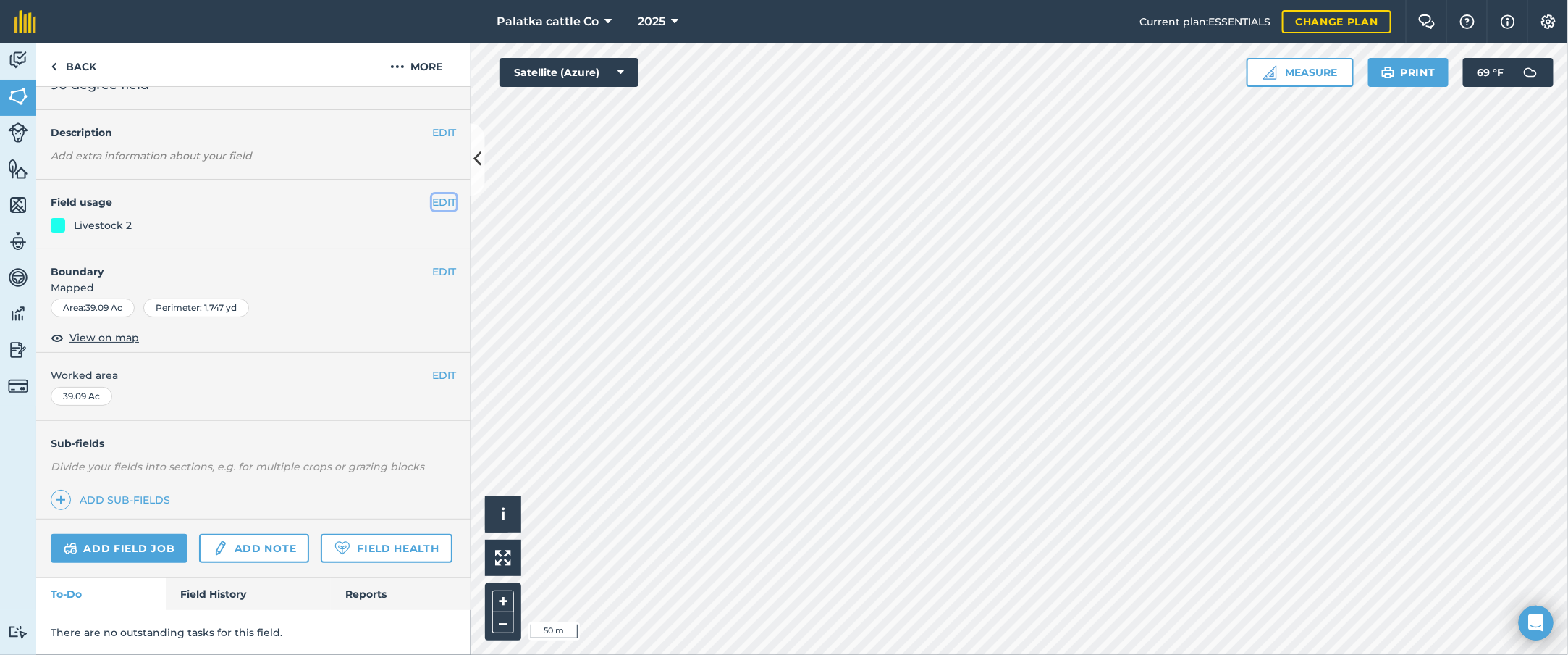
click at [432, 194] on button "EDIT" at bounding box center [444, 202] width 24 height 16
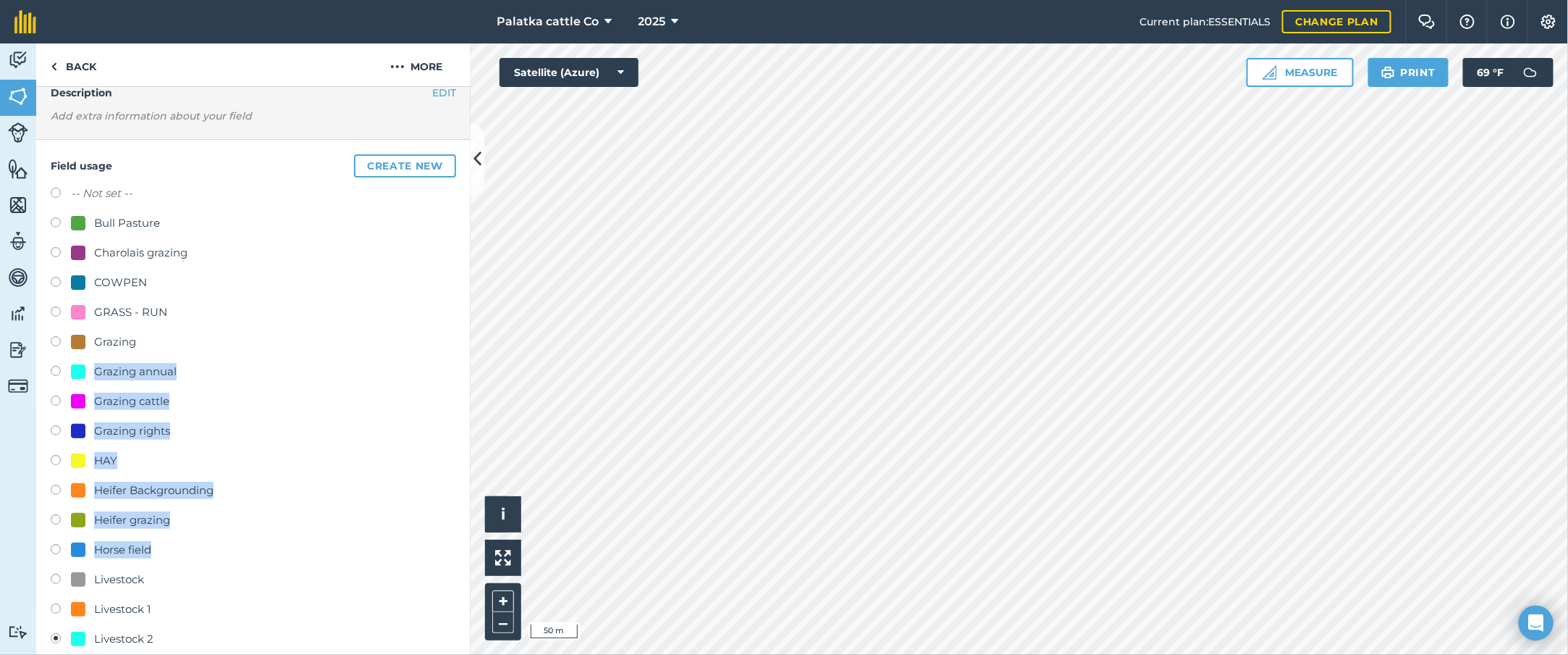
drag, startPoint x: 165, startPoint y: 551, endPoint x: 147, endPoint y: 331, distance: 220.7
click at [147, 331] on div "-- Not set -- Bull Pasture Charolais grazing COWPEN GRASS - RUN [GEOGRAPHIC_DAT…" at bounding box center [254, 537] width 406 height 704
click at [322, 436] on div "Horse field" at bounding box center [254, 551] width 406 height 21
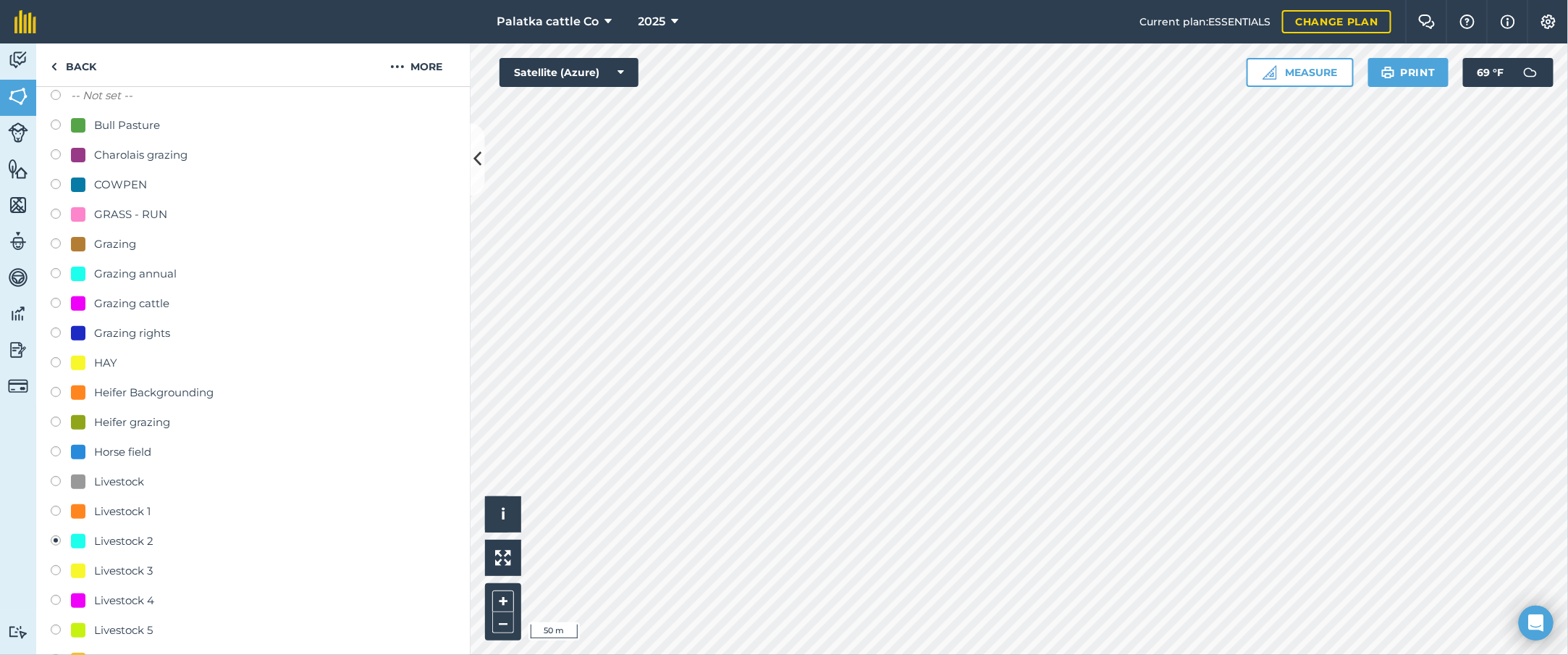
scroll to position [139, 0]
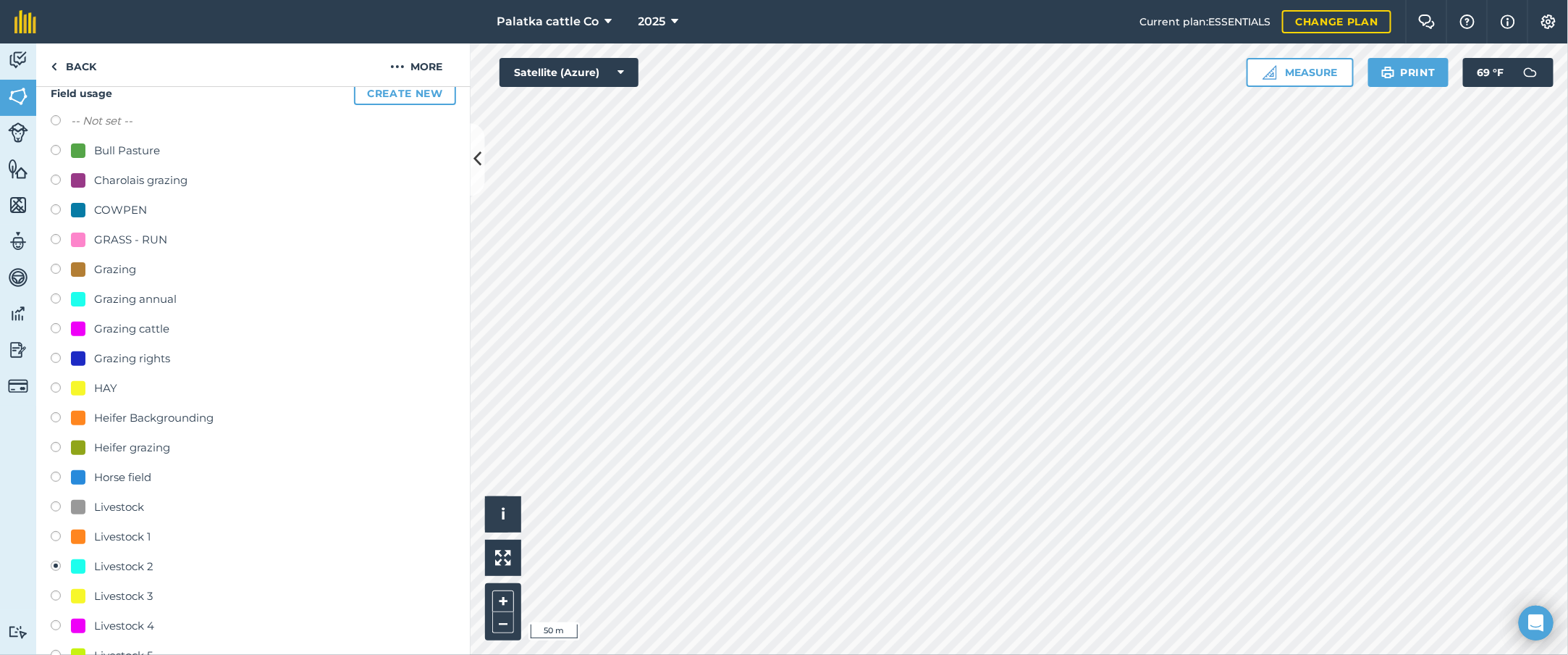
click at [54, 235] on label at bounding box center [60, 241] width 20 height 15
radio input "true"
radio input "false"
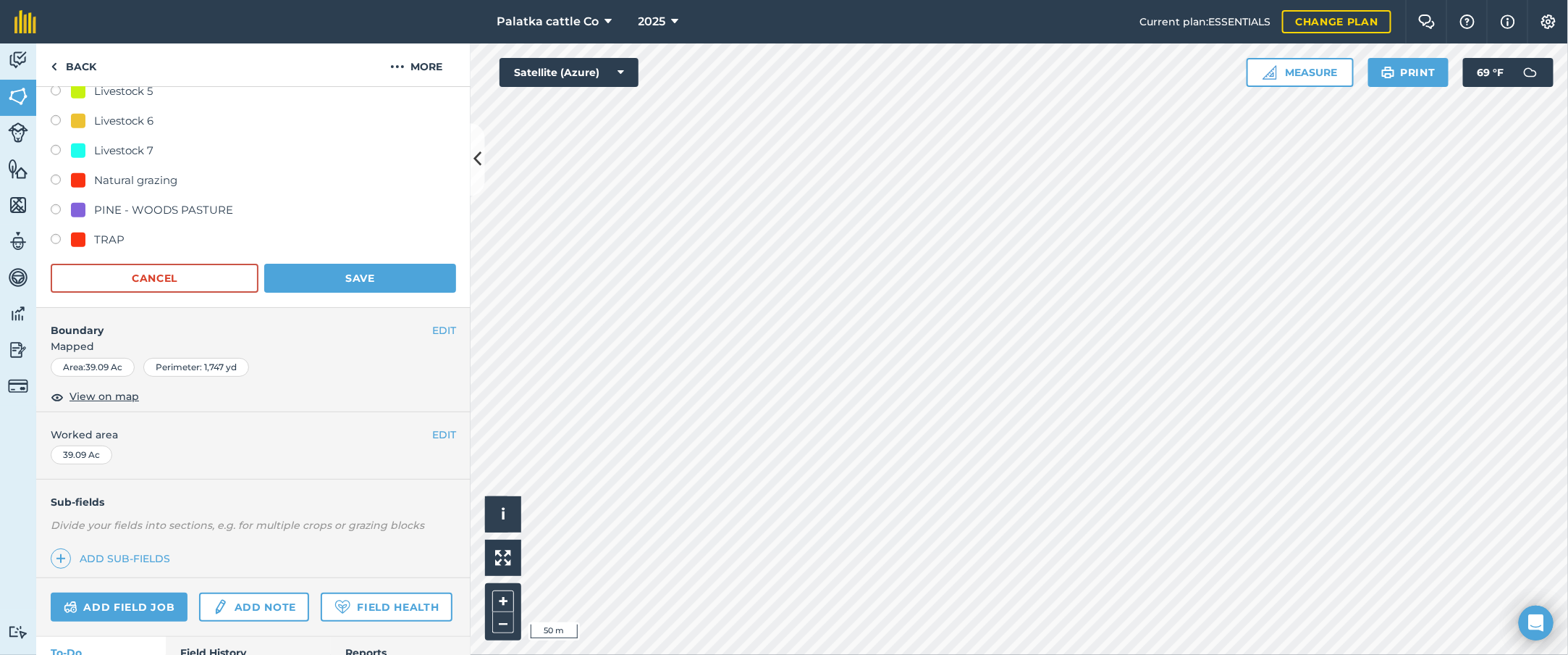
scroll to position [718, 0]
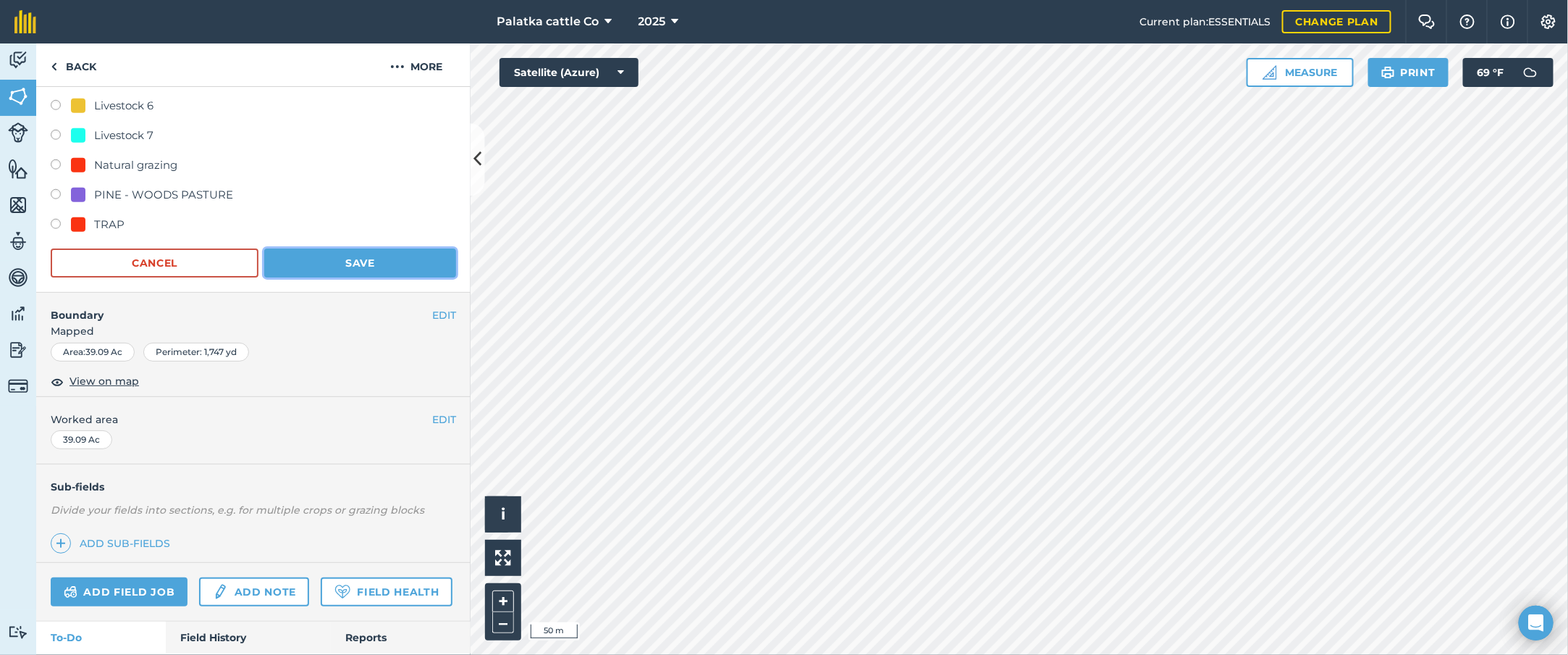
click at [327, 258] on button "Save" at bounding box center [360, 263] width 192 height 29
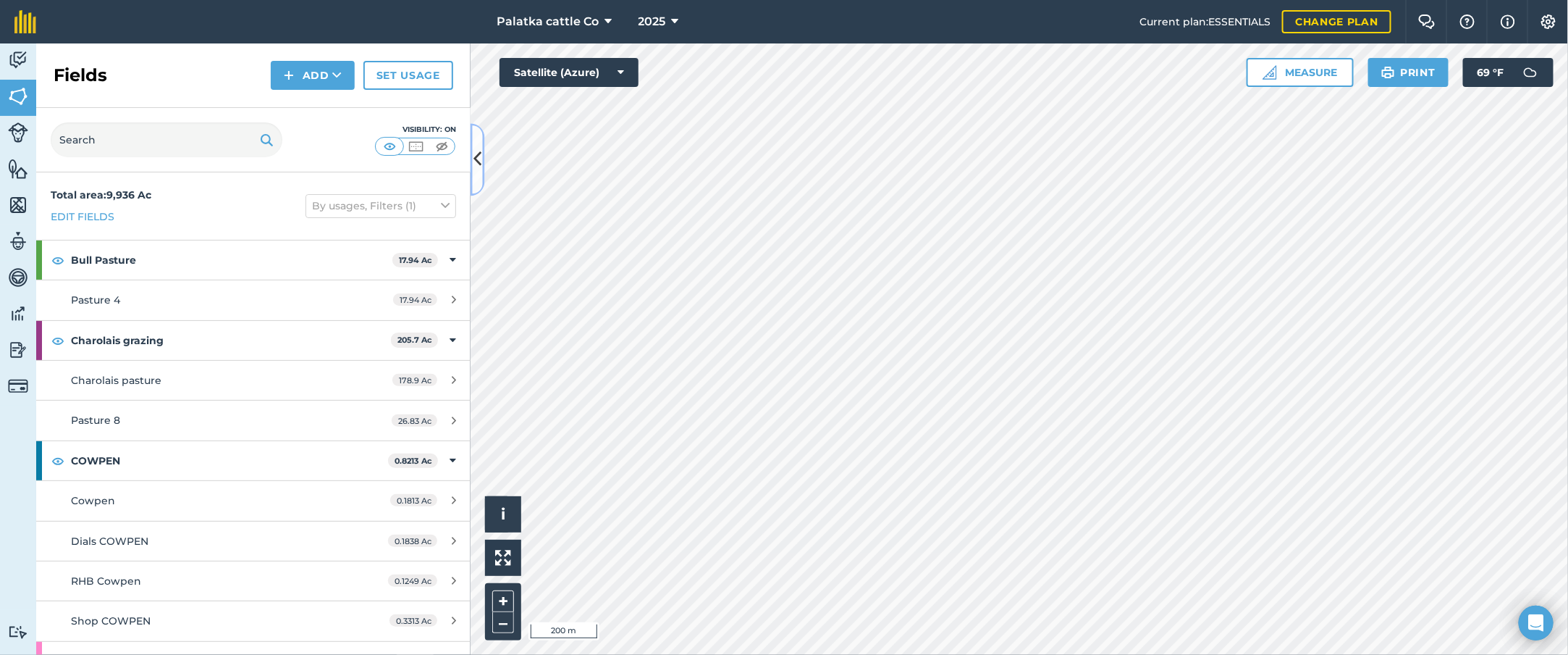
click at [471, 149] on button at bounding box center [477, 160] width 15 height 72
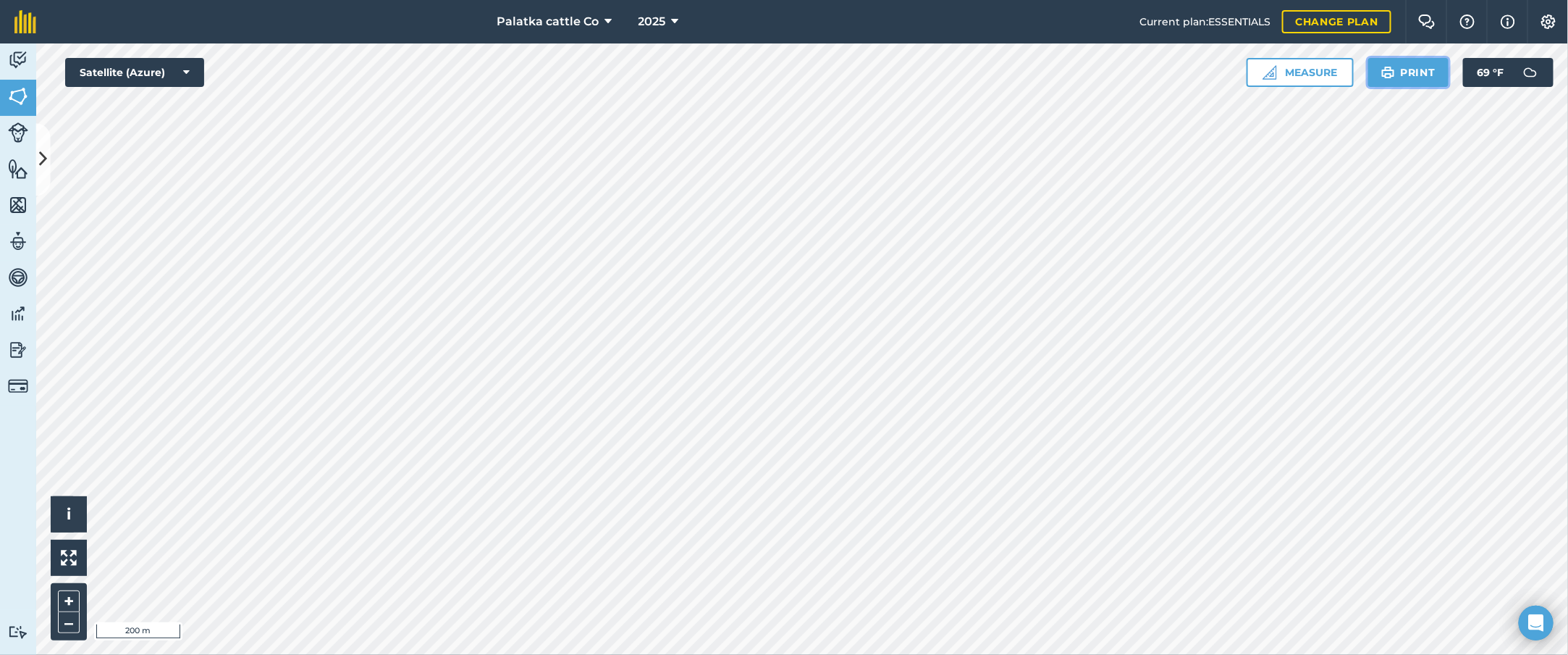
click at [1045, 75] on button "Print" at bounding box center [1409, 72] width 81 height 29
click at [1045, 73] on button "Print" at bounding box center [1409, 72] width 81 height 29
click at [1045, 66] on button "Print" at bounding box center [1409, 72] width 81 height 29
click at [36, 155] on button at bounding box center [43, 160] width 15 height 72
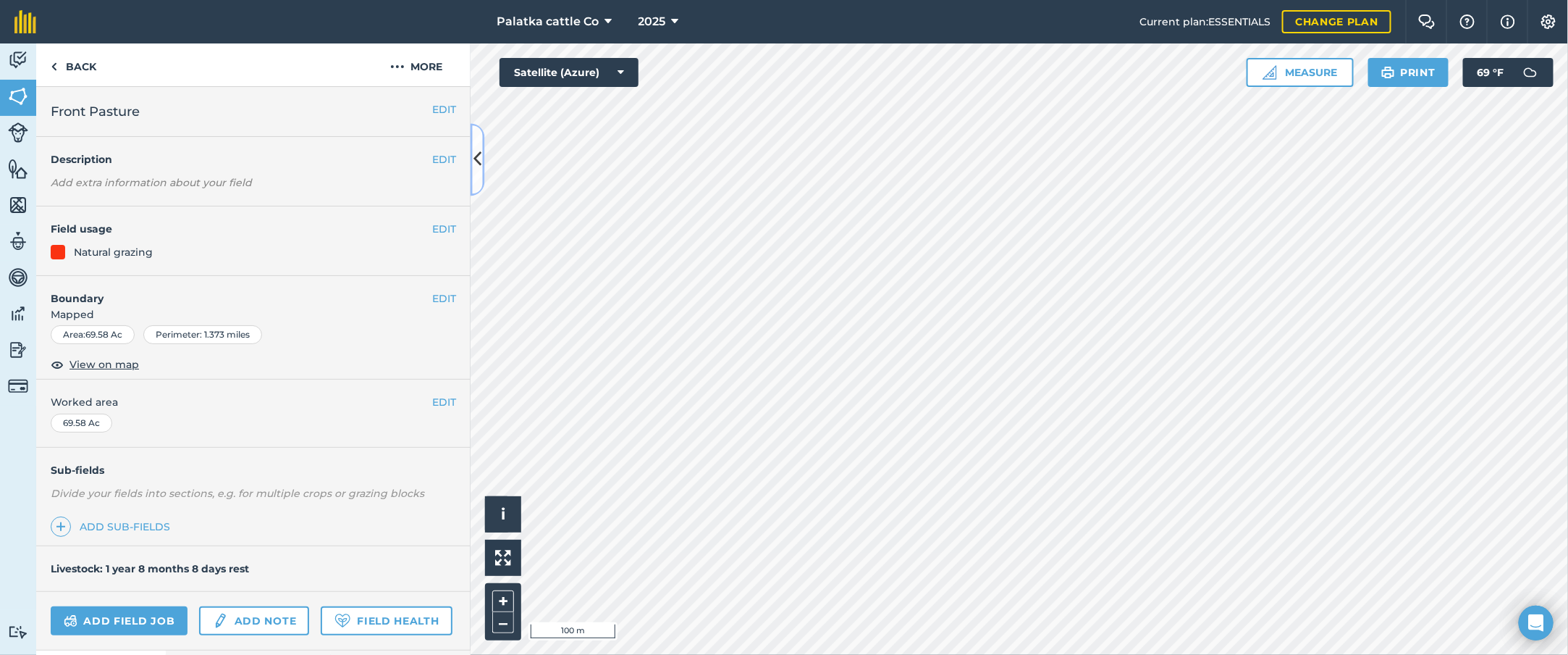
click at [480, 147] on icon at bounding box center [477, 159] width 8 height 25
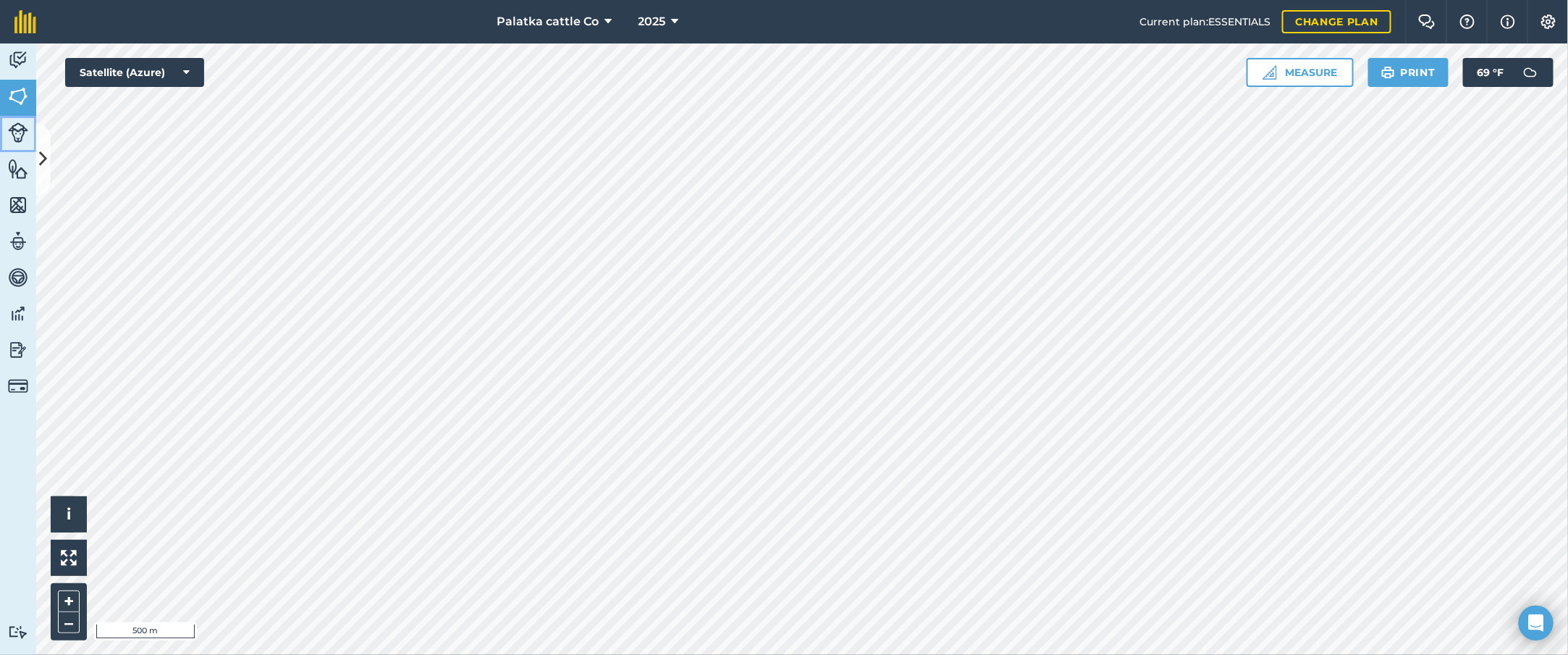
click at [17, 126] on img at bounding box center [17, 132] width 20 height 20
click at [17, 92] on img at bounding box center [17, 96] width 20 height 22
click at [797, 436] on html "Palatka cattle Co 2025 Current plan : ESSENTIALS Change plan Farm Chat Help Inf…" at bounding box center [784, 327] width 1568 height 655
click at [1045, 20] on img at bounding box center [1549, 22] width 17 height 15
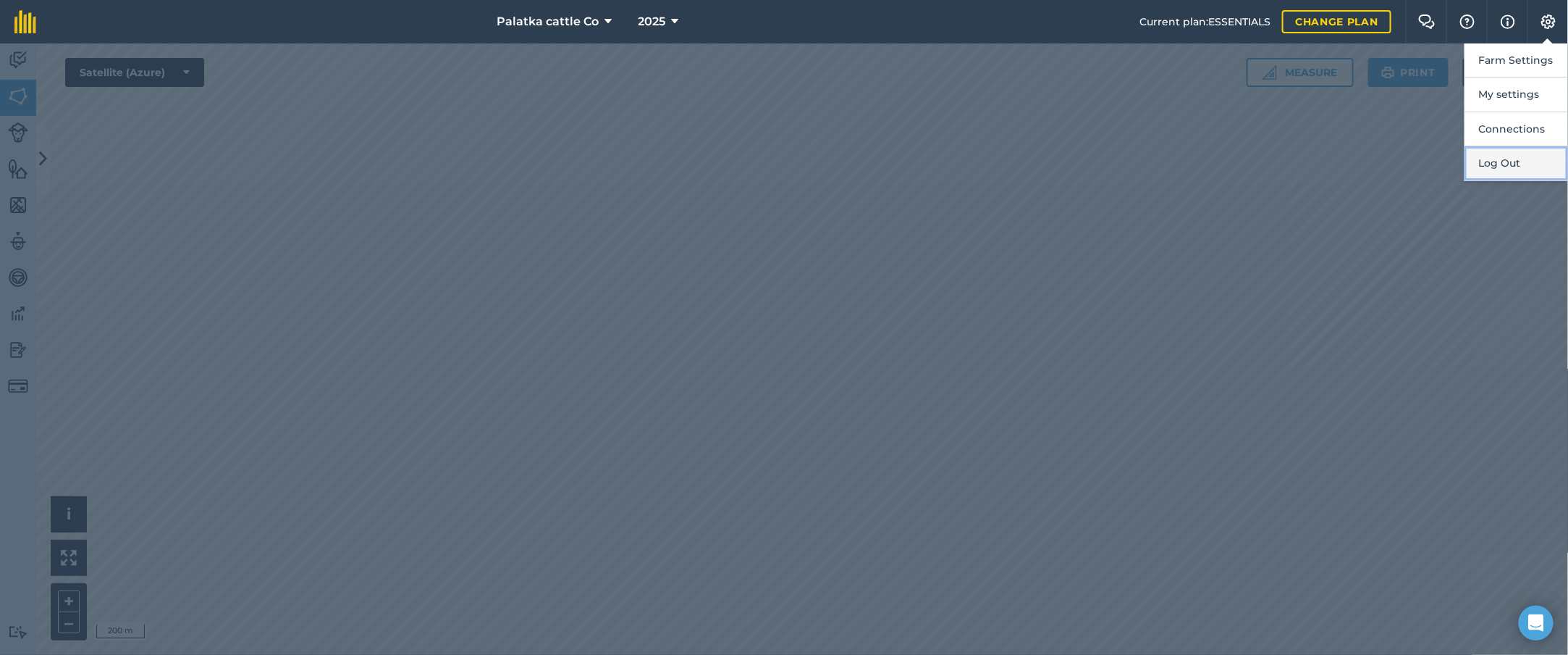
click at [1045, 158] on button "Log Out" at bounding box center [1516, 162] width 104 height 34
